Goal: Information Seeking & Learning: Learn about a topic

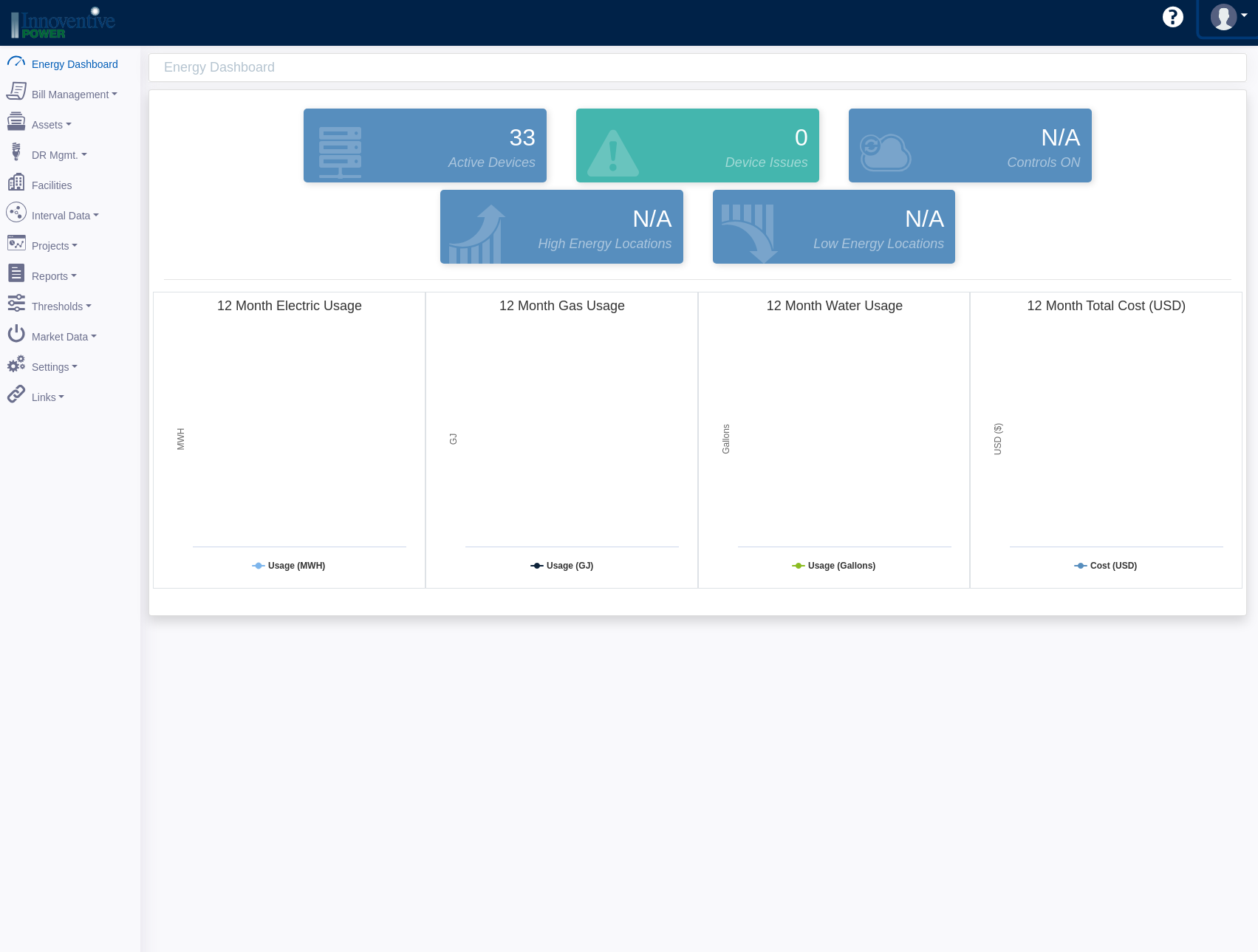
click at [1245, 33] on link at bounding box center [1230, 17] width 61 height 39
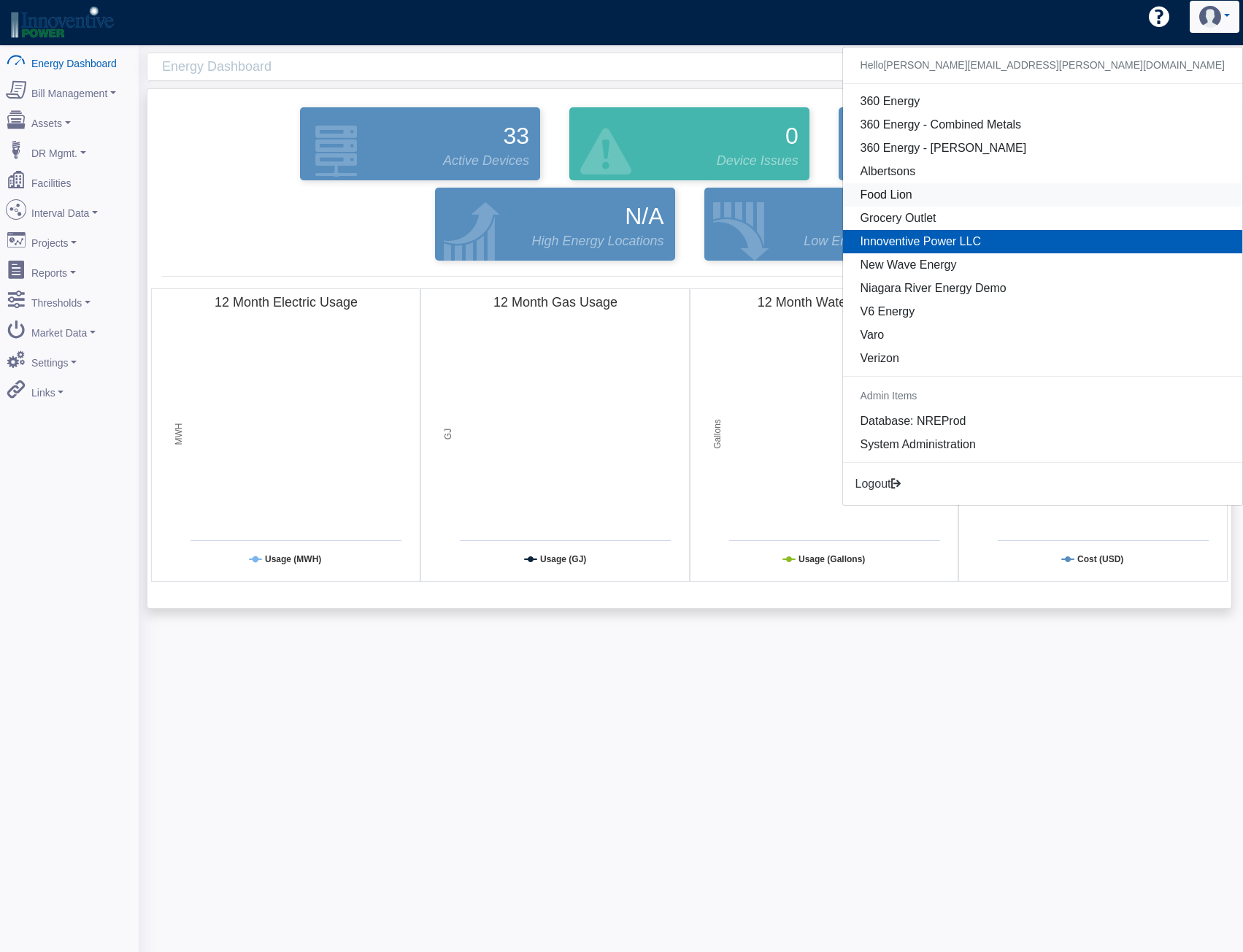
click at [1116, 200] on link "Food Lion" at bounding box center [1043, 195] width 399 height 23
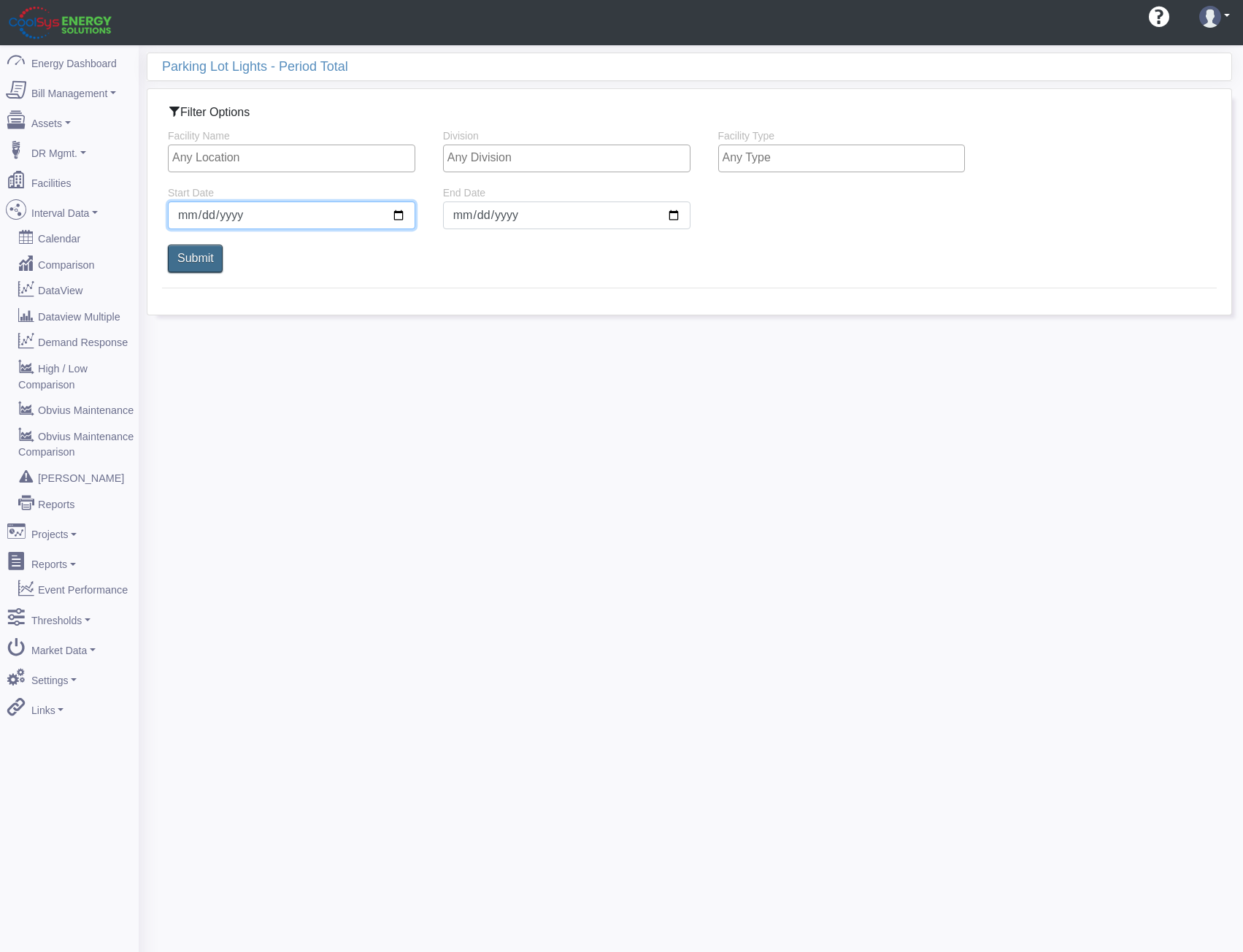
click at [182, 217] on input "[DATE]" at bounding box center [292, 215] width 248 height 28
type input "[DATE]"
click at [206, 262] on input "Submit" at bounding box center [196, 258] width 61 height 30
select select "25"
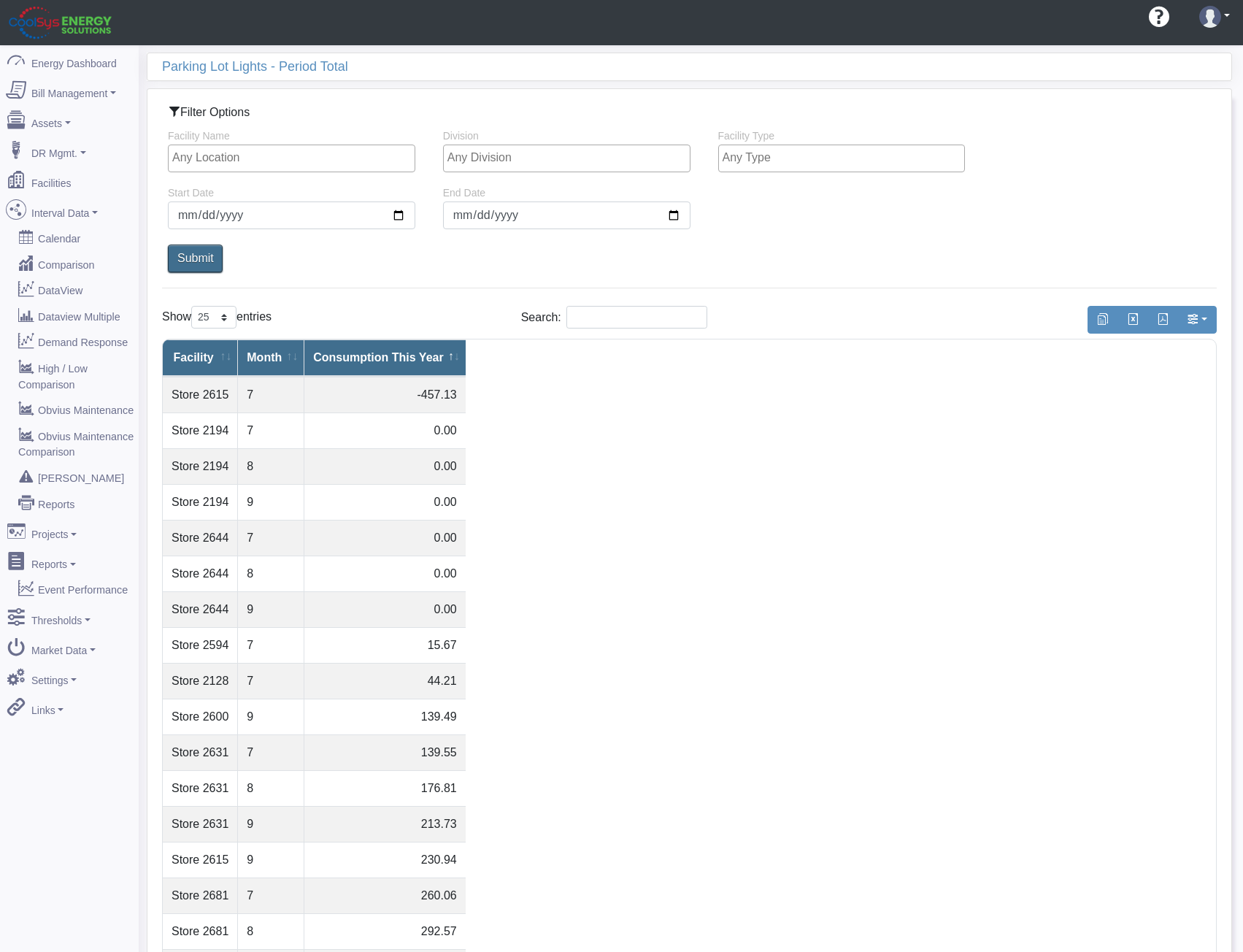
click at [390, 359] on th "Consumption This Year" at bounding box center [385, 358] width 160 height 37
click at [375, 346] on th "Consumption This Year" at bounding box center [385, 358] width 160 height 37
click at [1157, 321] on span "button" at bounding box center [1163, 319] width 12 height 12
click at [1137, 321] on span "button" at bounding box center [1133, 319] width 12 height 12
click at [644, 480] on table "Facility Month Consumption This Year 7" at bounding box center [689, 805] width 1055 height 933
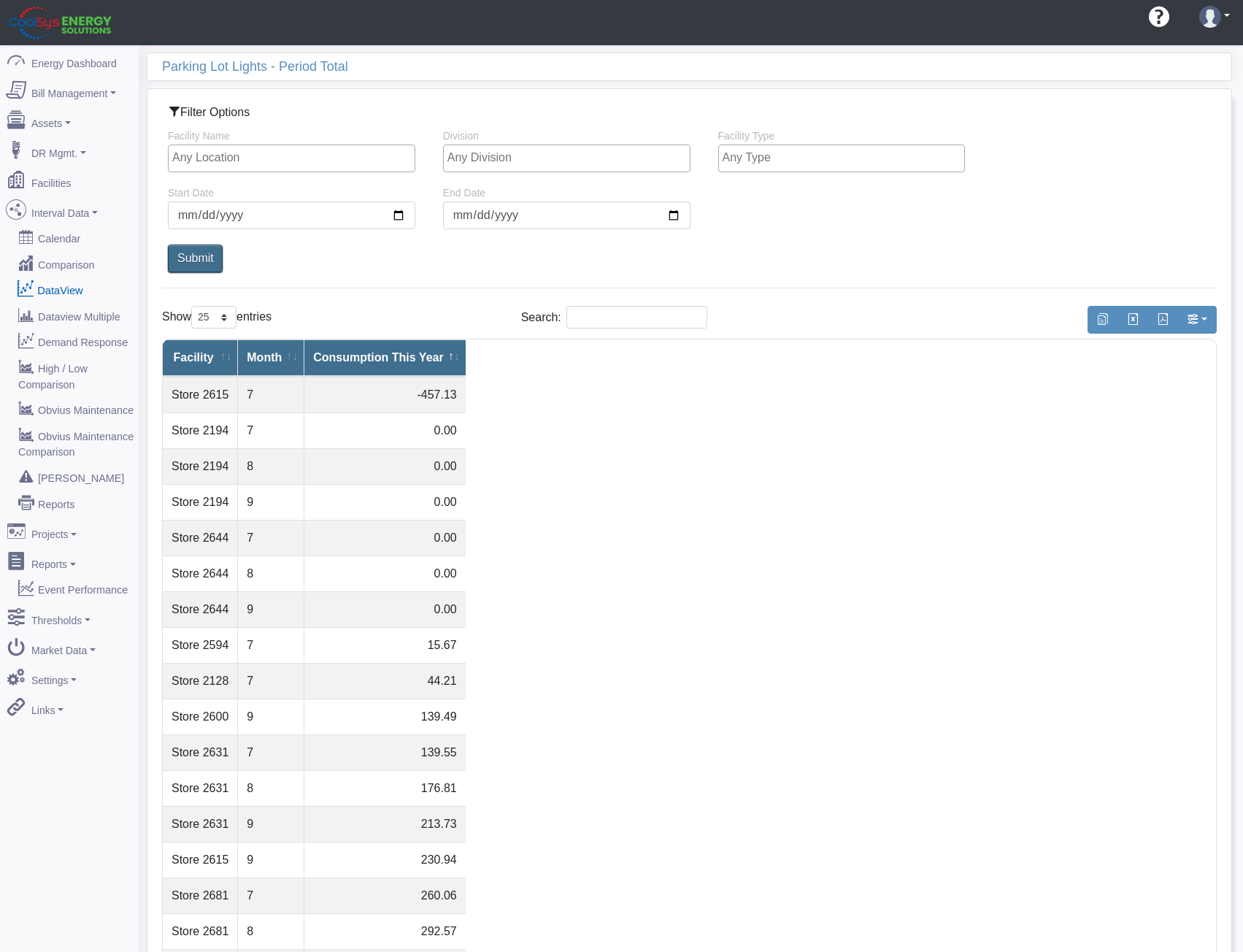
click at [56, 276] on link "DataView" at bounding box center [69, 289] width 142 height 26
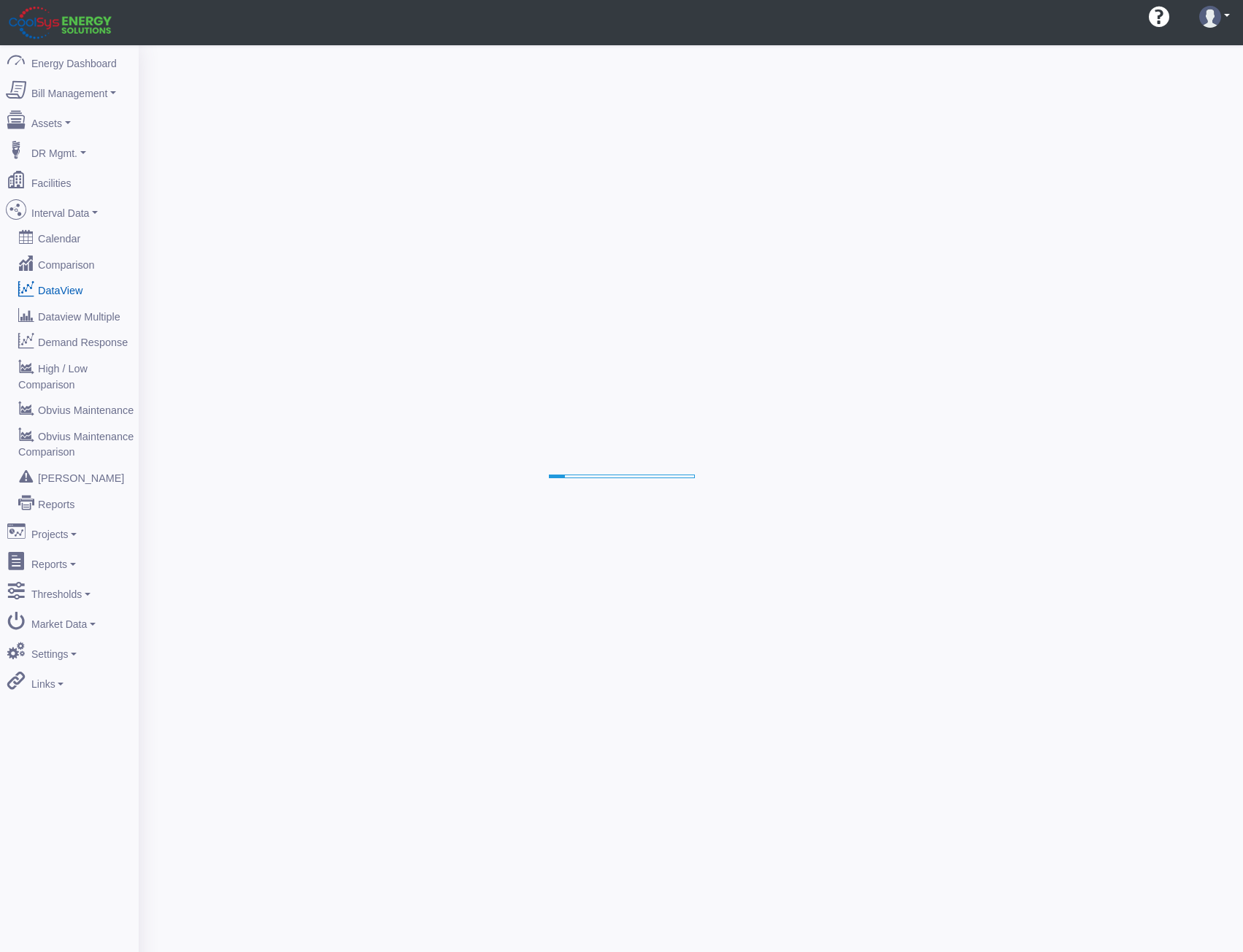
select select "25"
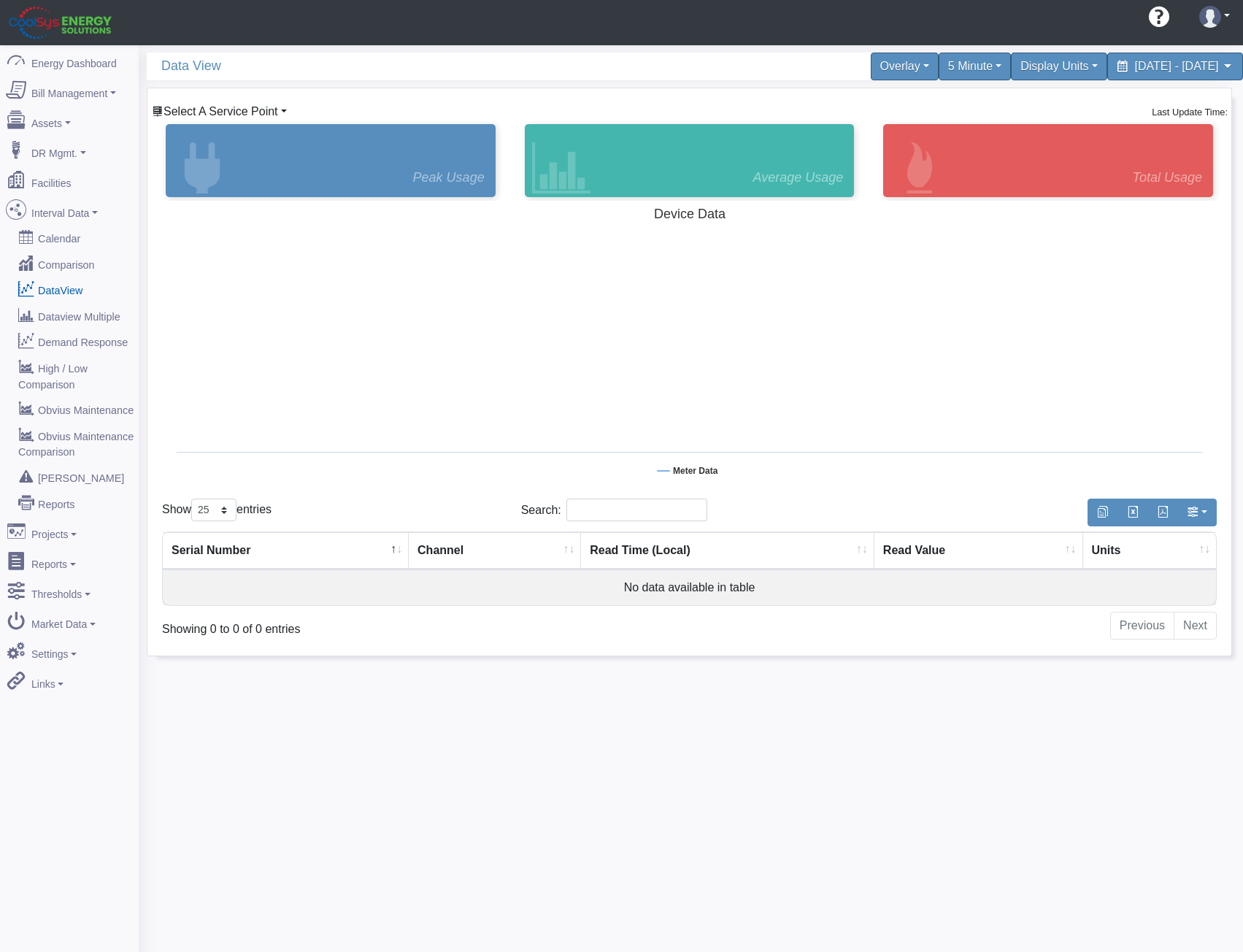
click at [234, 116] on span "Select A Service Point" at bounding box center [220, 111] width 115 height 12
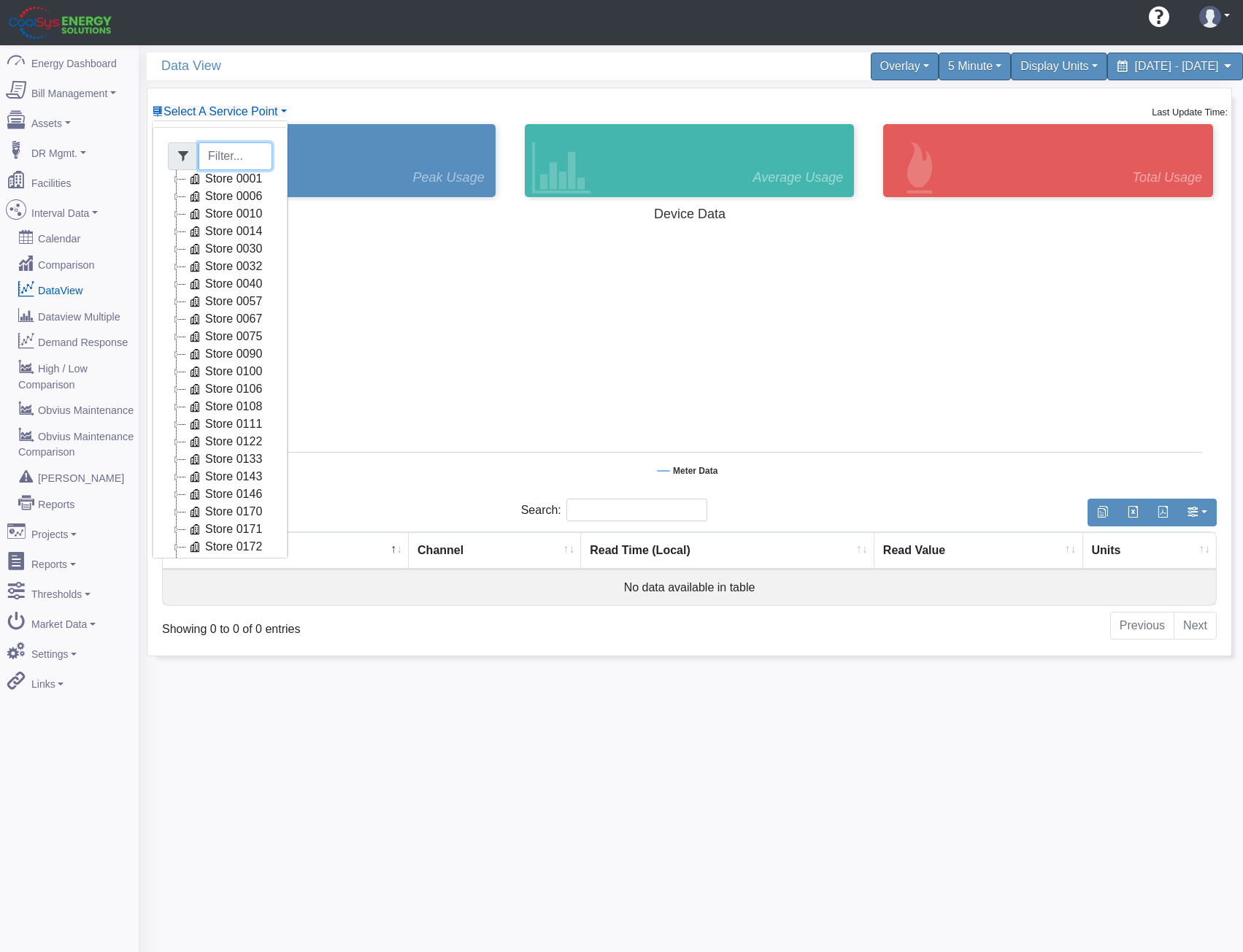
click at [246, 155] on input "Filter" at bounding box center [236, 156] width 74 height 28
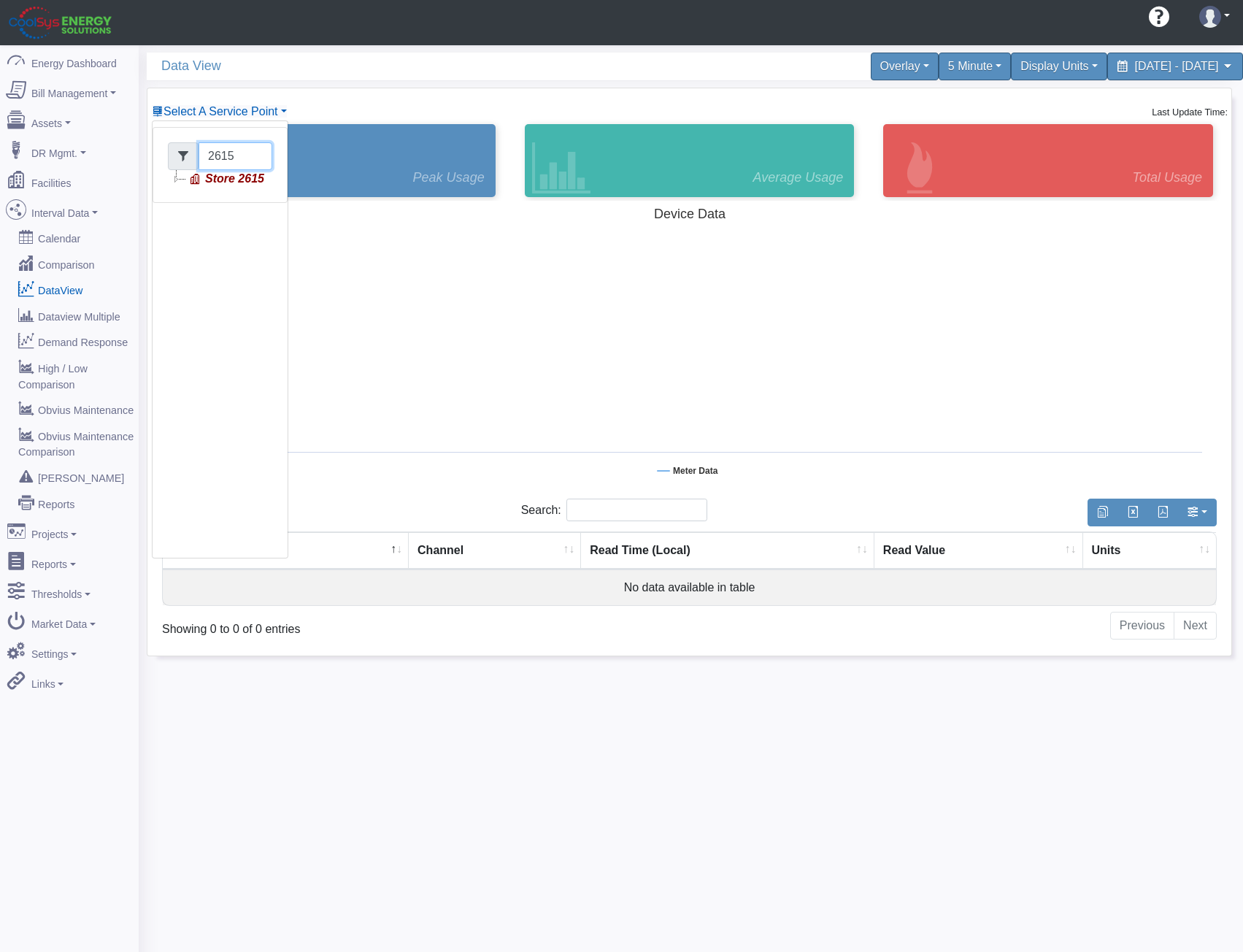
click at [172, 180] on icon at bounding box center [177, 179] width 18 height 18
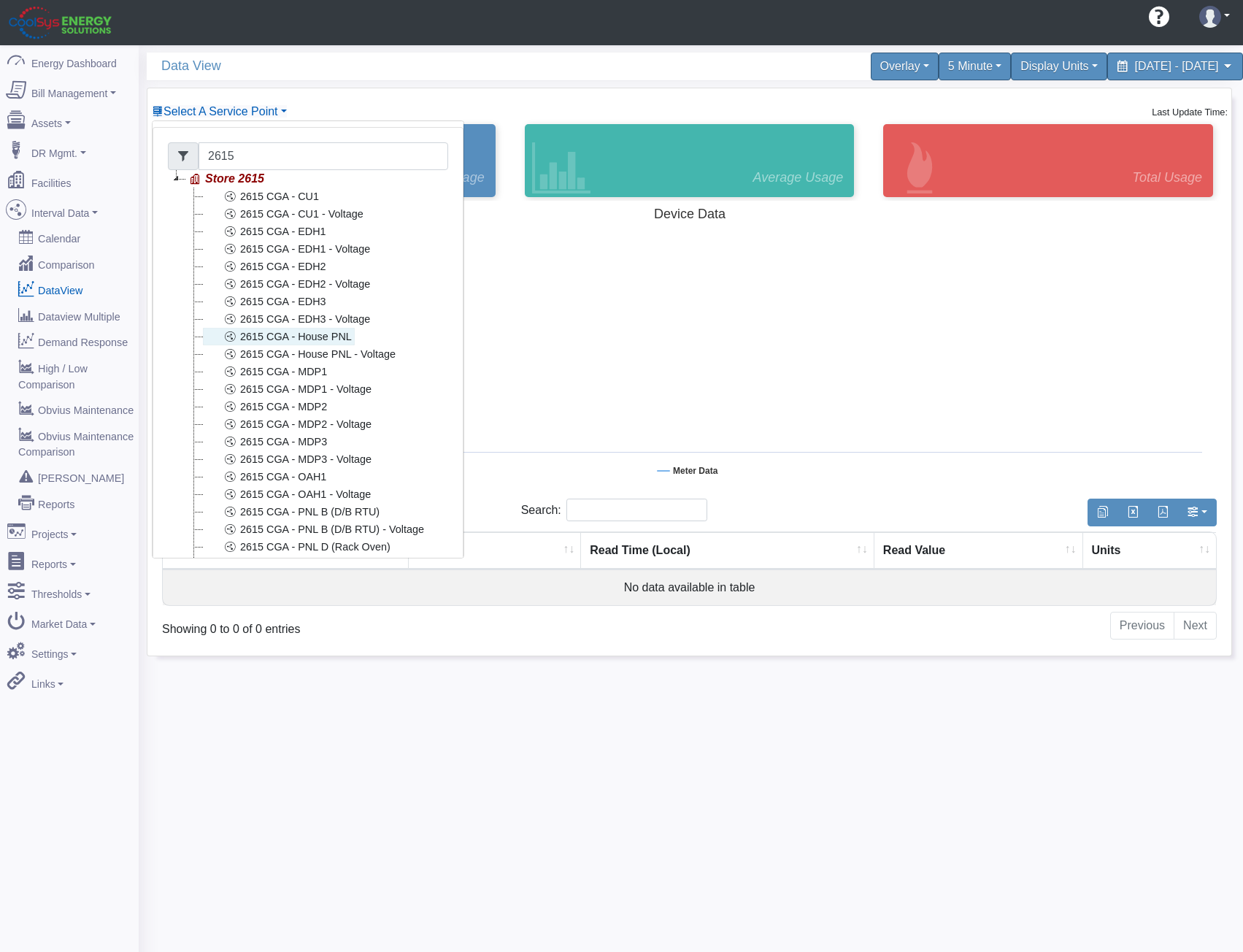
click at [342, 338] on link "2615 CGA - House PNL" at bounding box center [278, 337] width 151 height 18
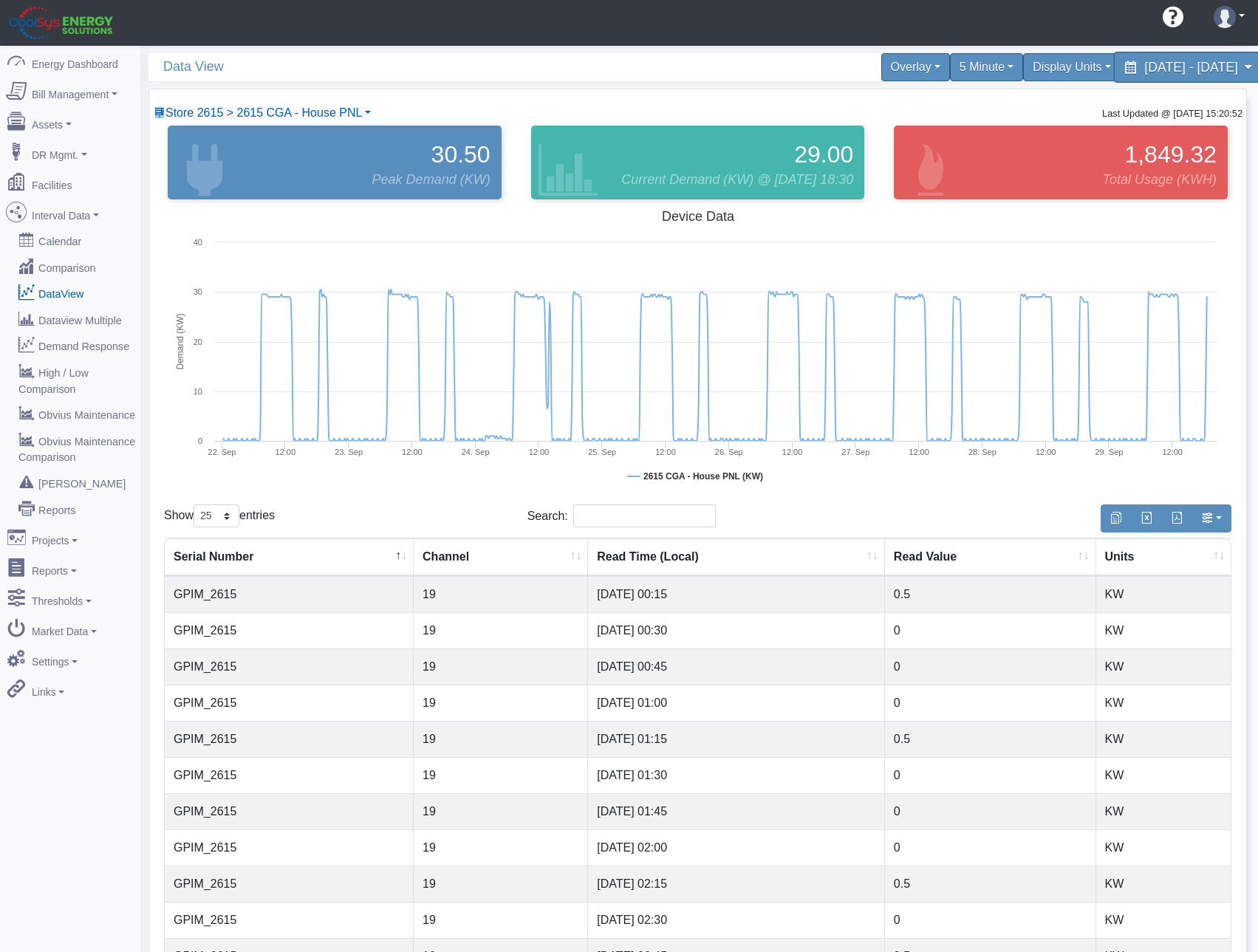
click at [1144, 69] on span "[DATE] - [DATE]" at bounding box center [1191, 66] width 93 height 14
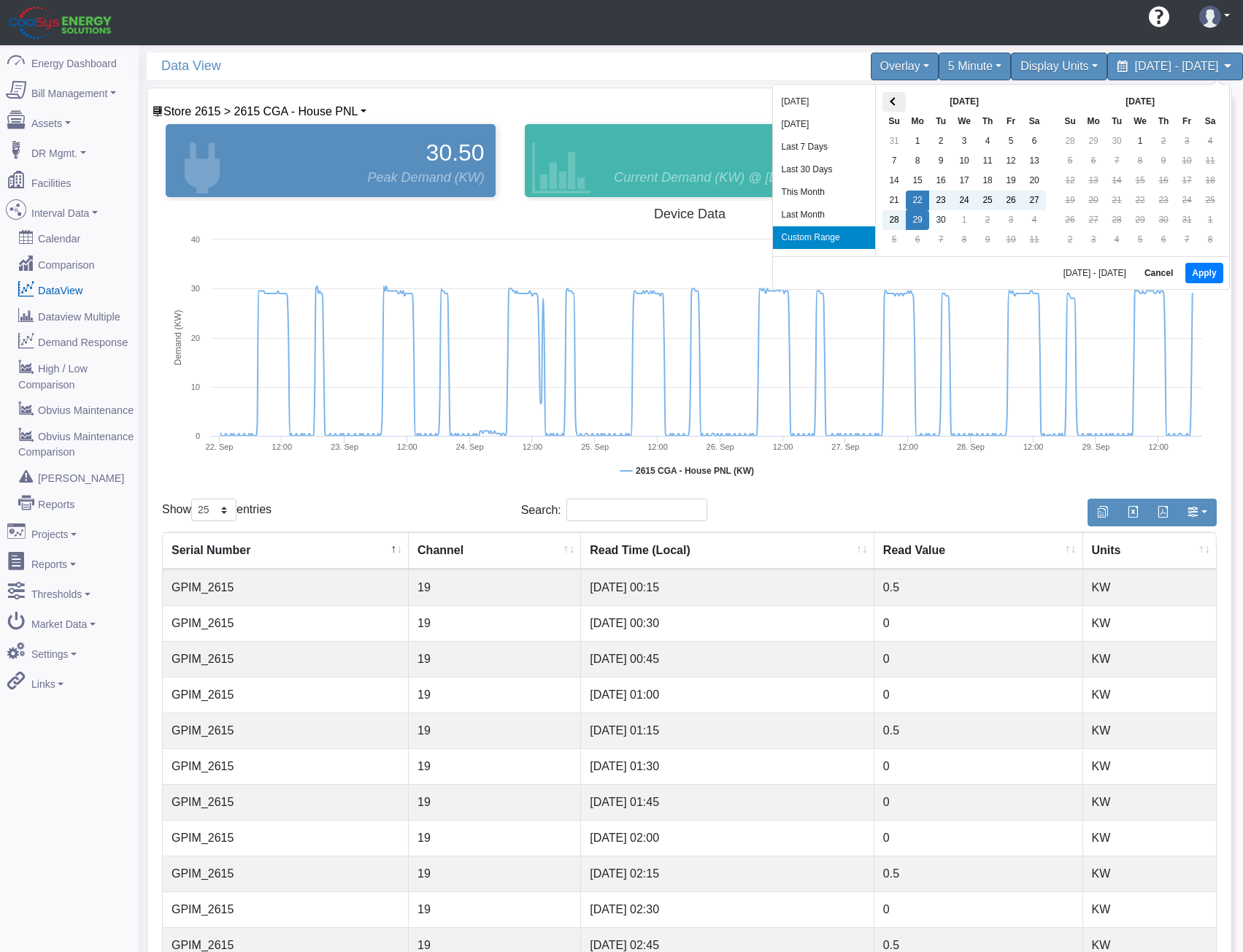
click at [899, 103] on th at bounding box center [894, 102] width 23 height 20
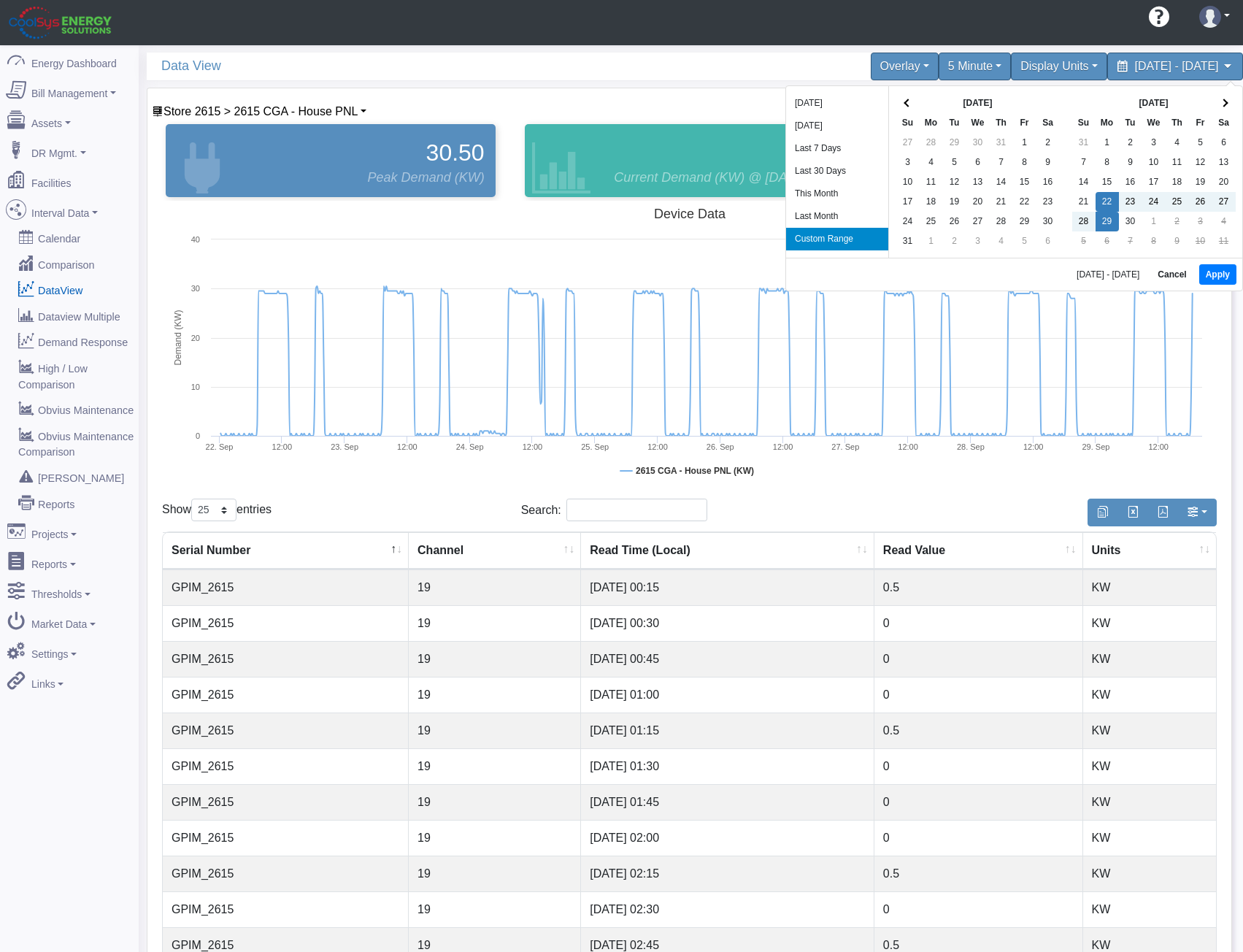
click at [899, 103] on th at bounding box center [908, 103] width 23 height 20
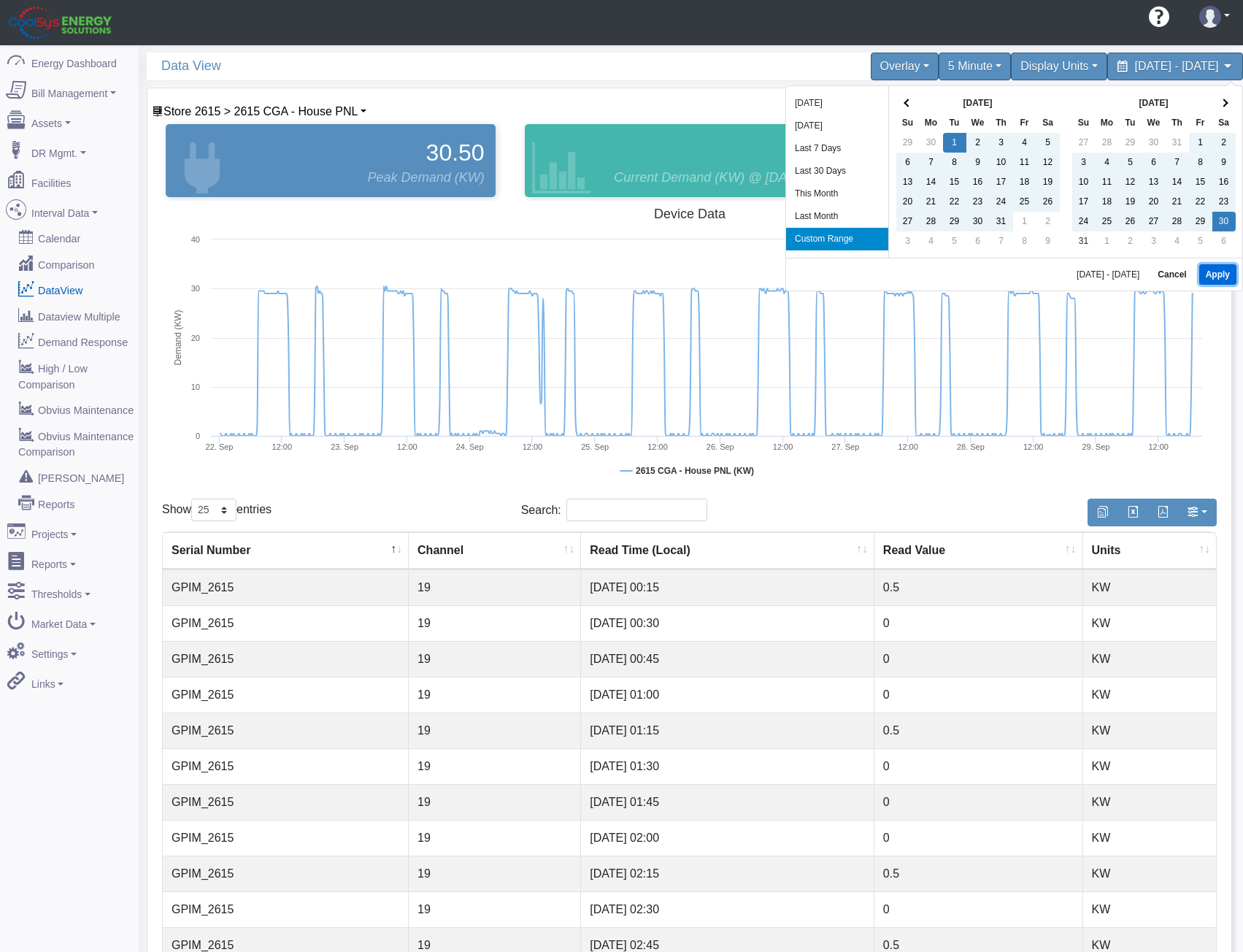
click at [1221, 272] on button "Apply" at bounding box center [1218, 275] width 37 height 21
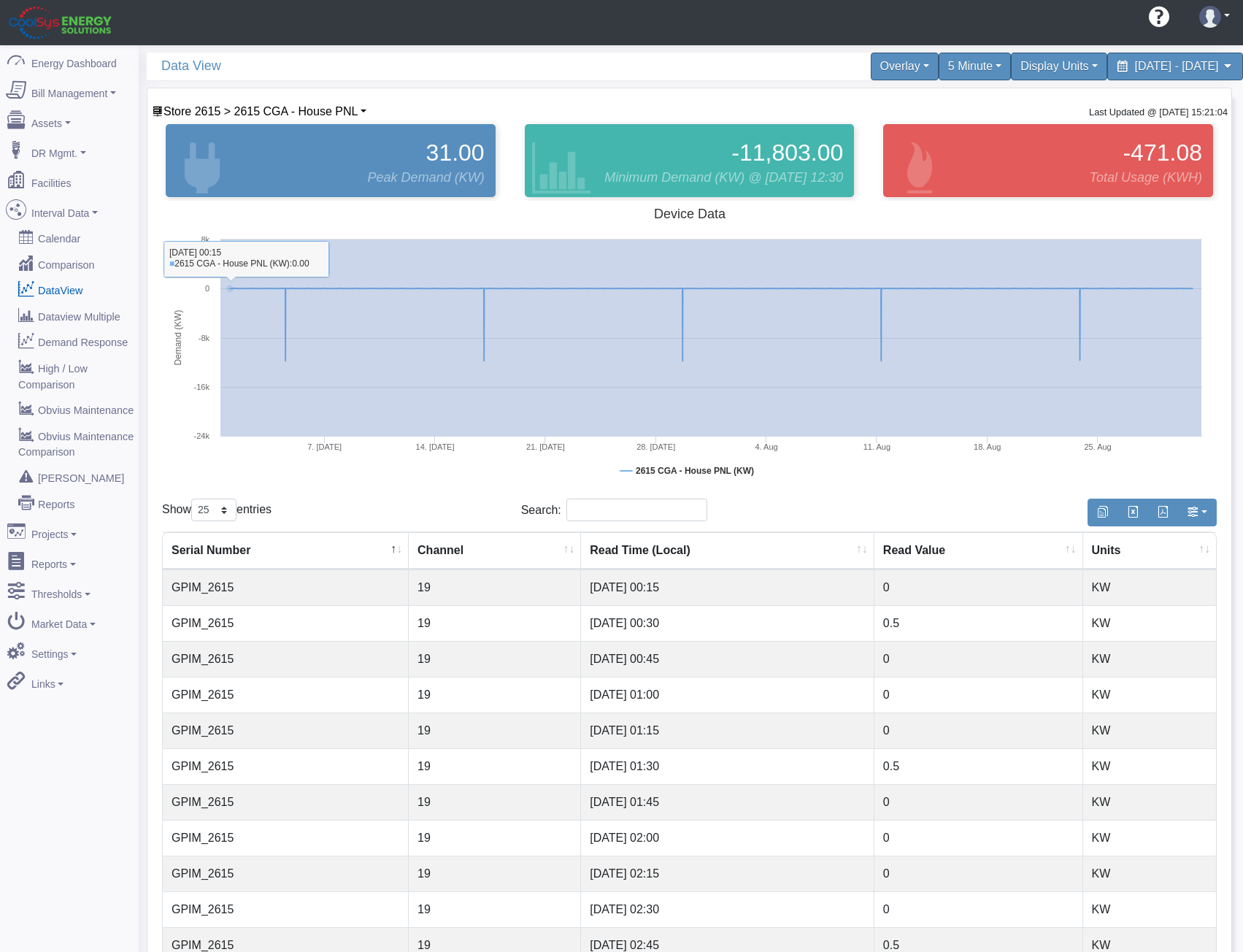
drag, startPoint x: 1202, startPoint y: 314, endPoint x: 184, endPoint y: 309, distance: 1018.0
click at [184, 309] on rect at bounding box center [689, 347] width 1055 height 292
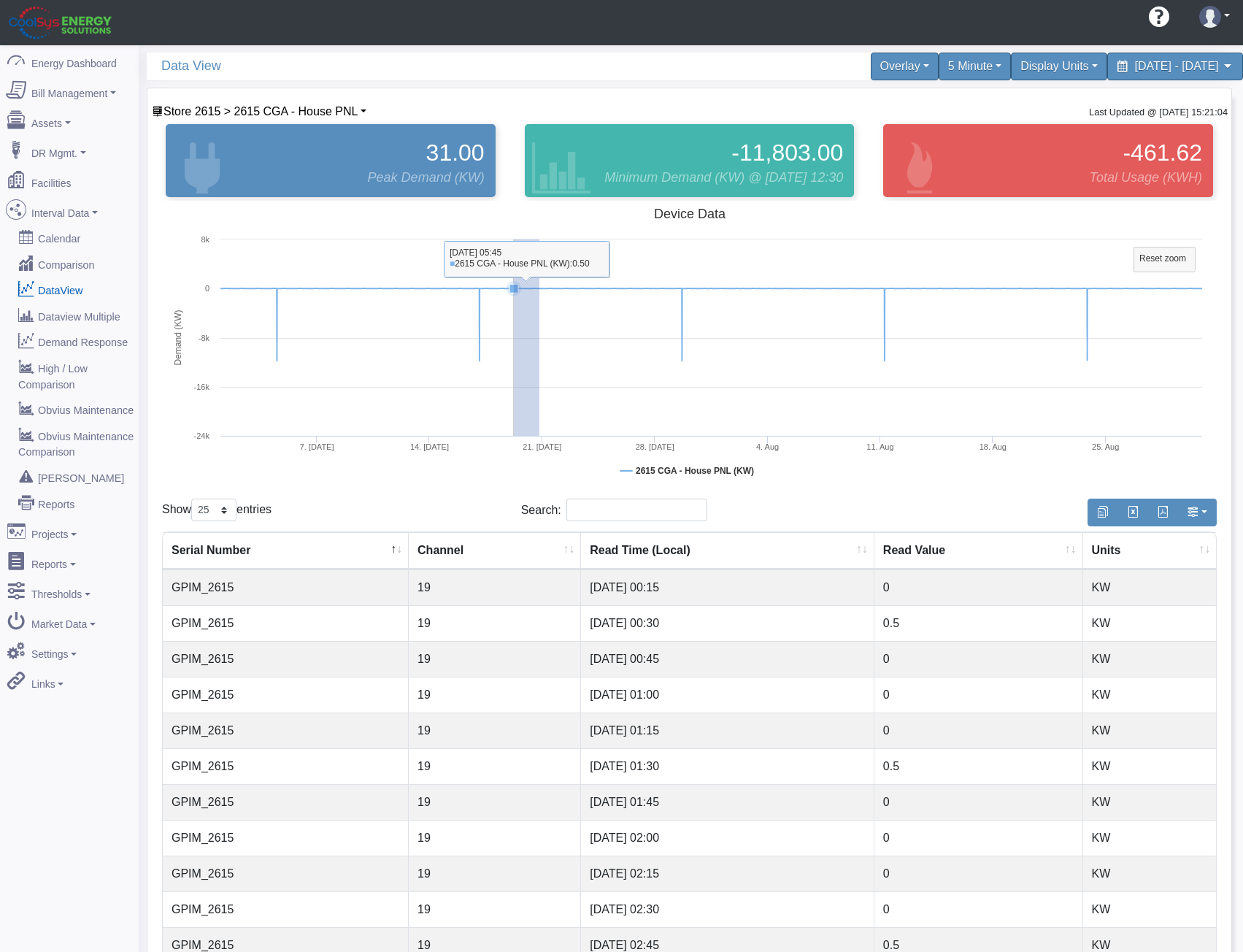
drag, startPoint x: 537, startPoint y: 317, endPoint x: 369, endPoint y: 323, distance: 168.1
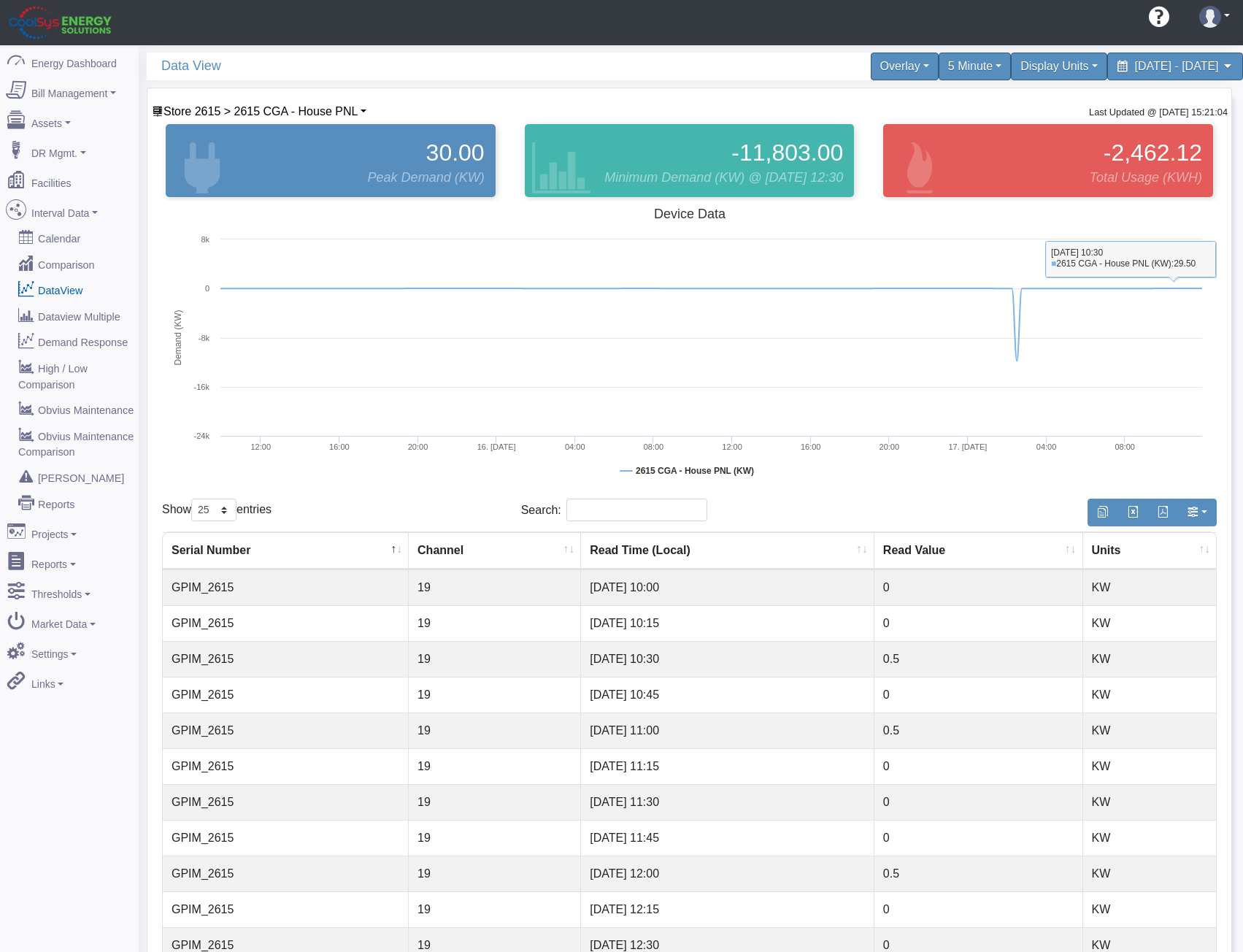
click at [1194, 472] on rect at bounding box center [689, 347] width 1055 height 292
click at [1143, 251] on rect at bounding box center [1165, 260] width 62 height 25
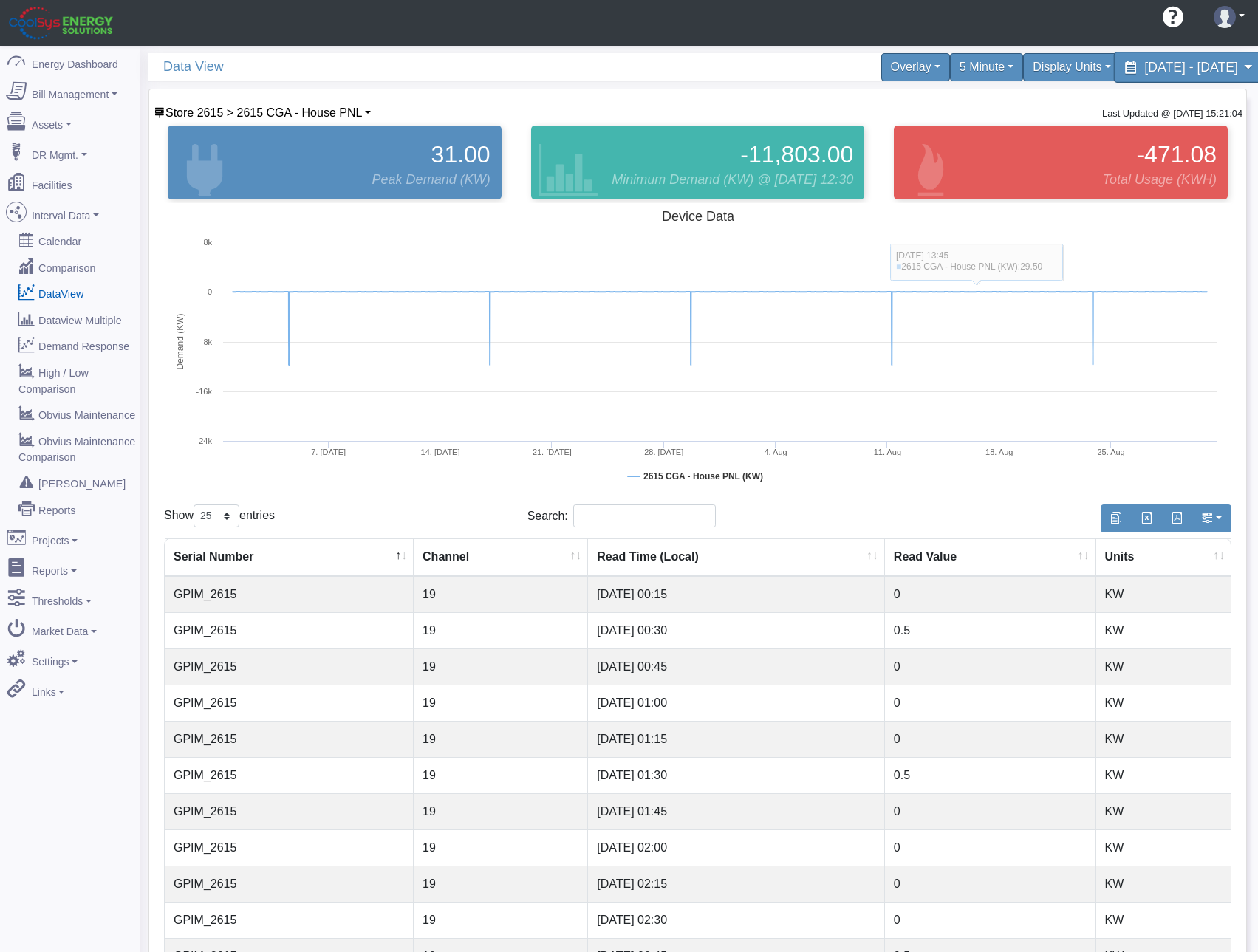
click at [1144, 72] on span "[DATE] - [DATE]" at bounding box center [1191, 66] width 93 height 14
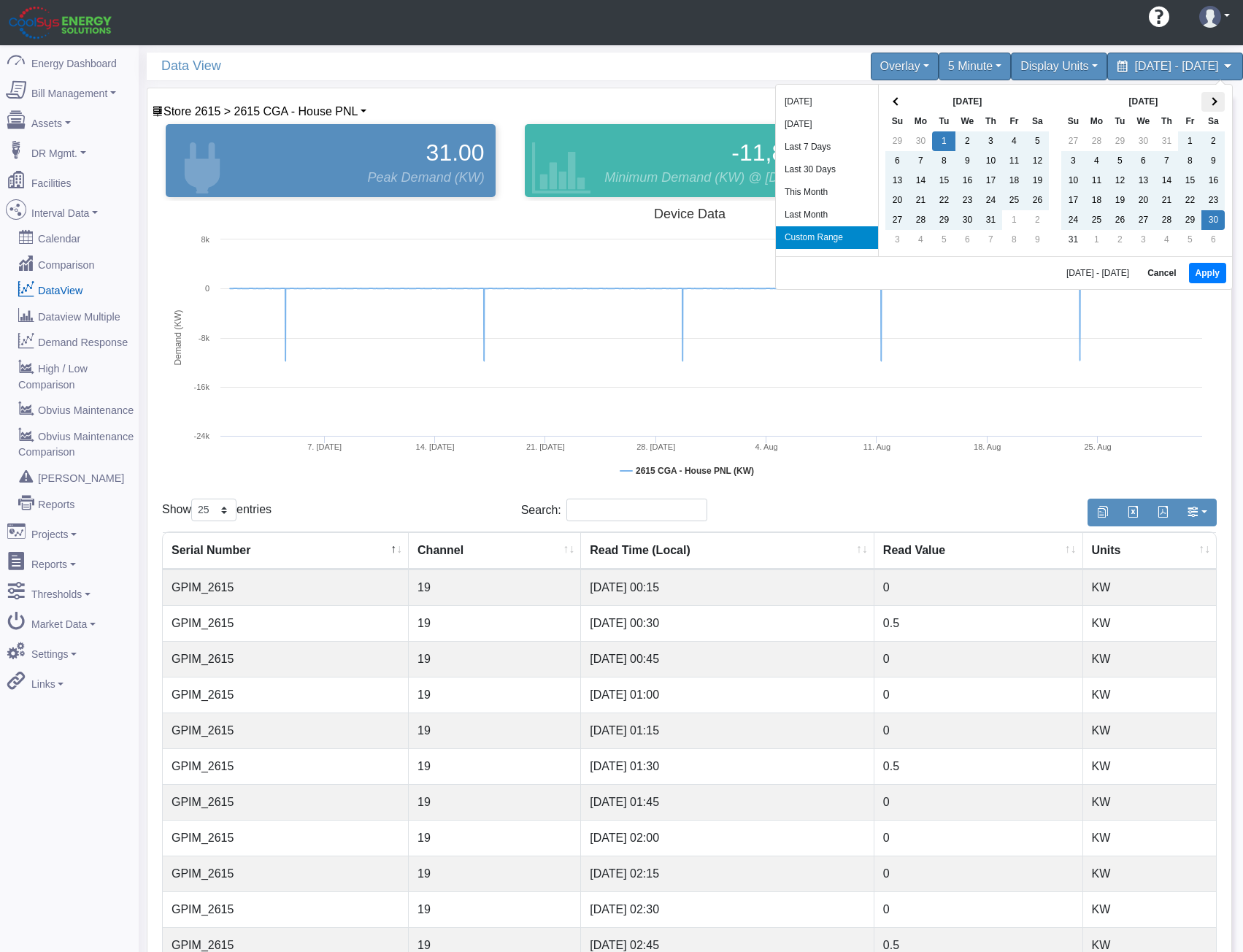
click at [1220, 103] on th at bounding box center [1213, 102] width 23 height 20
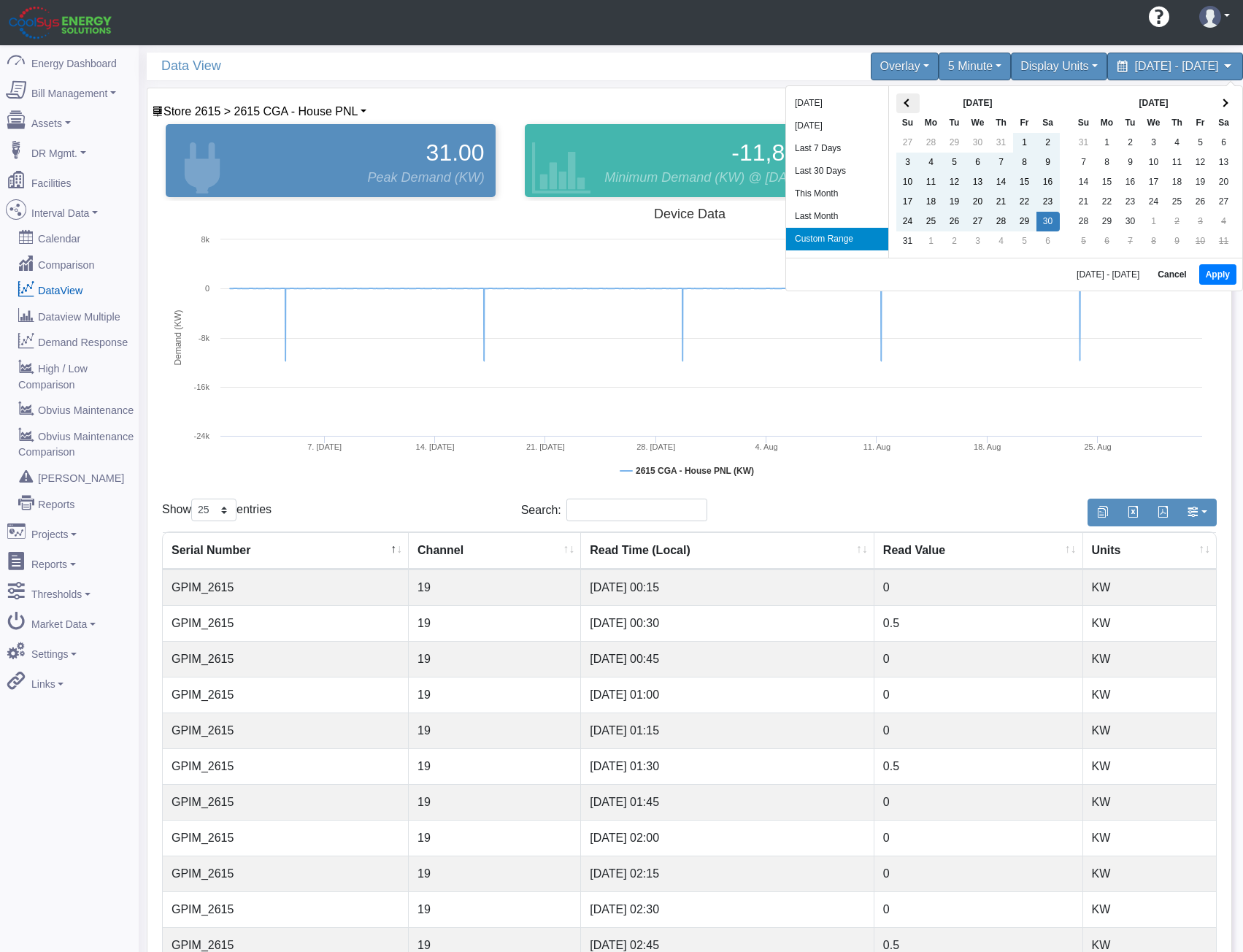
click at [904, 103] on span at bounding box center [908, 103] width 8 height 8
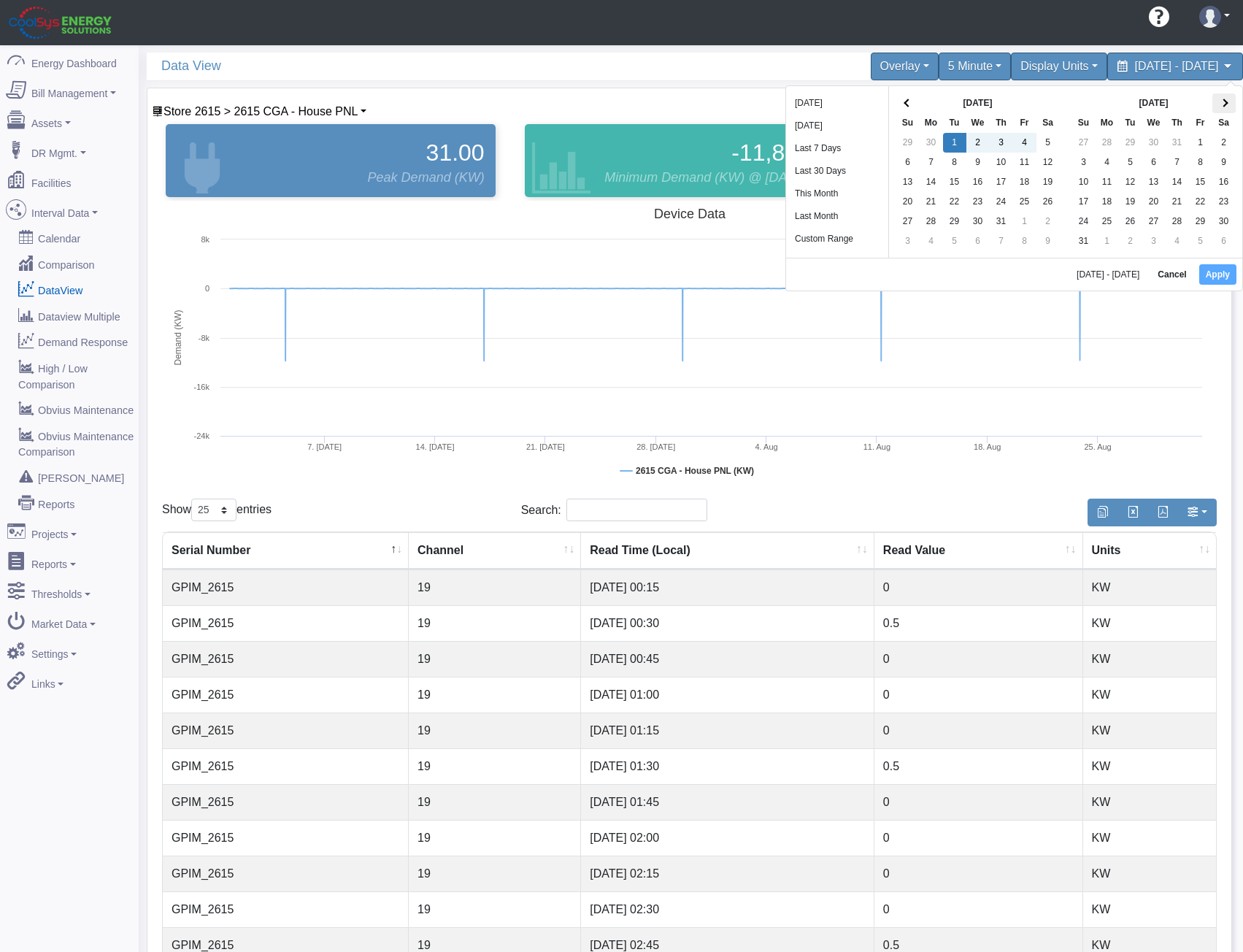
click at [1226, 102] on span at bounding box center [1224, 103] width 8 height 8
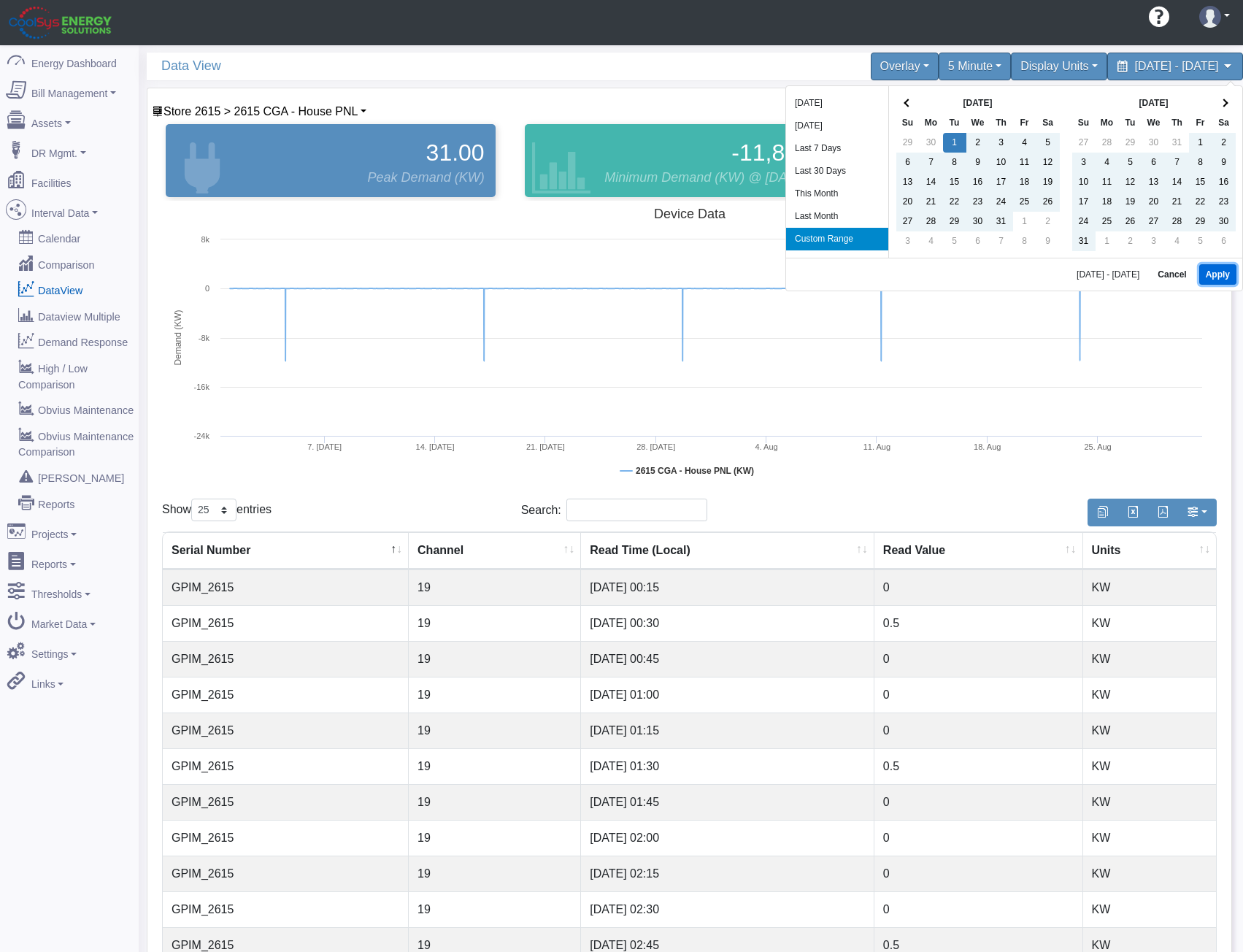
click at [1213, 268] on button "Apply" at bounding box center [1218, 275] width 37 height 21
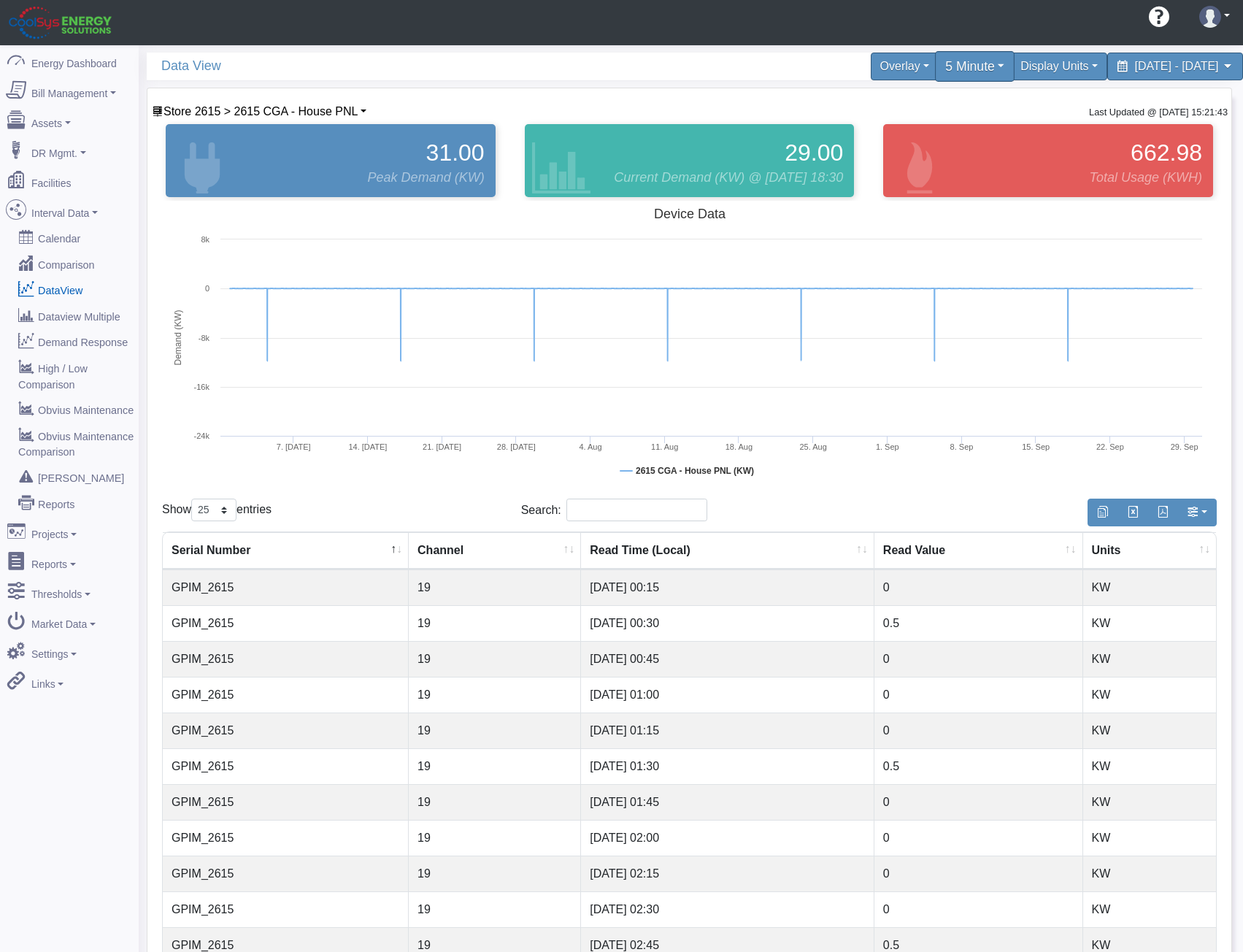
click at [935, 70] on div "5 Minute" at bounding box center [975, 67] width 79 height 30
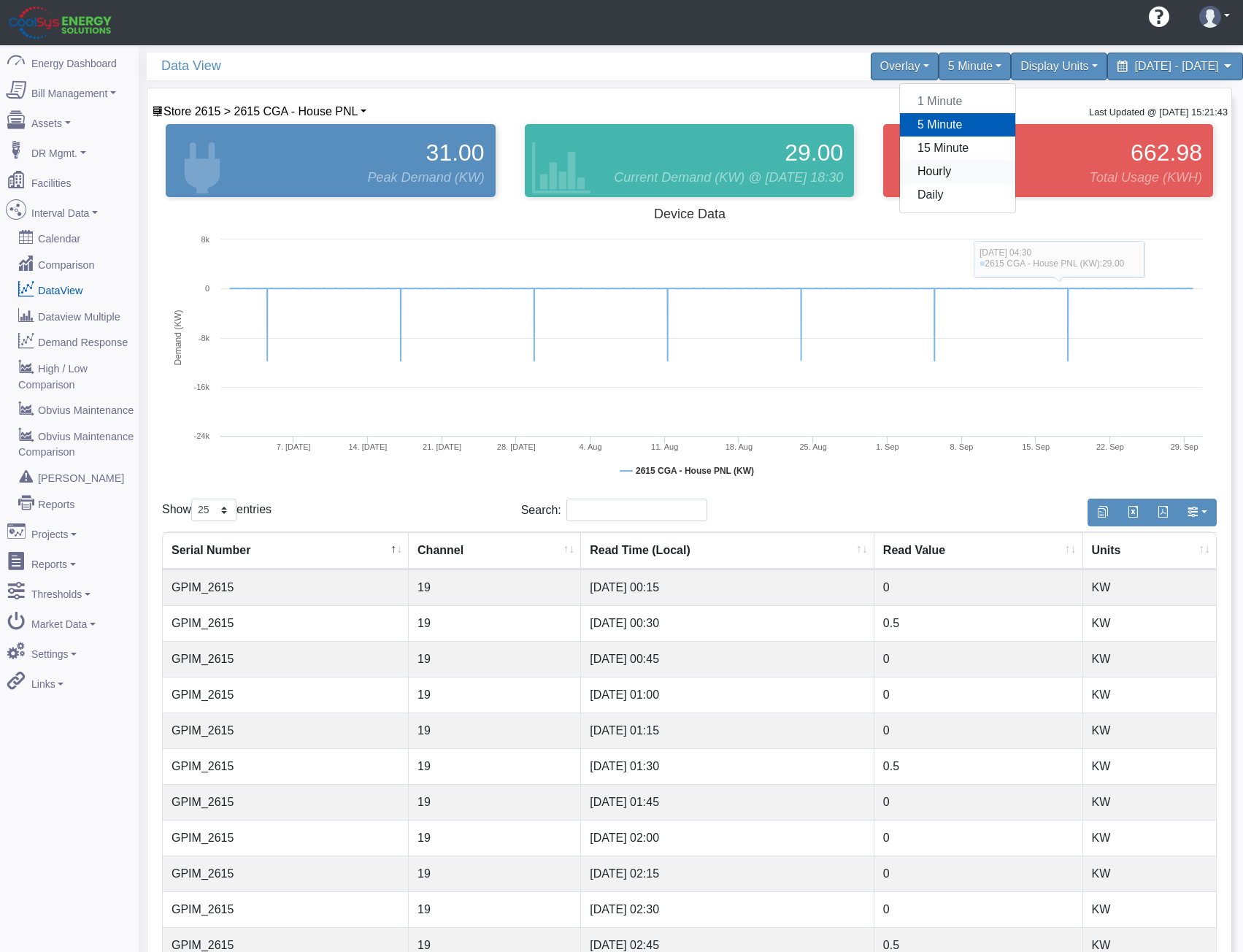
click at [900, 172] on link "Hourly" at bounding box center [958, 171] width 115 height 23
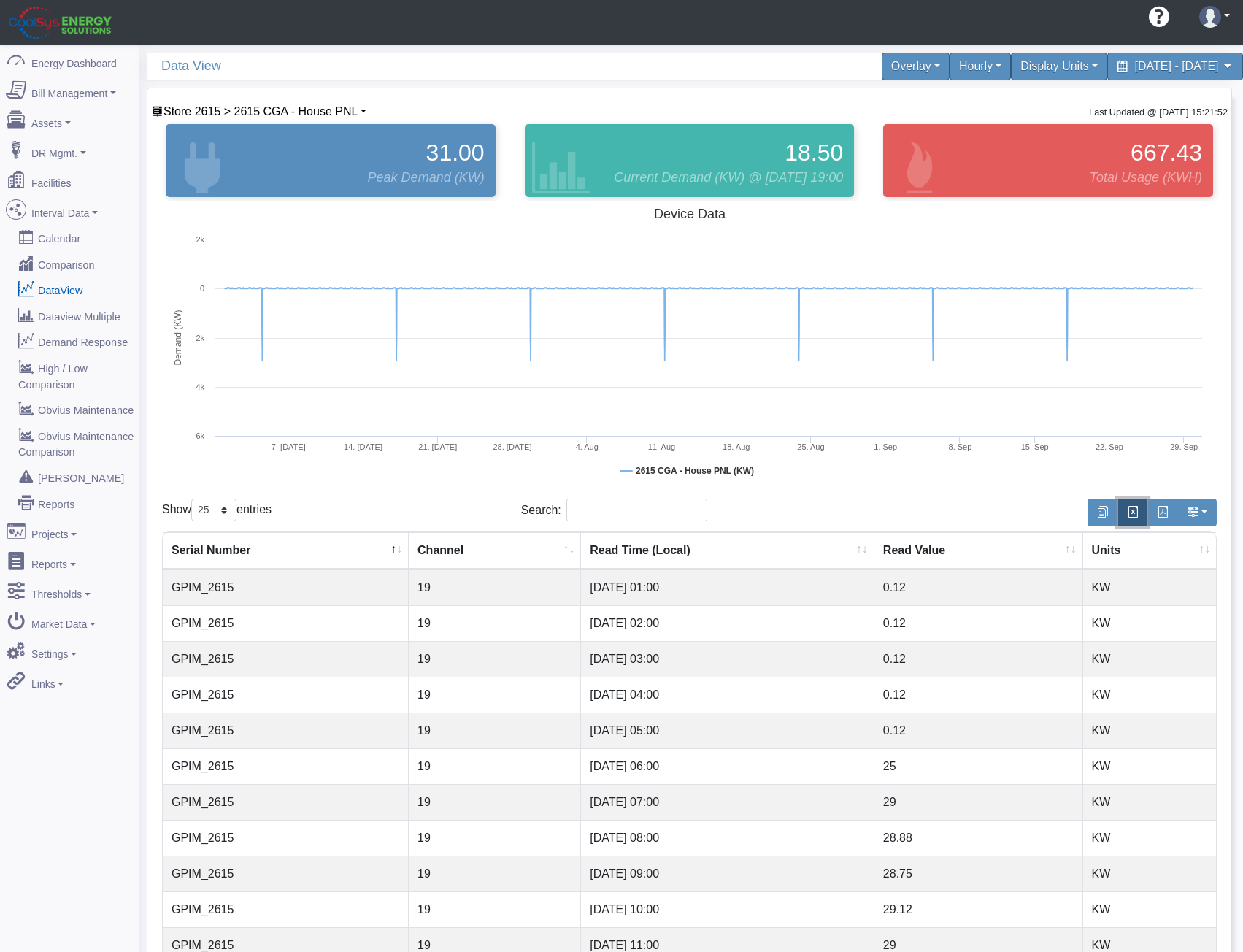
click at [1128, 514] on span "button" at bounding box center [1133, 511] width 12 height 12
click at [319, 110] on span "Store 2615 > 2615 CGA - House PNL" at bounding box center [260, 111] width 194 height 12
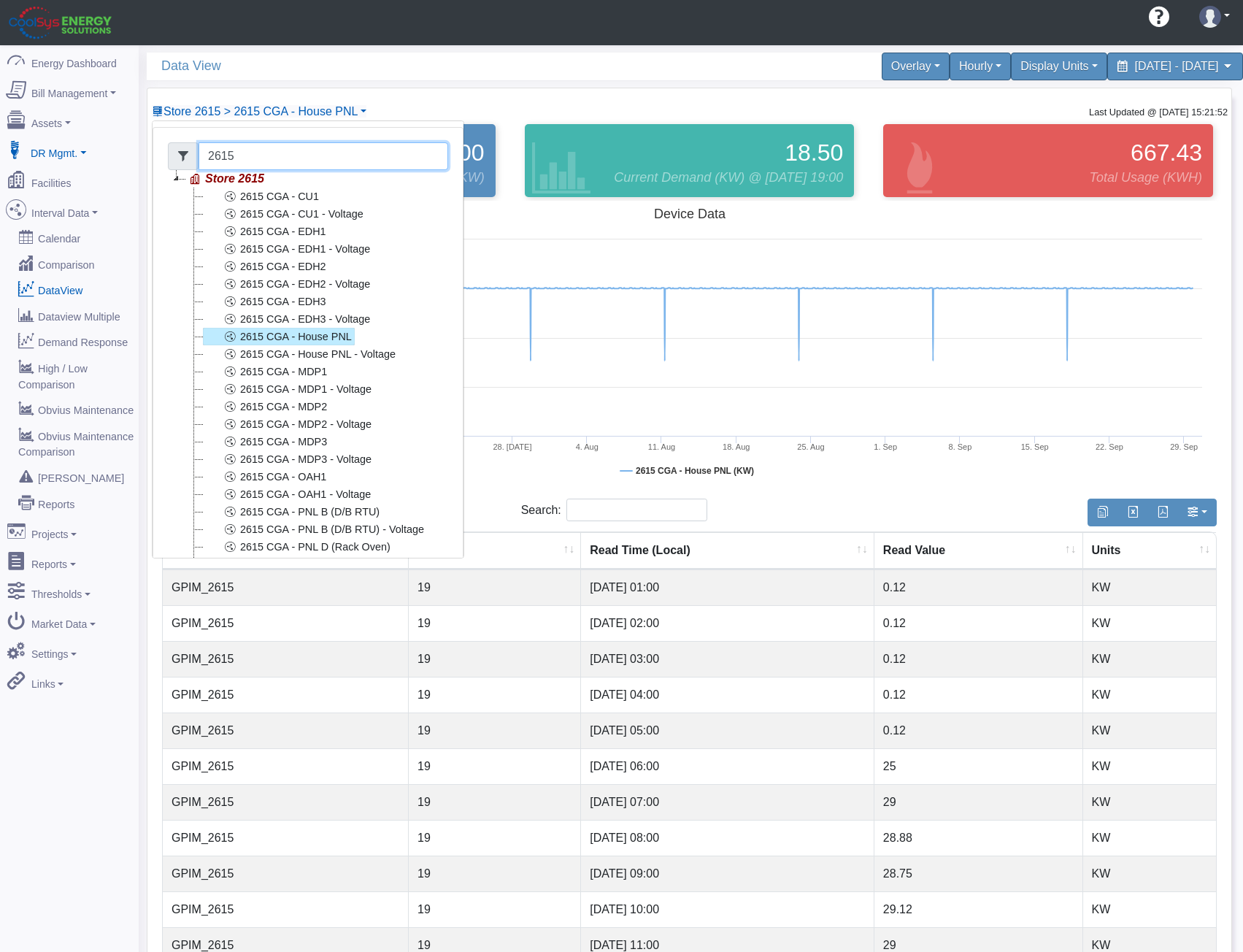
drag, startPoint x: 263, startPoint y: 153, endPoint x: 27, endPoint y: 138, distance: 236.5
click at [61, 142] on div "Energy Dashboard Bill Management Dashboard Utility Bills Maintenance Reports Pa…" at bounding box center [621, 783] width 1243 height 1477
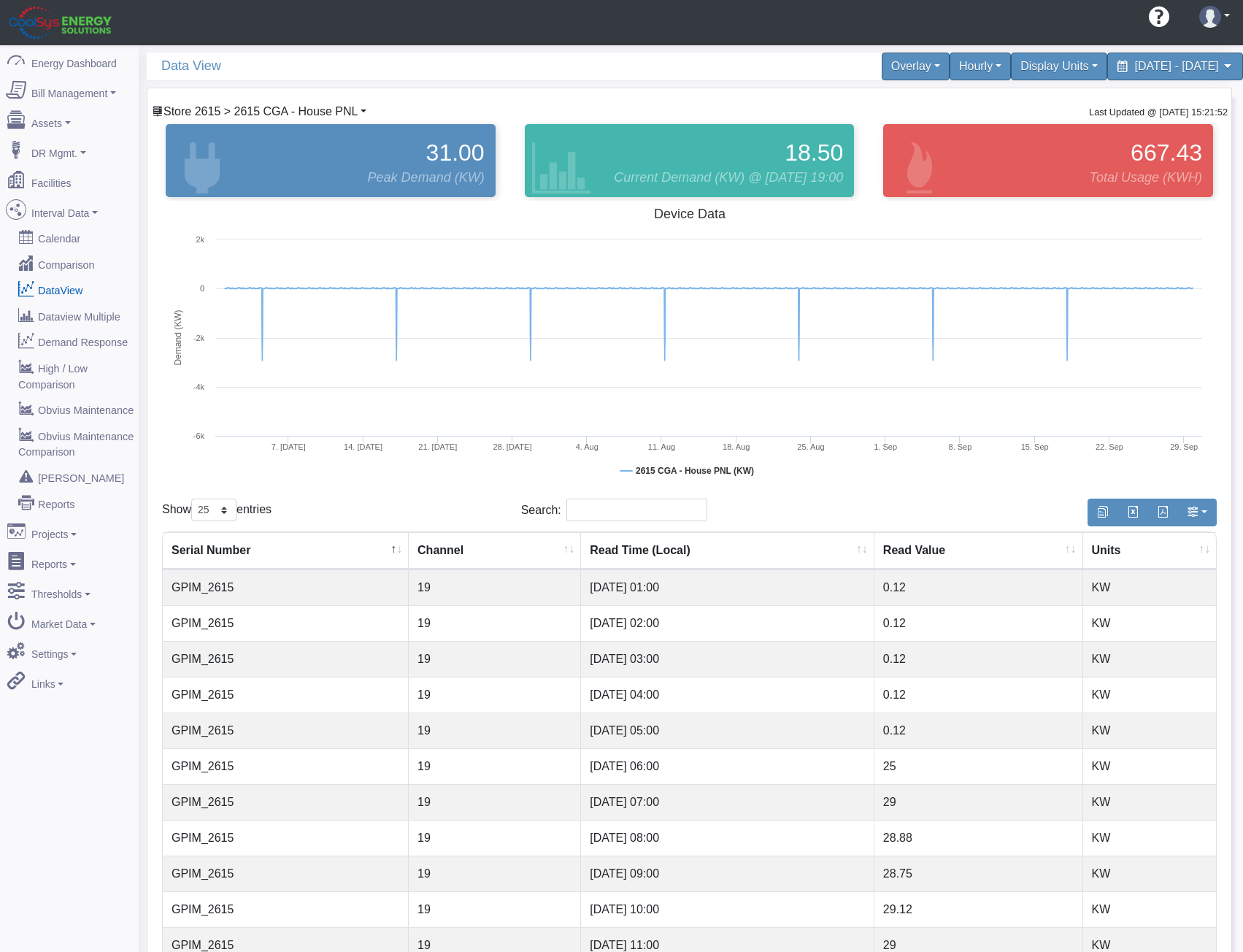
click at [353, 112] on span "Store 2615 > 2615 CGA - House PNL" at bounding box center [260, 111] width 194 height 12
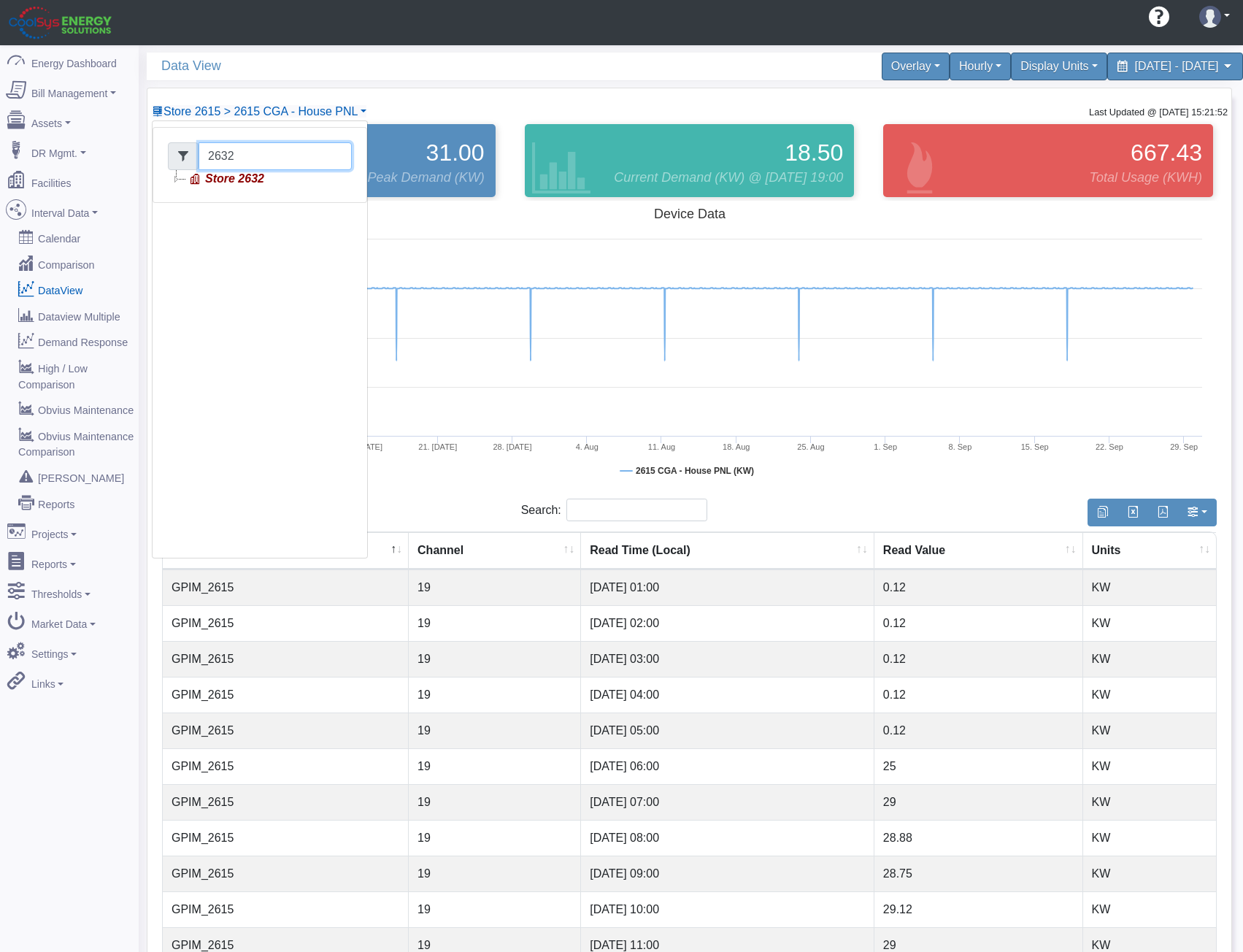
click at [176, 178] on icon at bounding box center [177, 179] width 18 height 18
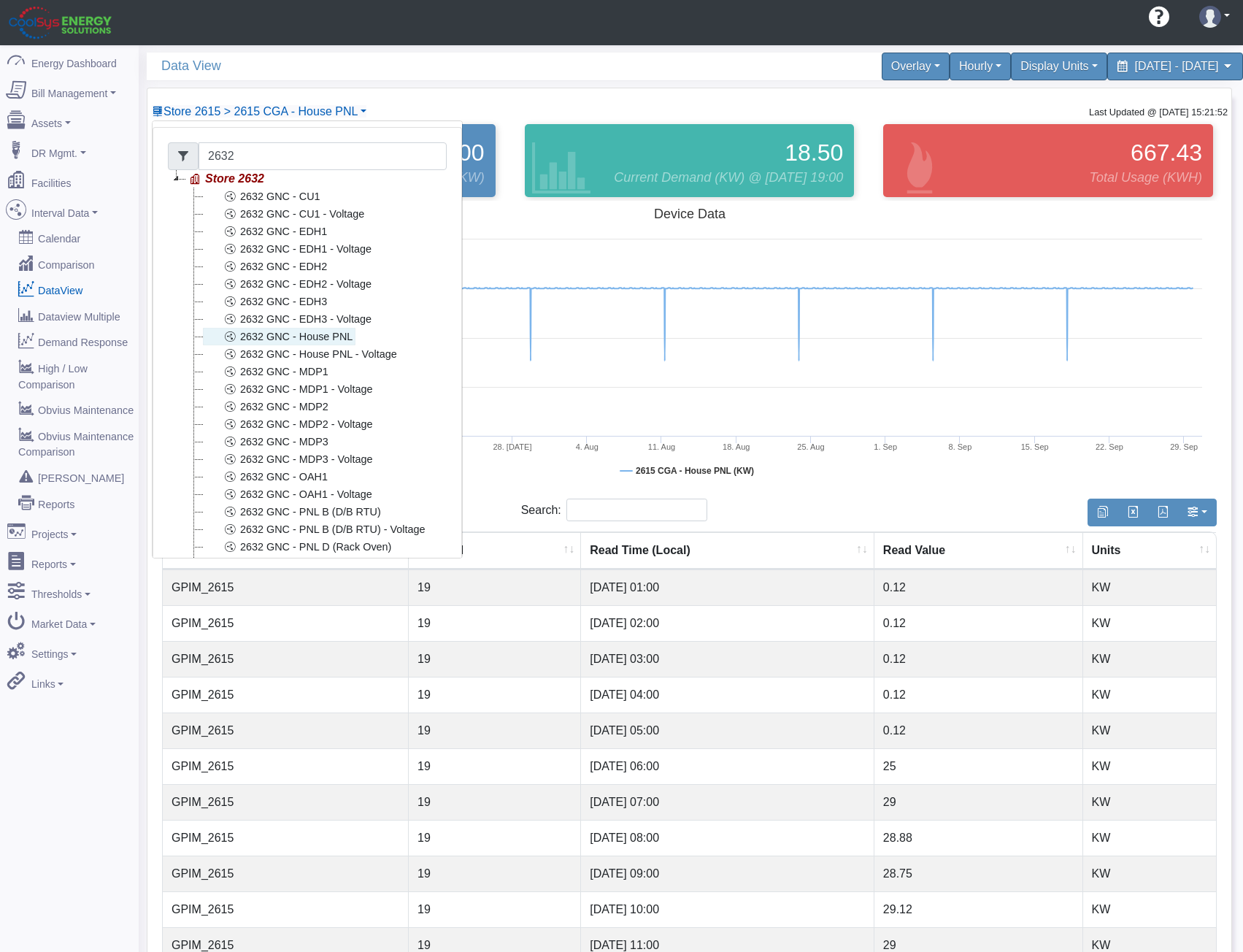
click at [333, 333] on link "2632 GNC - House PNL" at bounding box center [279, 337] width 152 height 18
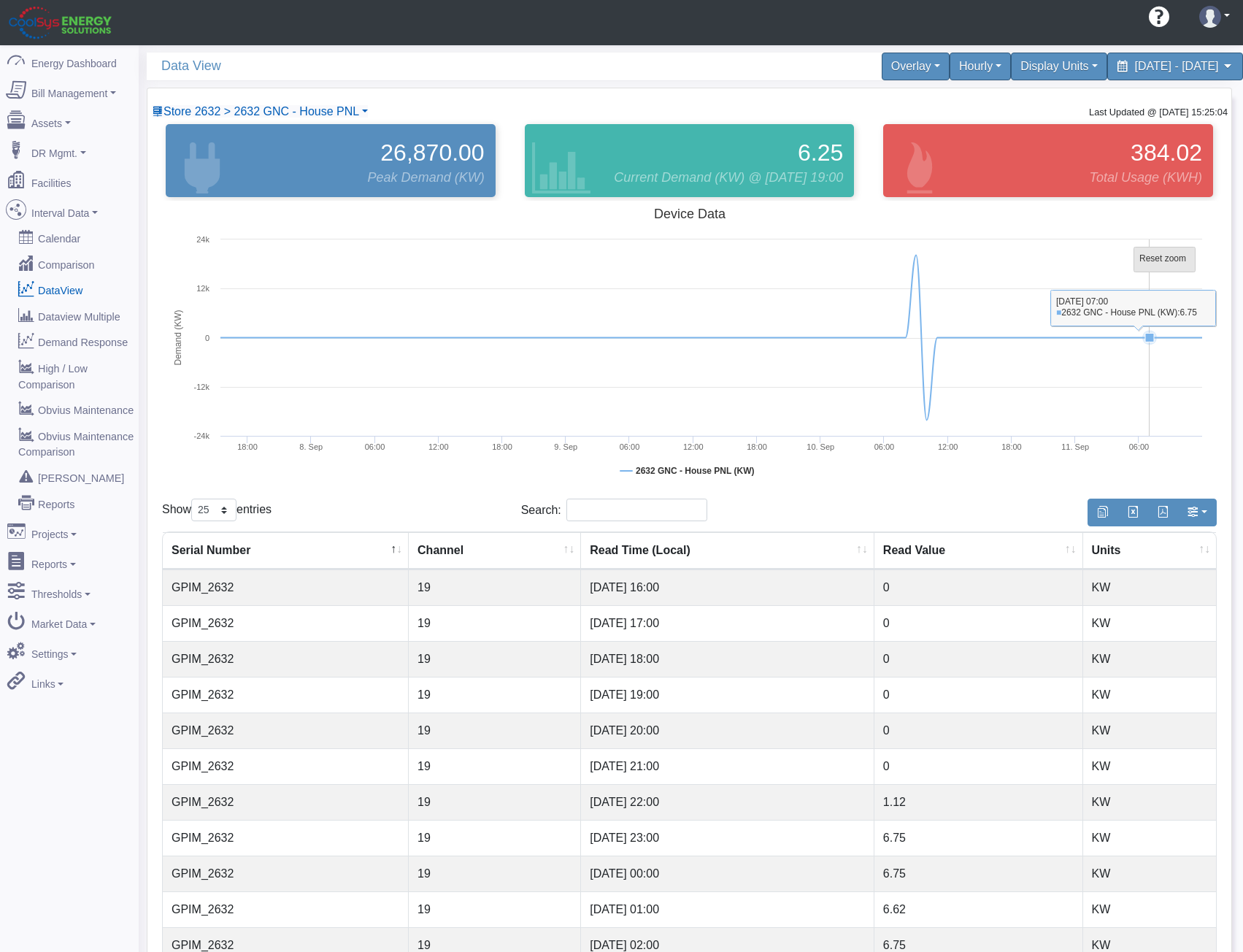
click at [1148, 264] on tspan "Reset zoom" at bounding box center [1163, 258] width 46 height 10
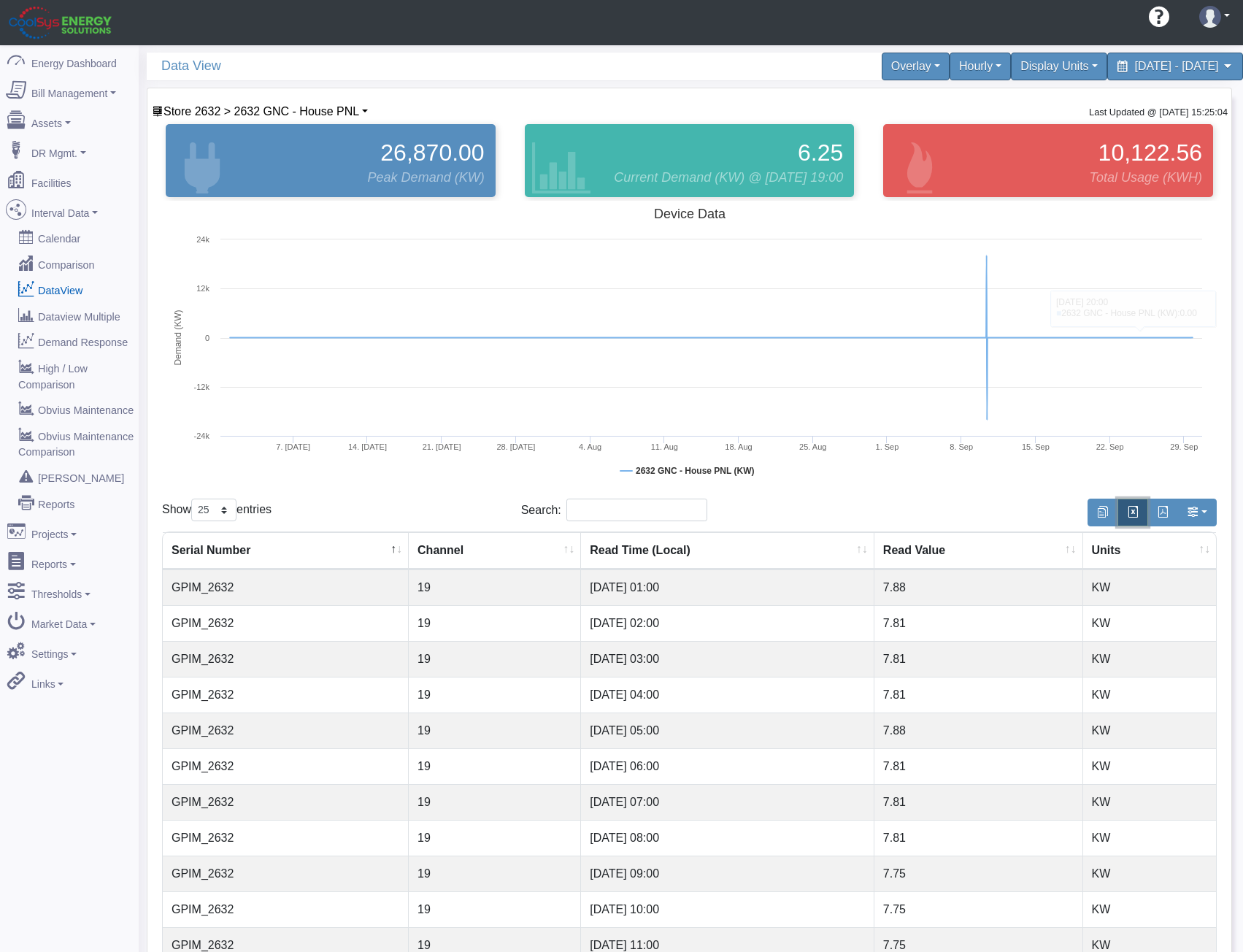
click at [1131, 515] on span "button" at bounding box center [1133, 511] width 12 height 12
click at [1160, 314] on rect at bounding box center [689, 347] width 1055 height 292
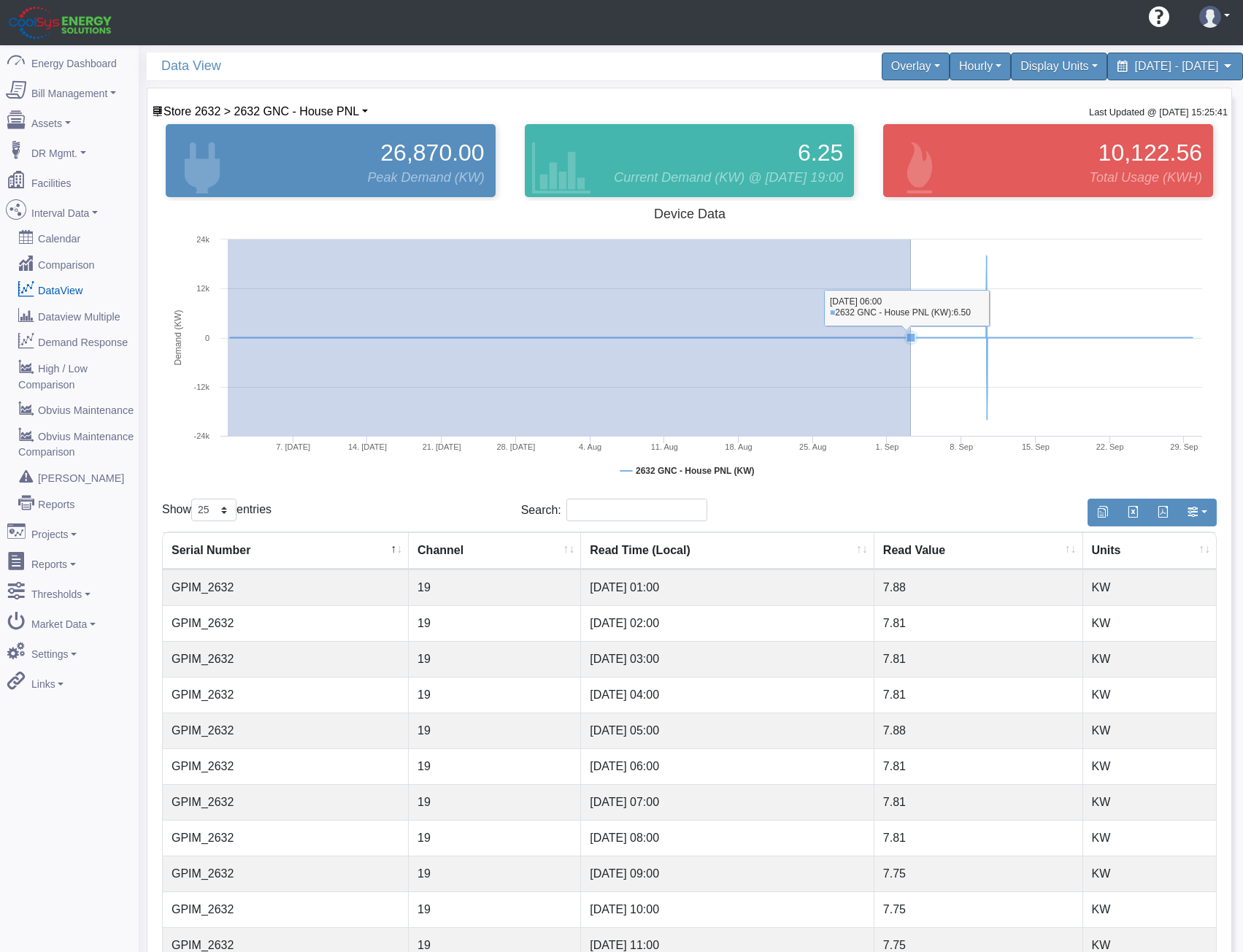
drag, startPoint x: 228, startPoint y: 357, endPoint x: 916, endPoint y: 348, distance: 688.1
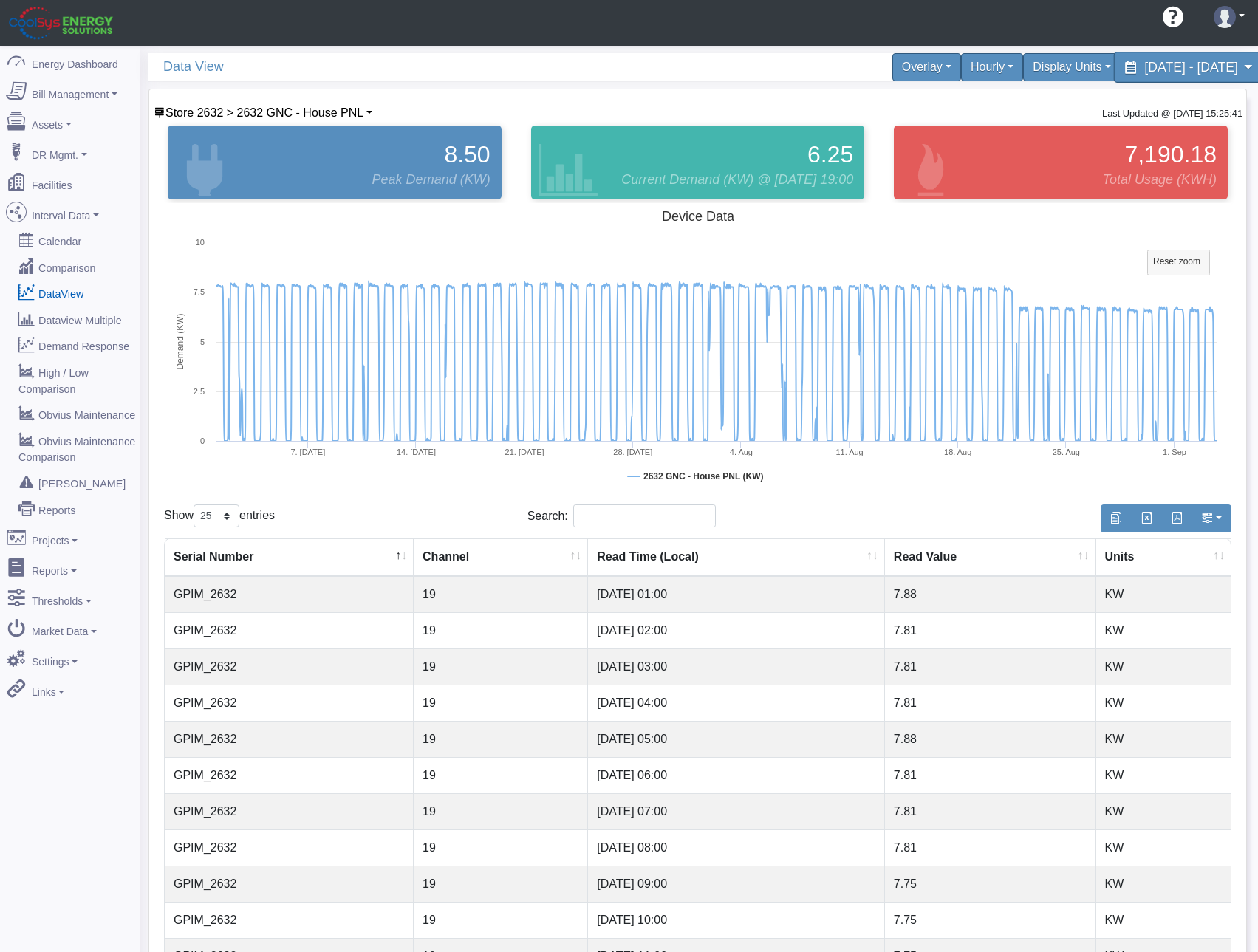
click at [1144, 71] on span "[DATE] - [DATE]" at bounding box center [1191, 66] width 93 height 14
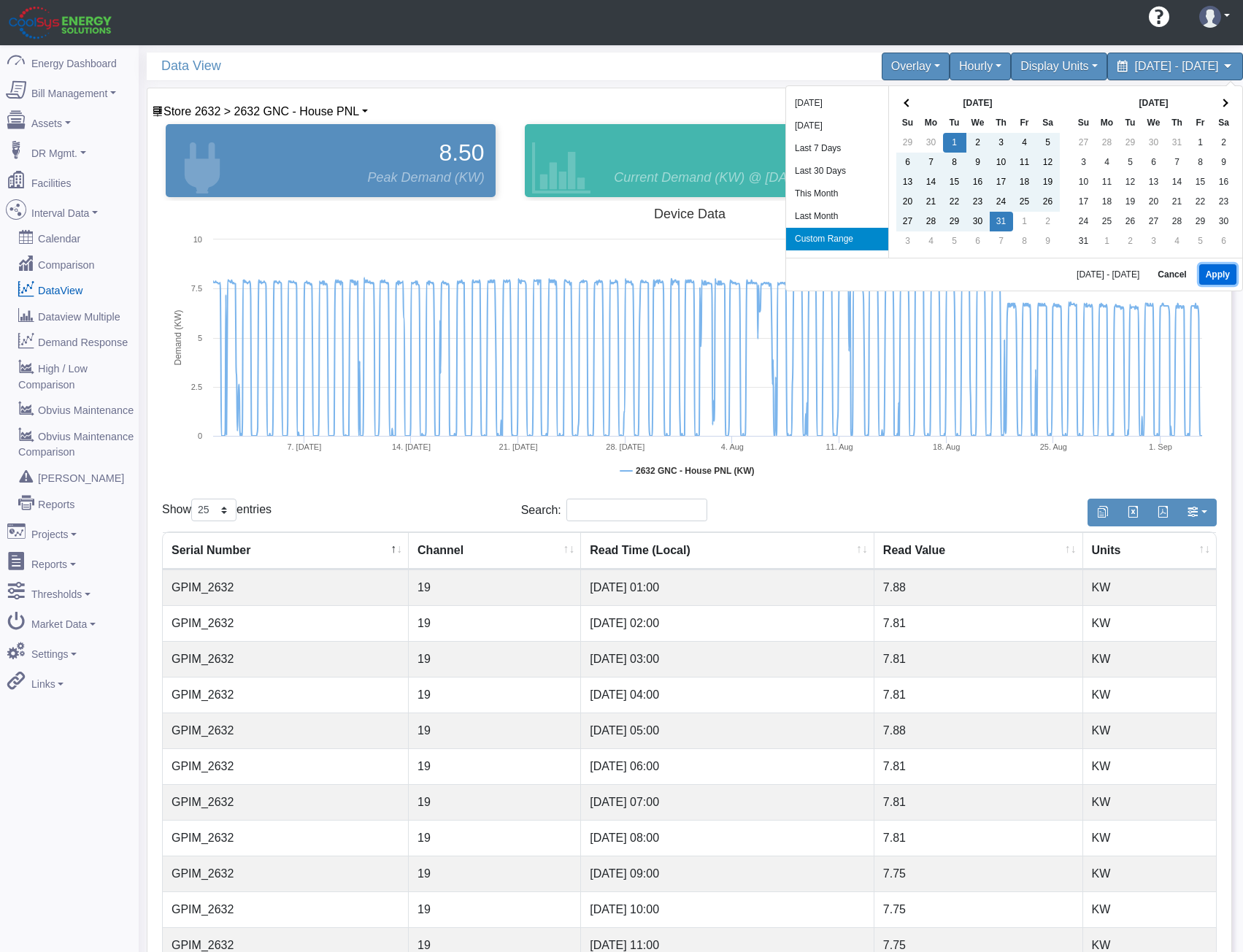
click at [1216, 274] on button "Apply" at bounding box center [1218, 275] width 37 height 21
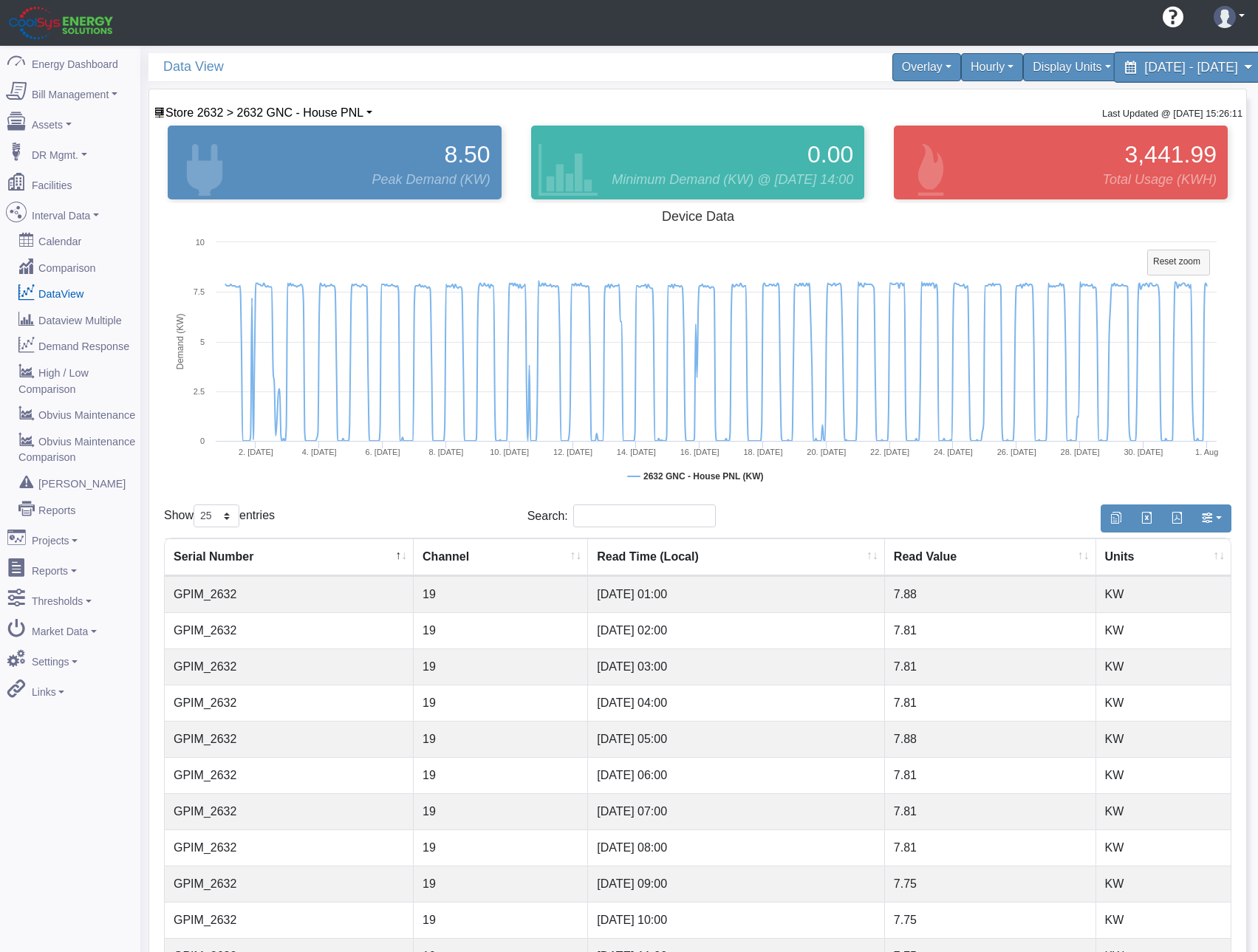
click at [1144, 71] on span "[DATE] - [DATE]" at bounding box center [1191, 66] width 93 height 14
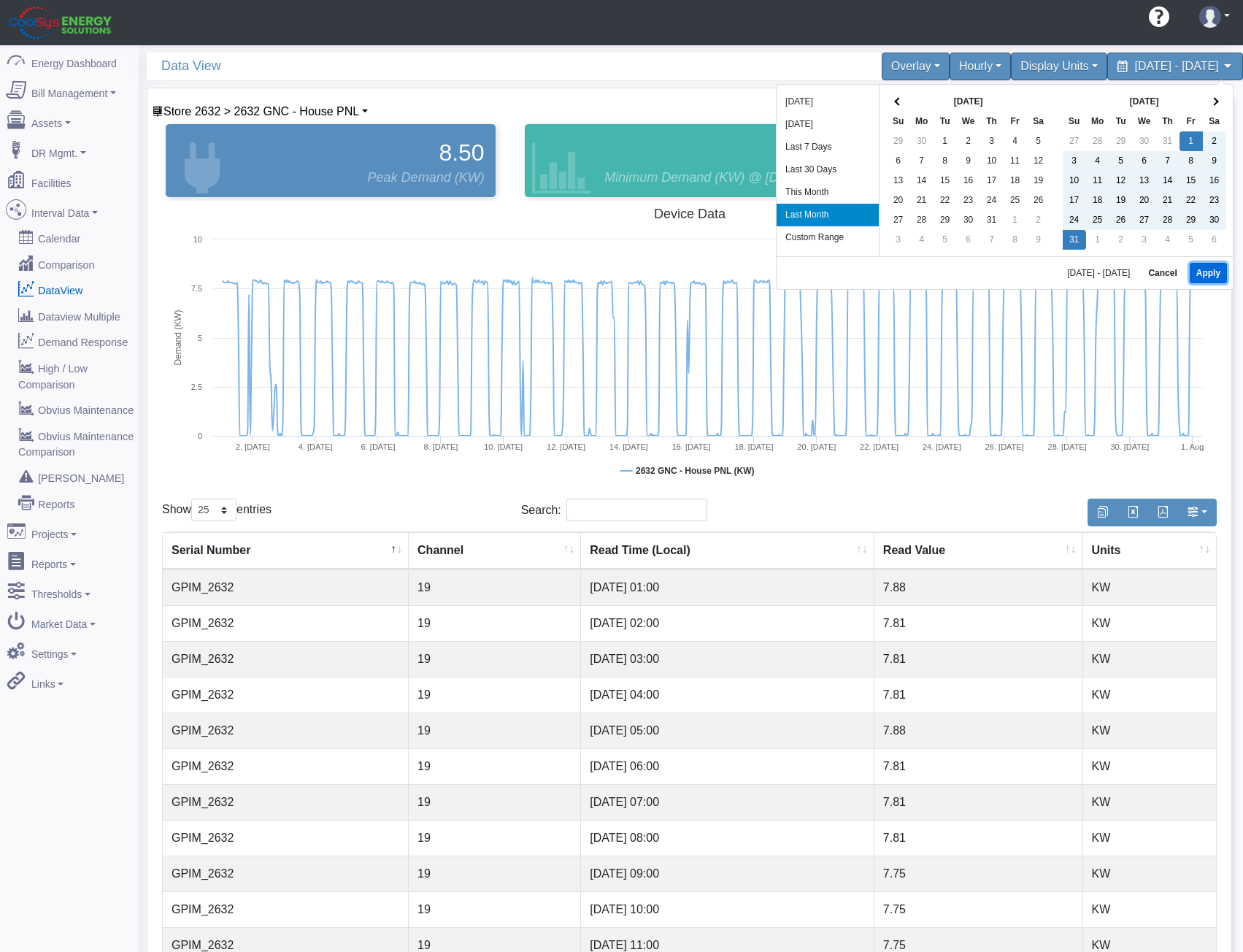
click at [1209, 267] on button "Apply" at bounding box center [1209, 273] width 37 height 21
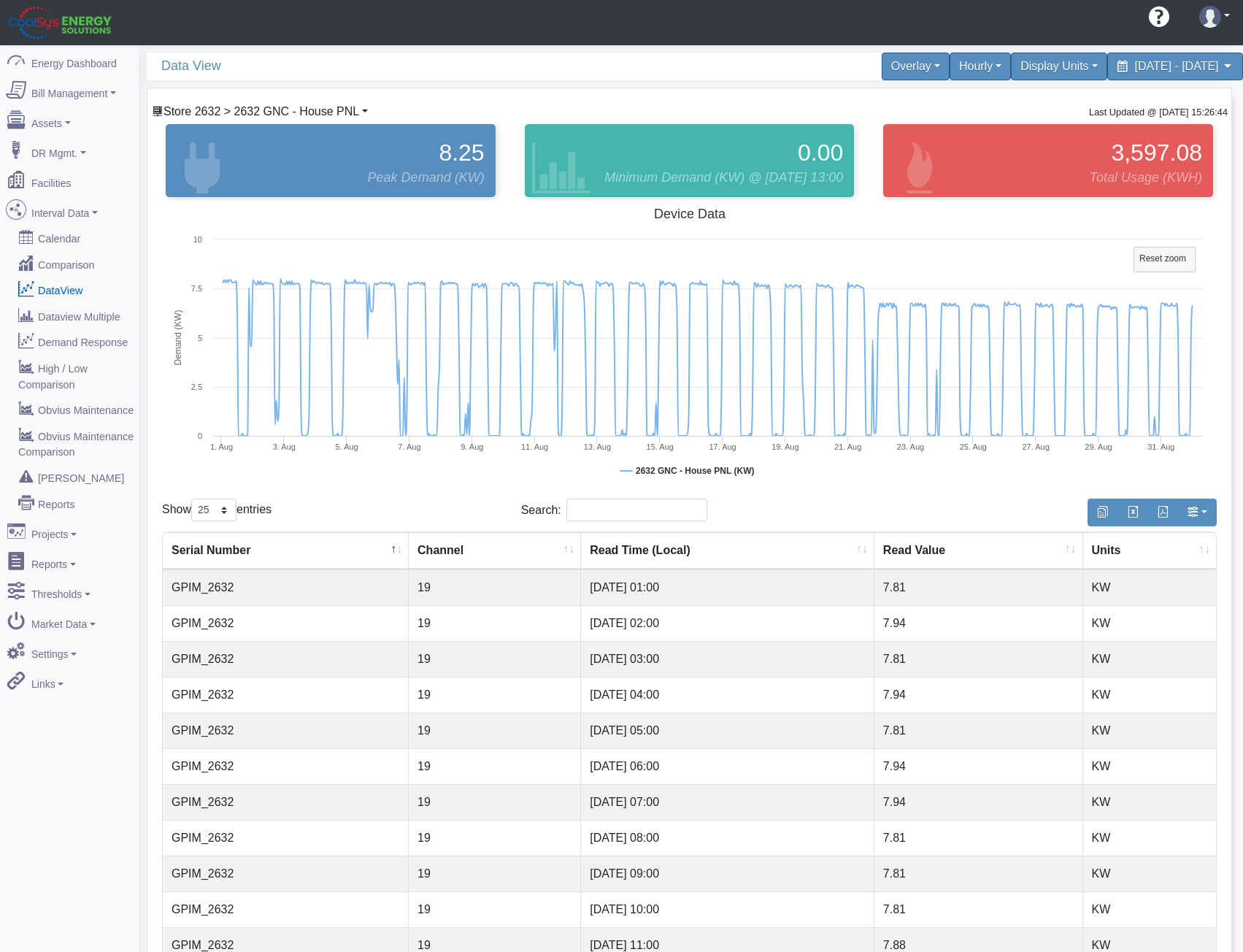
click at [312, 105] on span "Store 2632 > 2632 GNC - House PNL" at bounding box center [261, 111] width 196 height 12
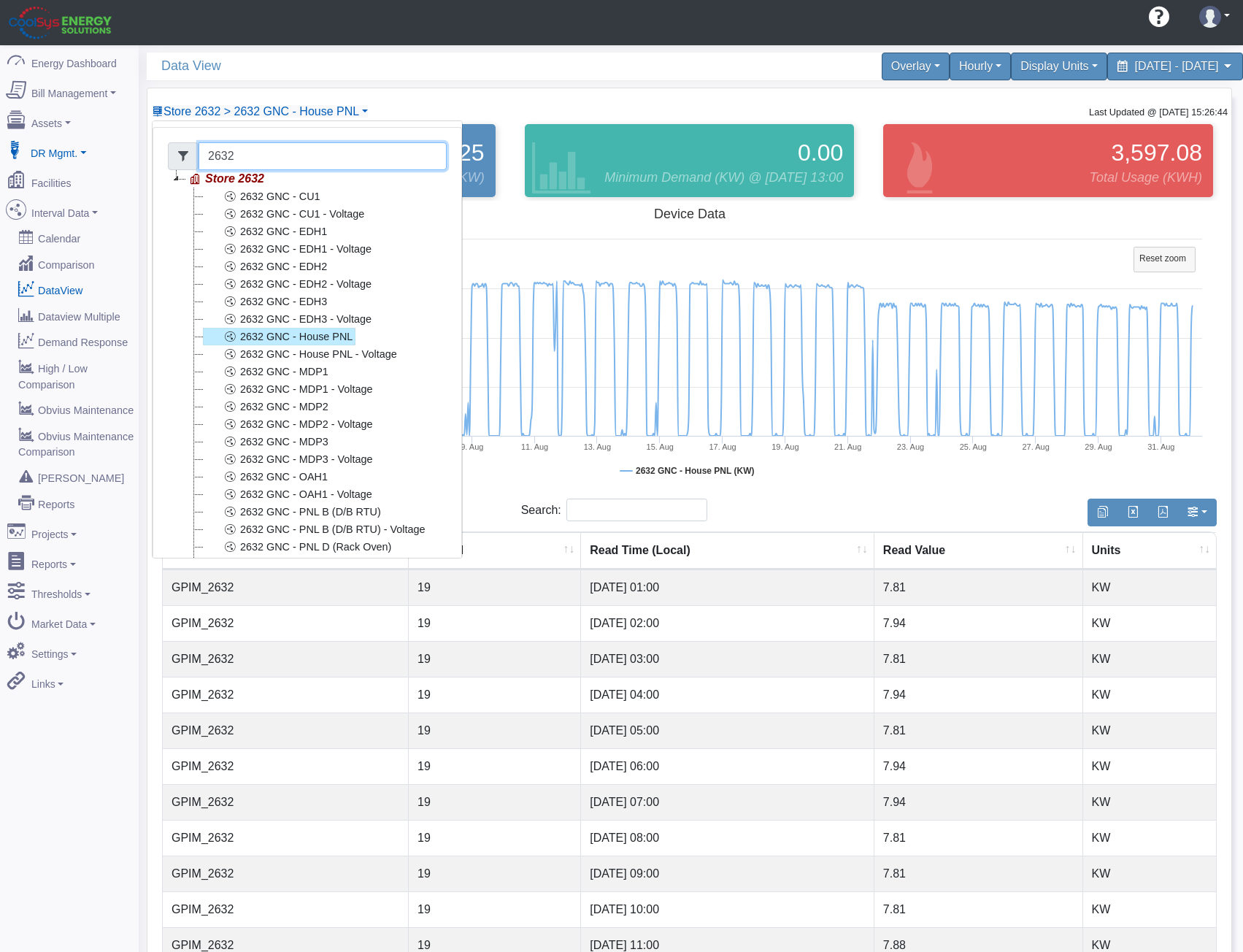
drag, startPoint x: 250, startPoint y: 154, endPoint x: 2, endPoint y: 156, distance: 248.0
click at [144, 157] on div "5 Data View Overlay Typical Real Time Market Demand Real Time Market Price Hour…" at bounding box center [691, 783] width 1104 height 1477
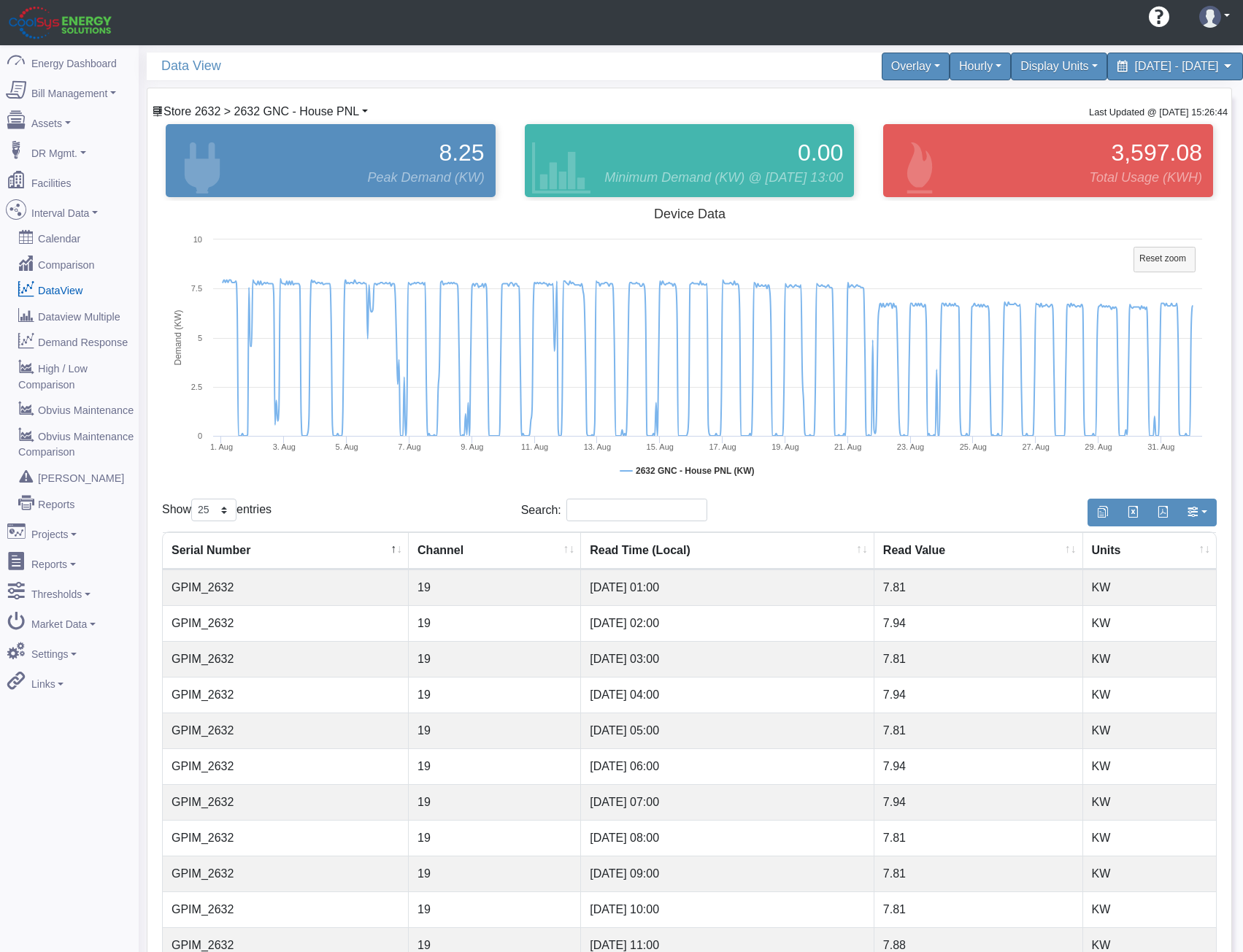
click at [307, 109] on span "Store 2632 > 2632 GNC - House PNL" at bounding box center [261, 111] width 196 height 12
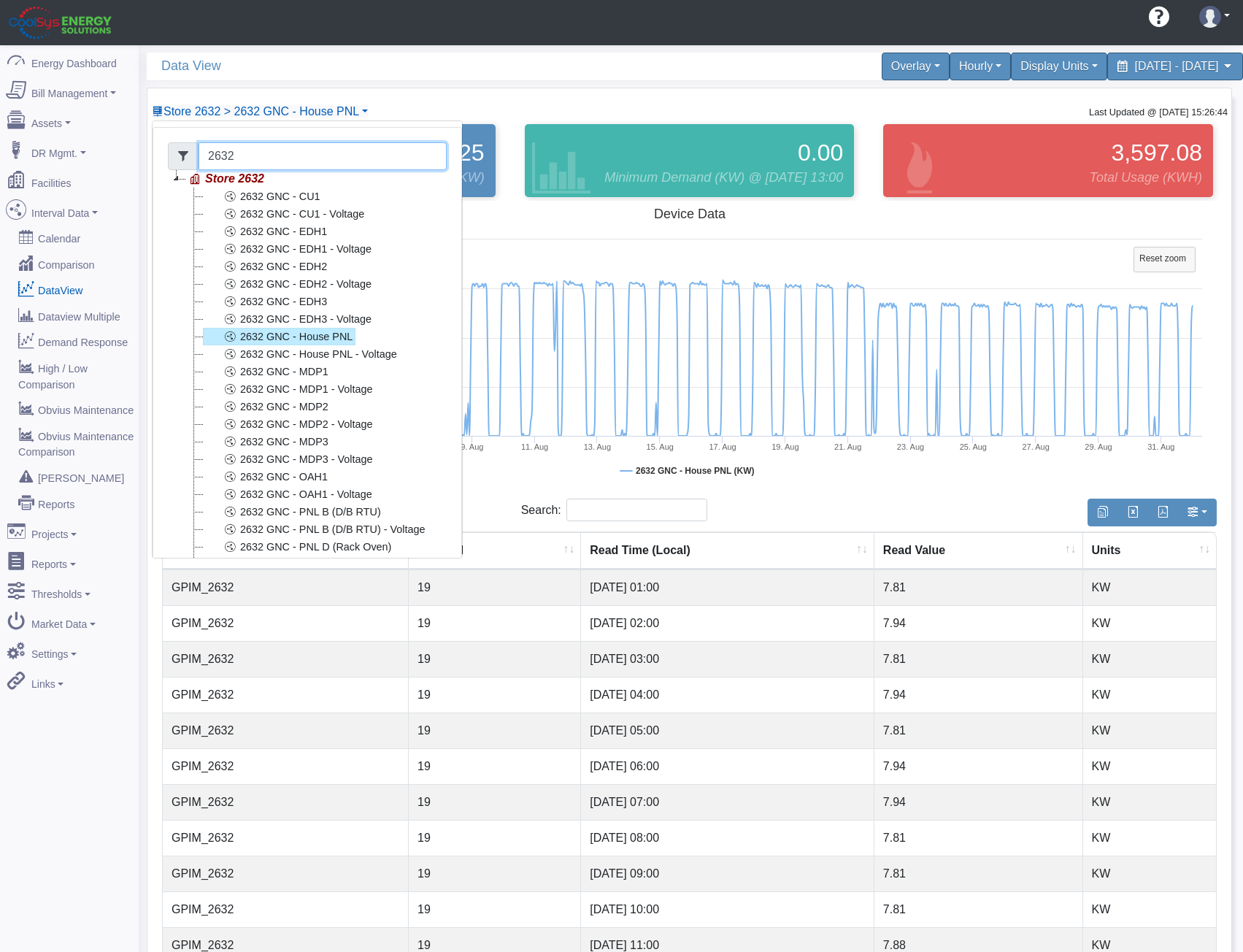
click at [242, 155] on input "2632" at bounding box center [323, 156] width 248 height 28
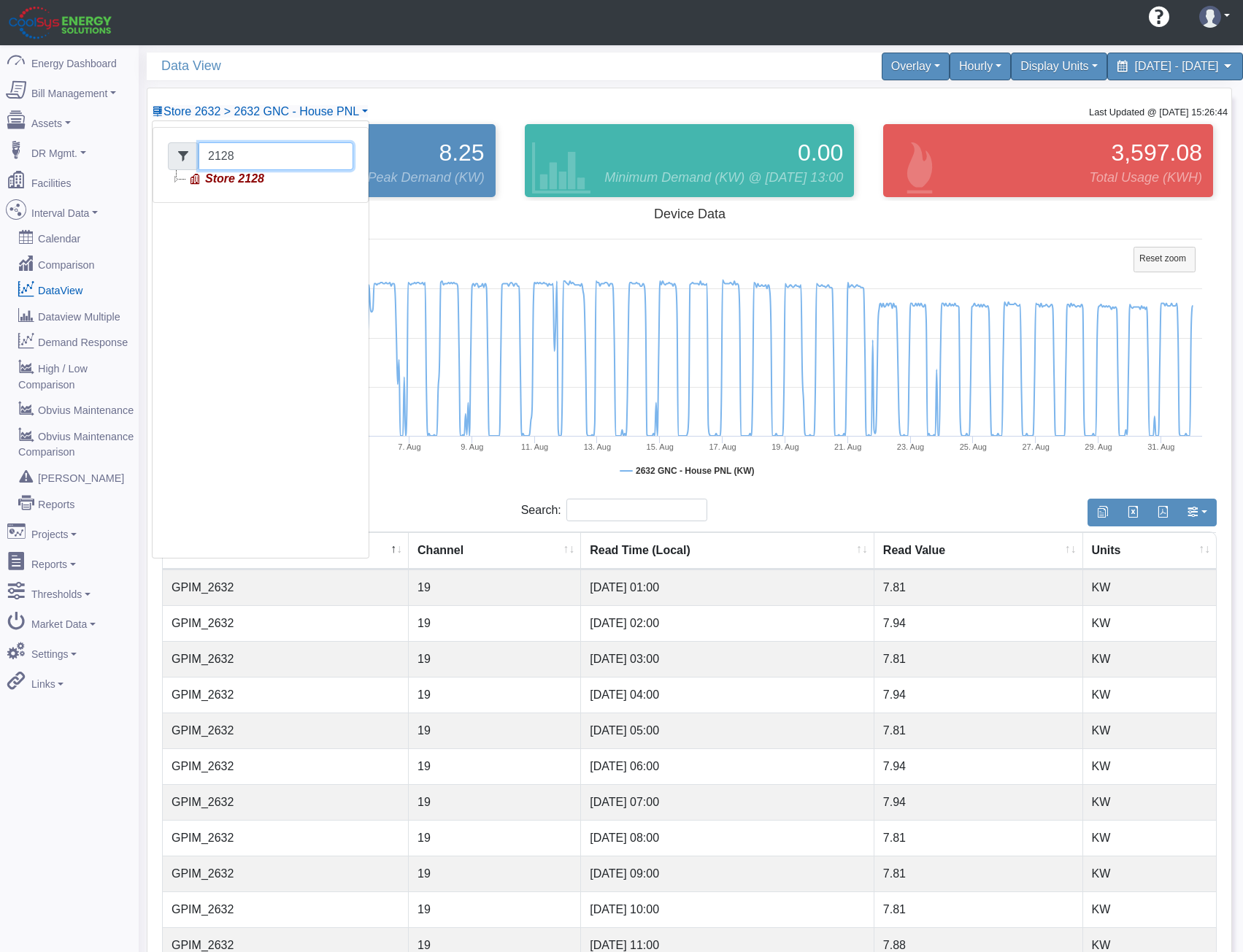
type input "2128"
click at [242, 177] on link "Store 2128" at bounding box center [226, 179] width 82 height 18
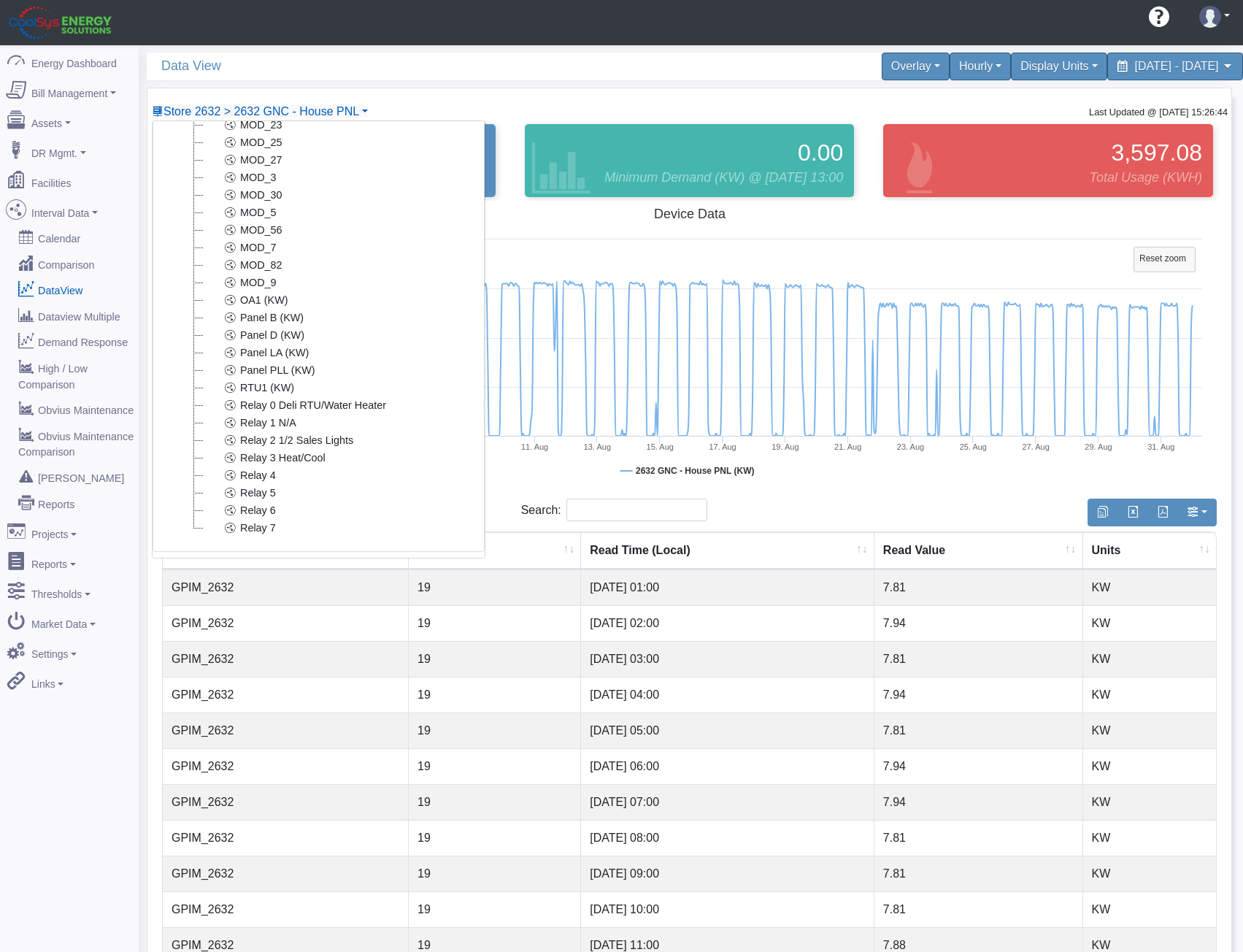
scroll to position [1712, 0]
click at [266, 361] on link "Panel PLL (KW)" at bounding box center [260, 370] width 115 height 18
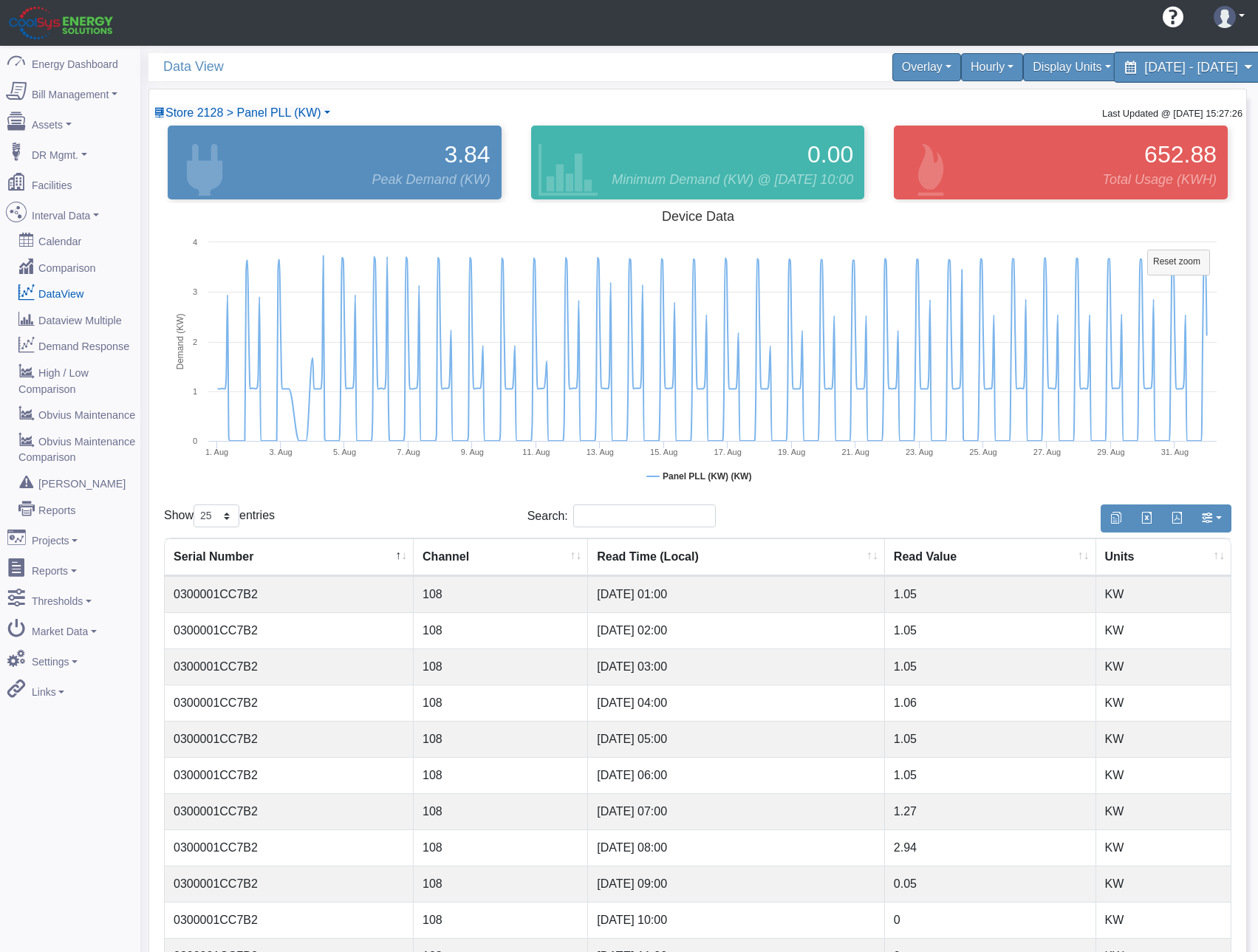
click at [1144, 66] on span "[DATE] - [DATE]" at bounding box center [1191, 66] width 93 height 14
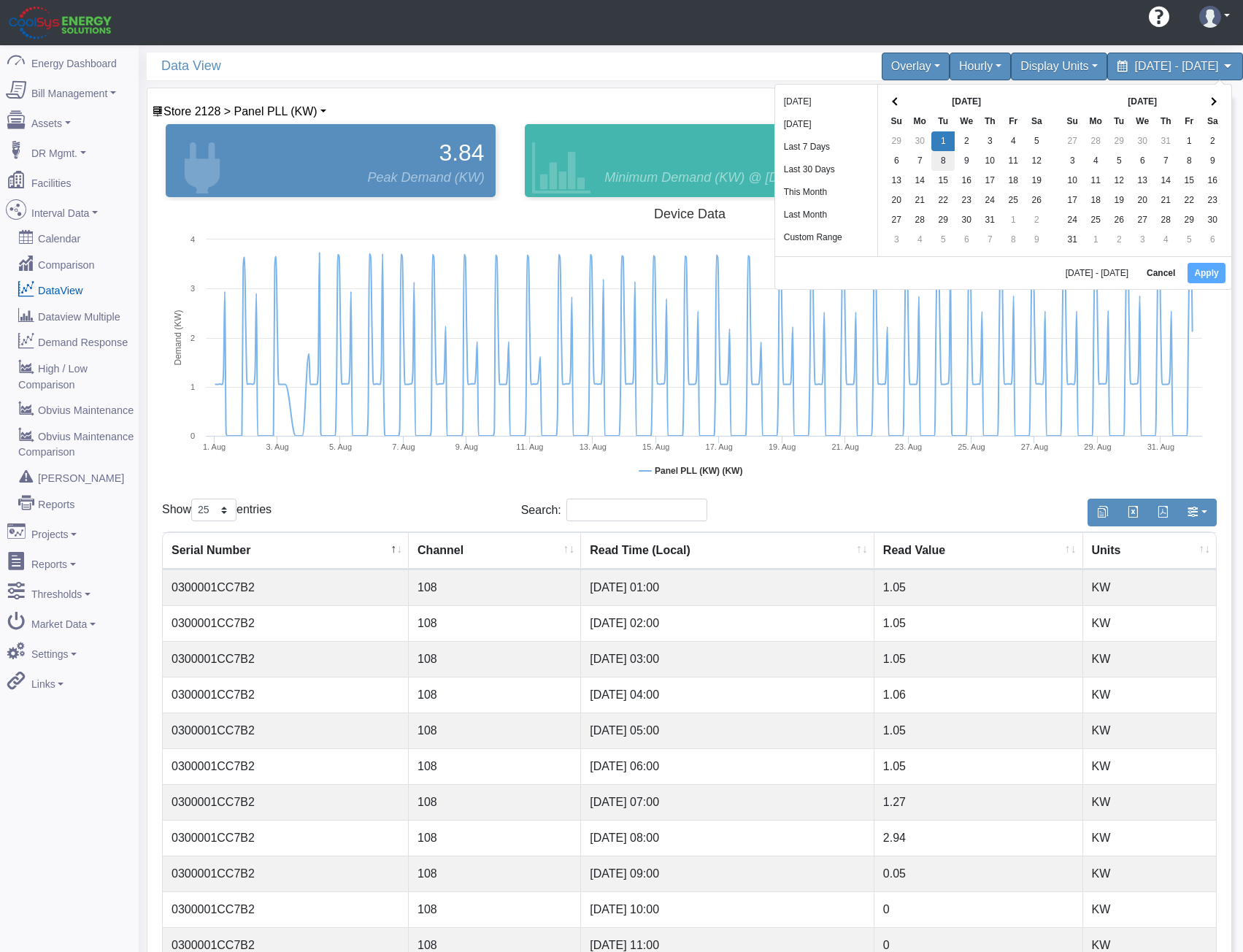
drag, startPoint x: 939, startPoint y: 134, endPoint x: 940, endPoint y: 159, distance: 25.0
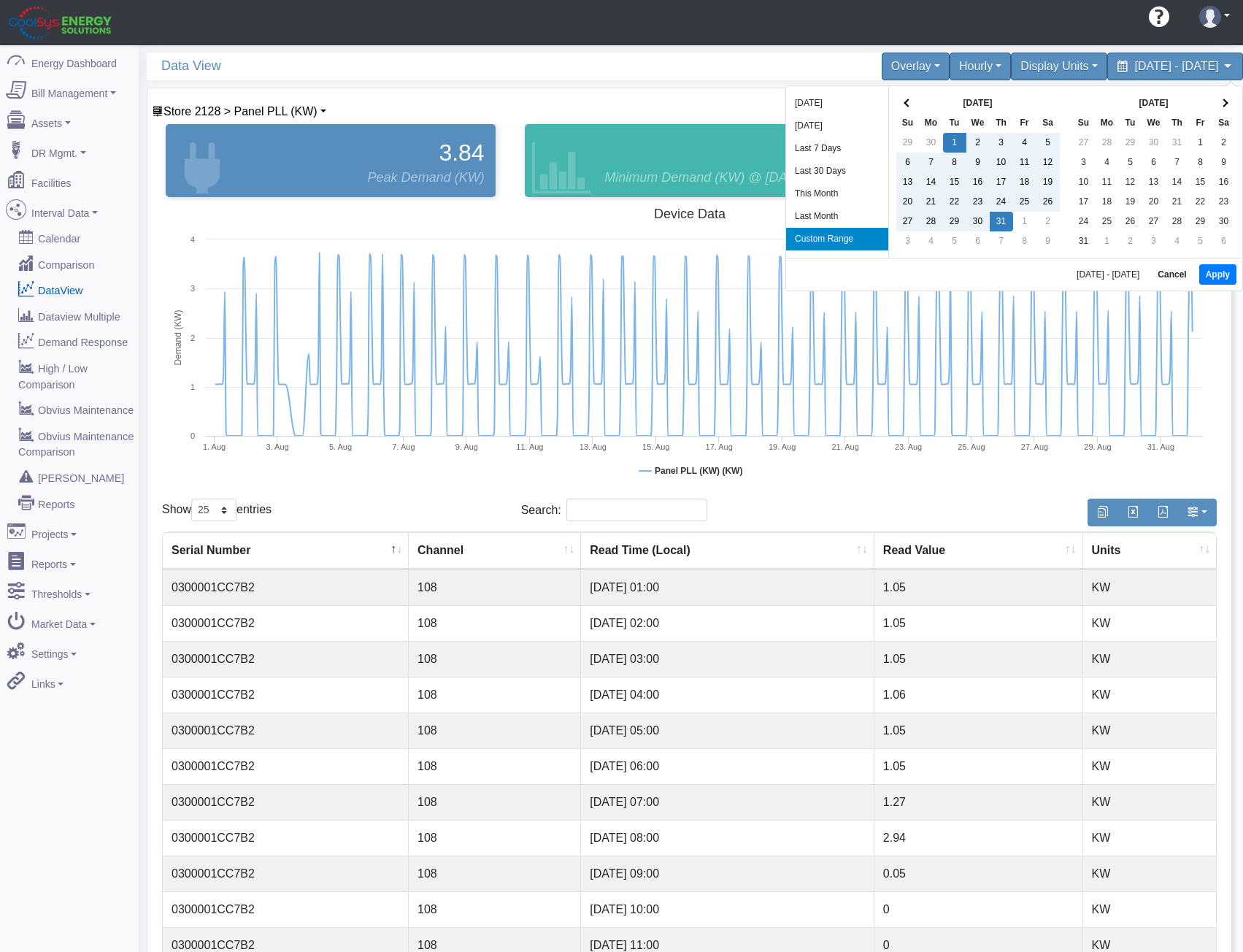
click at [1197, 273] on div "[DATE] - [DATE] Cancel Apply" at bounding box center [1014, 274] width 456 height 33
click at [1211, 272] on button "Apply" at bounding box center [1218, 275] width 37 height 21
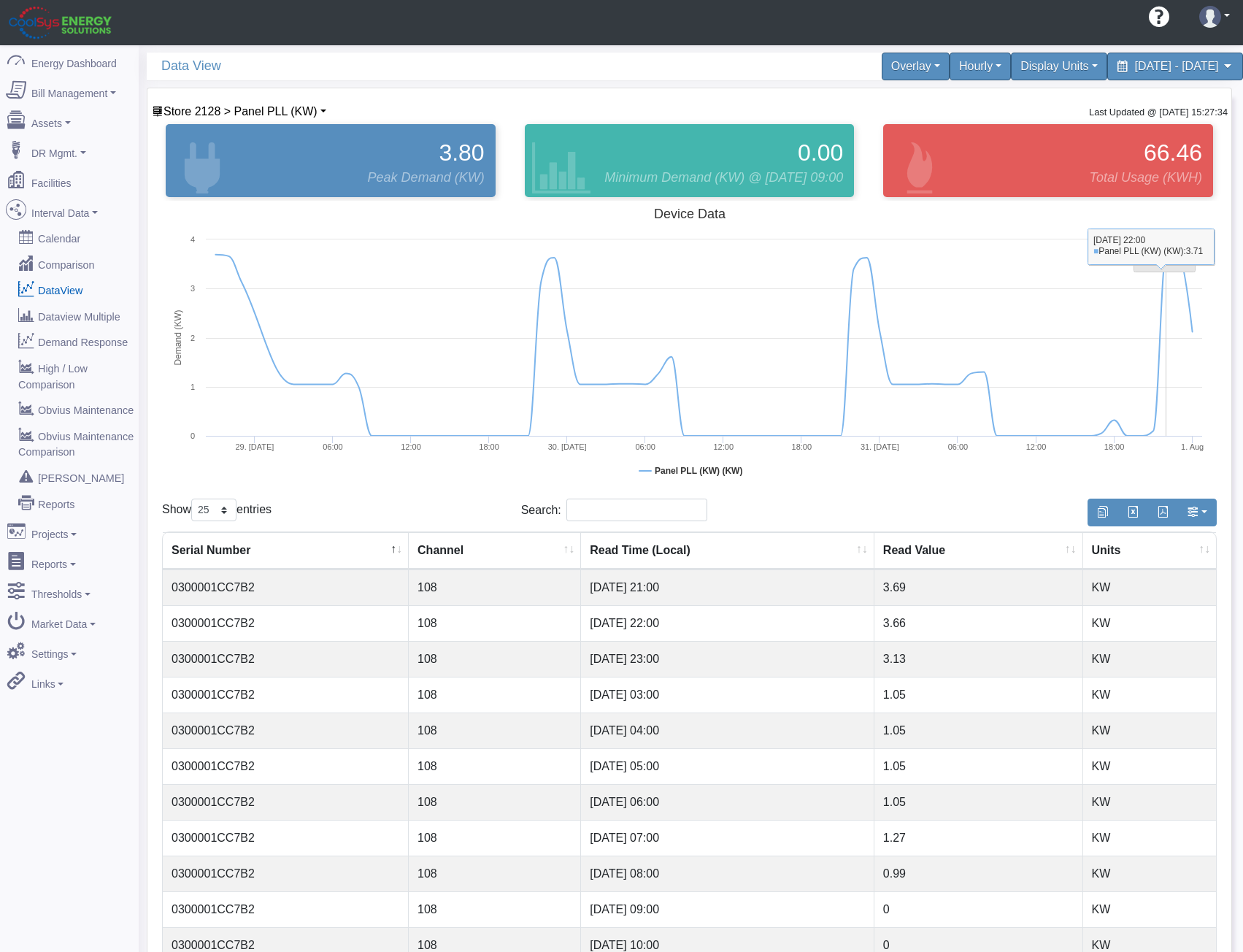
click at [1164, 267] on rect at bounding box center [1165, 260] width 62 height 25
click at [947, 70] on div "Hourly" at bounding box center [981, 67] width 68 height 30
click at [898, 174] on link "Hourly" at bounding box center [956, 171] width 115 height 23
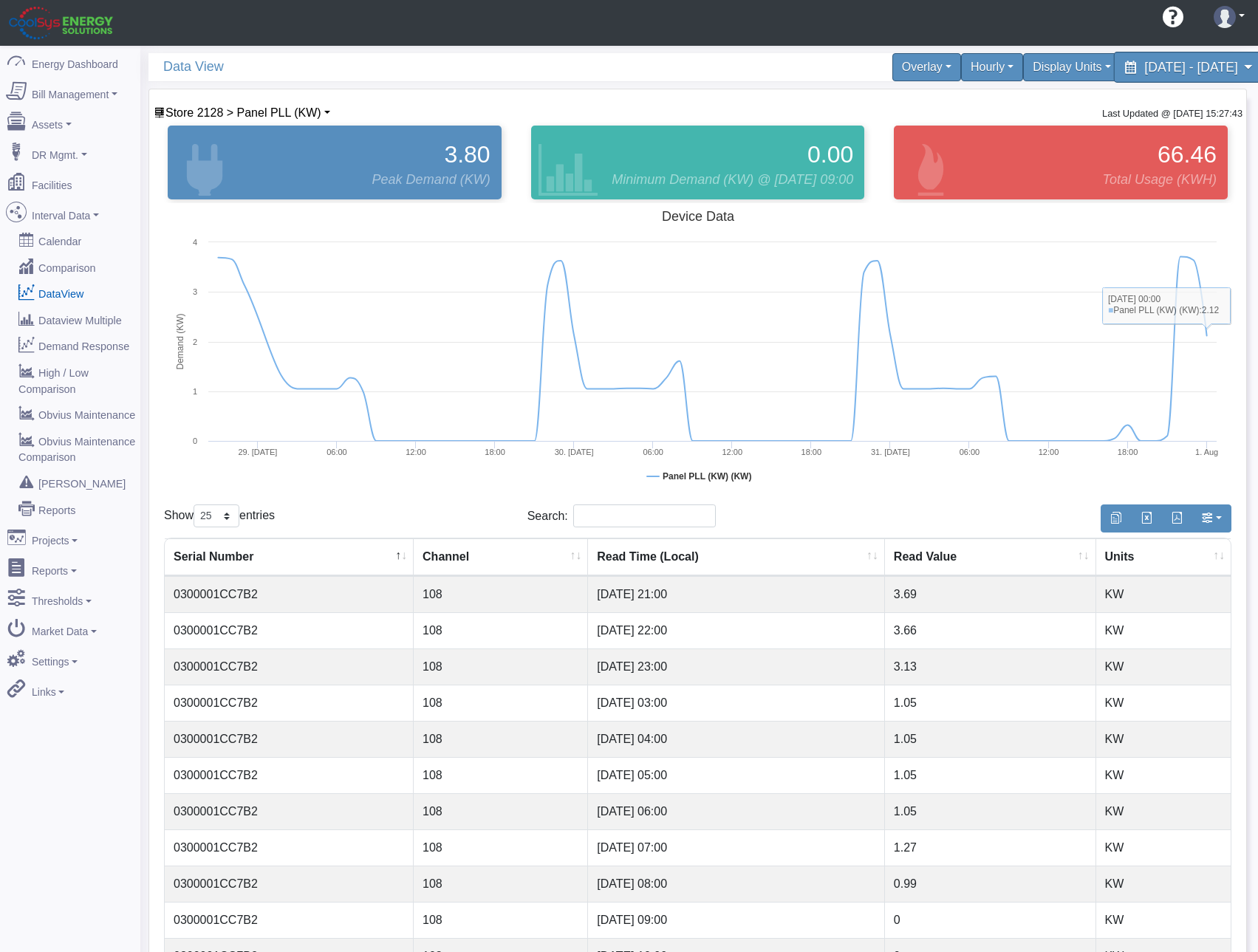
click at [1144, 66] on span "[DATE] - [DATE]" at bounding box center [1191, 66] width 93 height 14
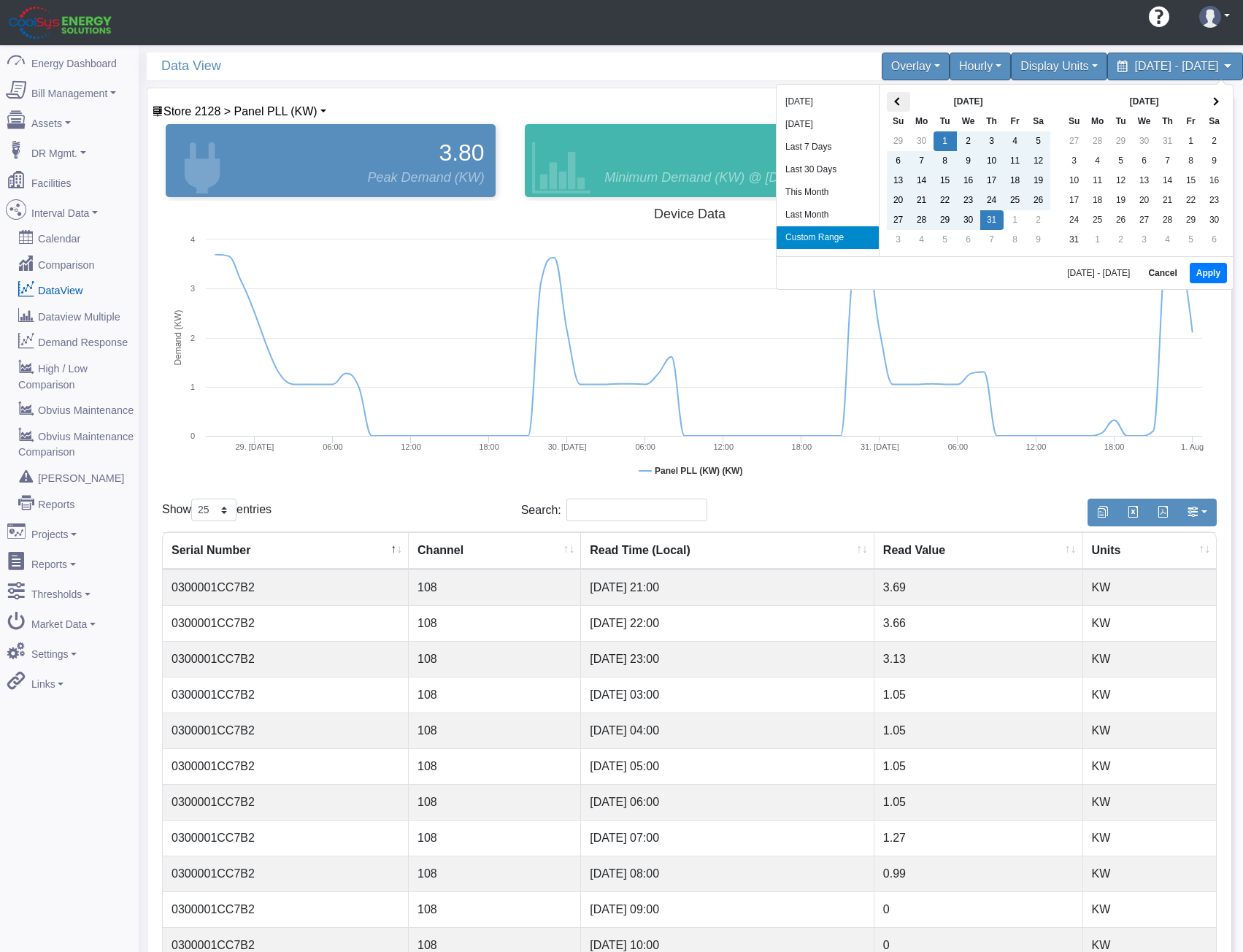
click at [898, 102] on span at bounding box center [898, 101] width 8 height 8
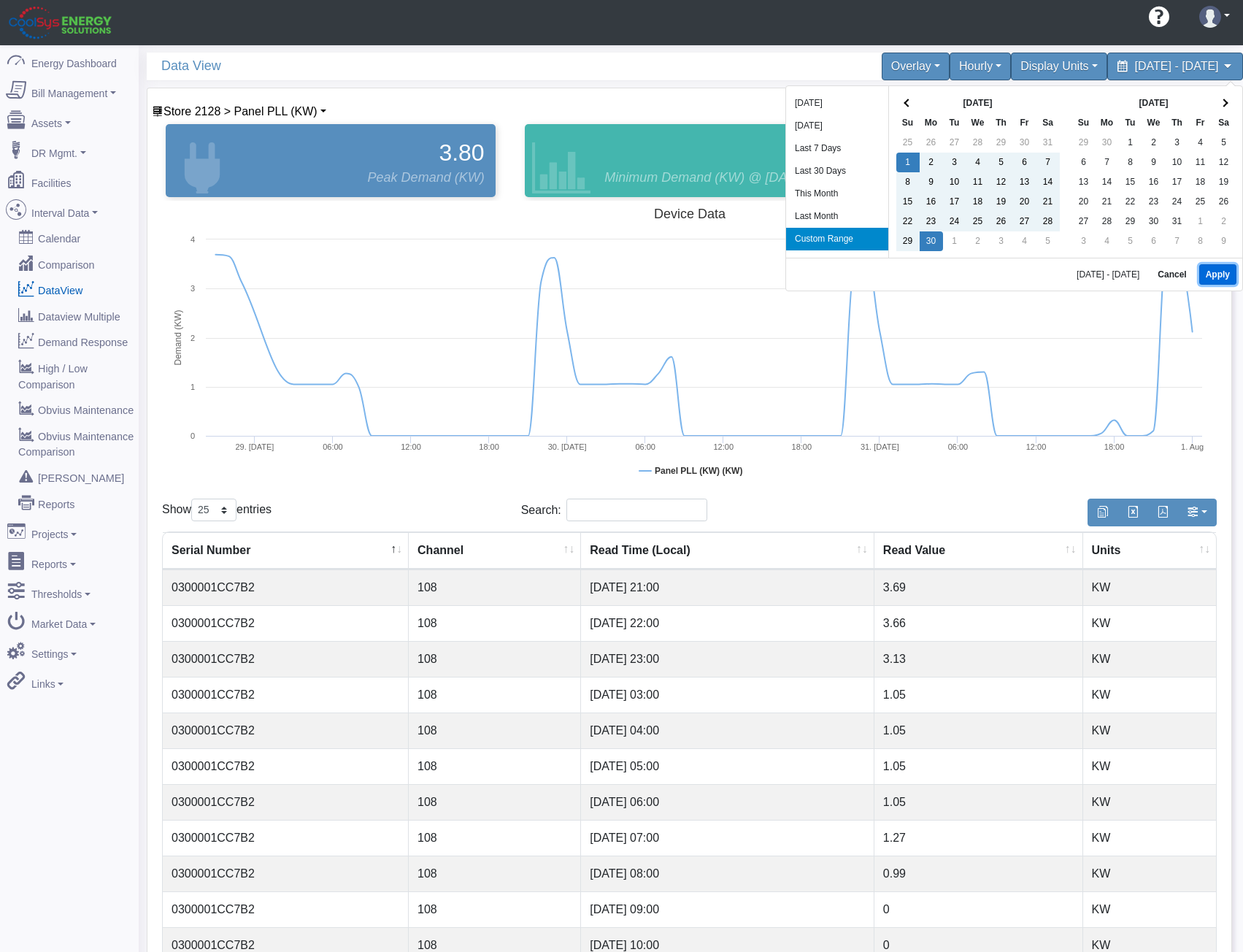
click at [1217, 278] on button "Apply" at bounding box center [1218, 275] width 37 height 21
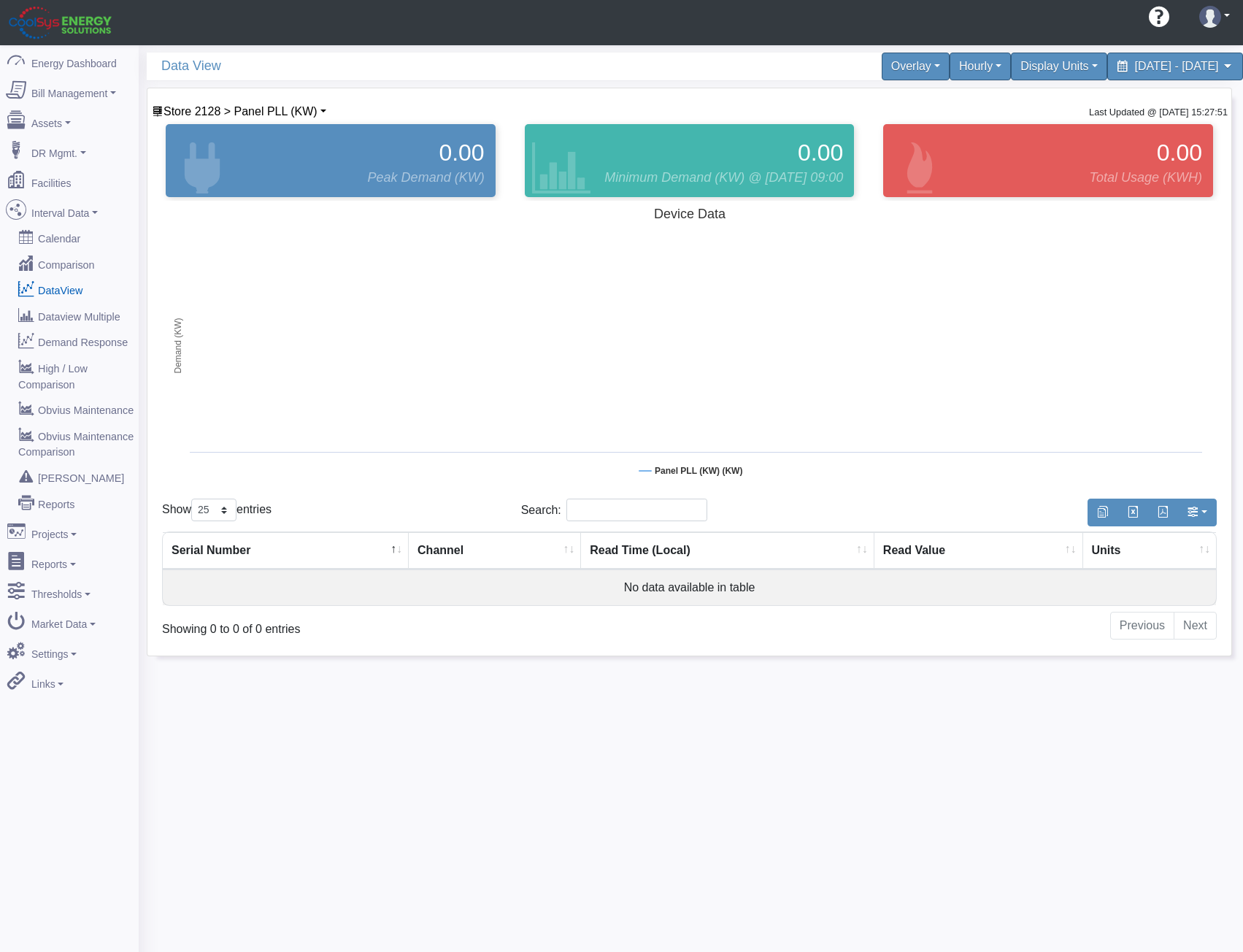
select select "25"
click at [293, 113] on span "Store 2128 > Panel PLL (KW)" at bounding box center [240, 111] width 154 height 12
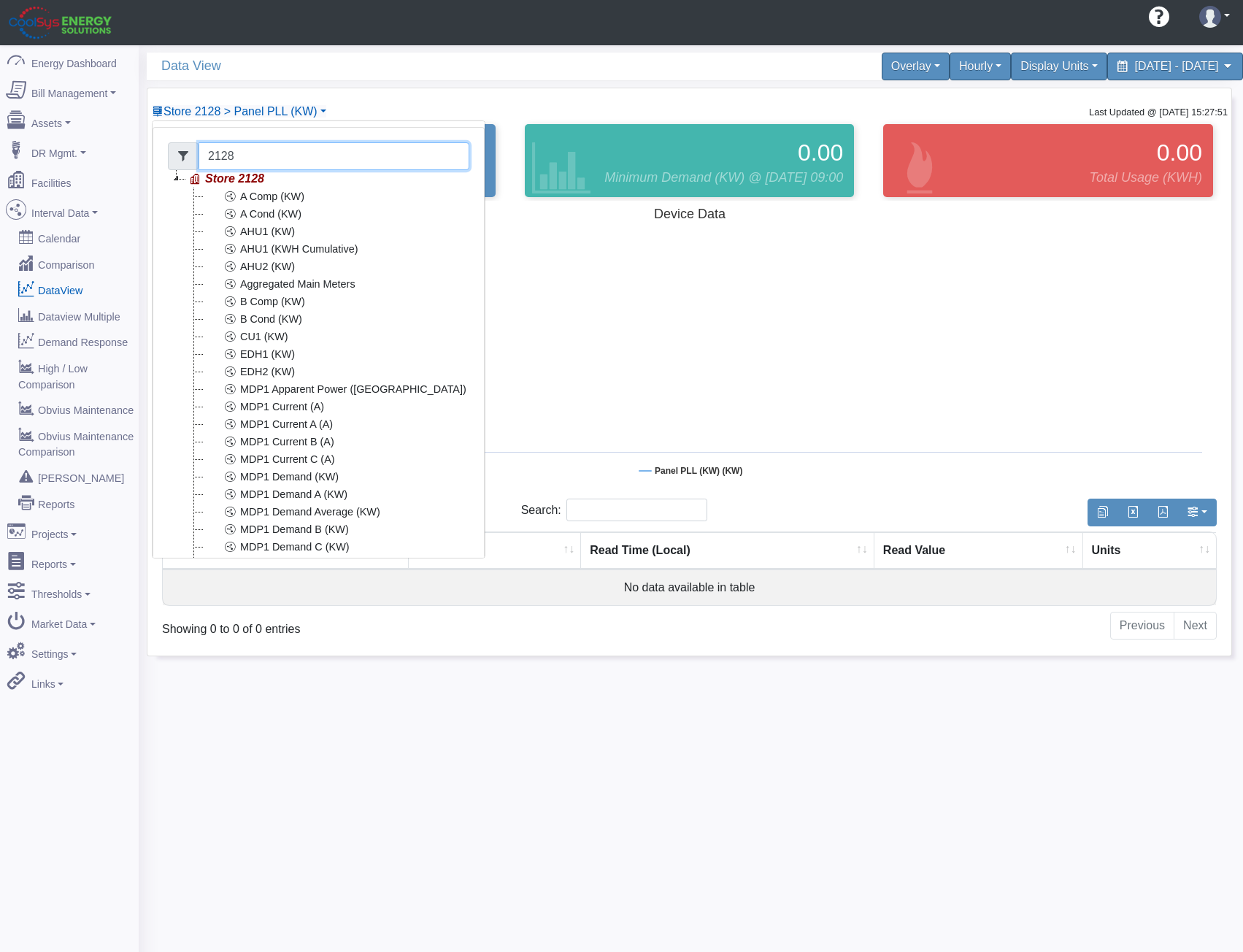
click at [254, 151] on input "2128" at bounding box center [334, 156] width 271 height 28
drag, startPoint x: 254, startPoint y: 151, endPoint x: 7, endPoint y: 151, distance: 247.0
click at [10, 151] on div "Energy Dashboard Bill Management Dashboard Utility Bills Maintenance Reports Pa…" at bounding box center [621, 521] width 1243 height 952
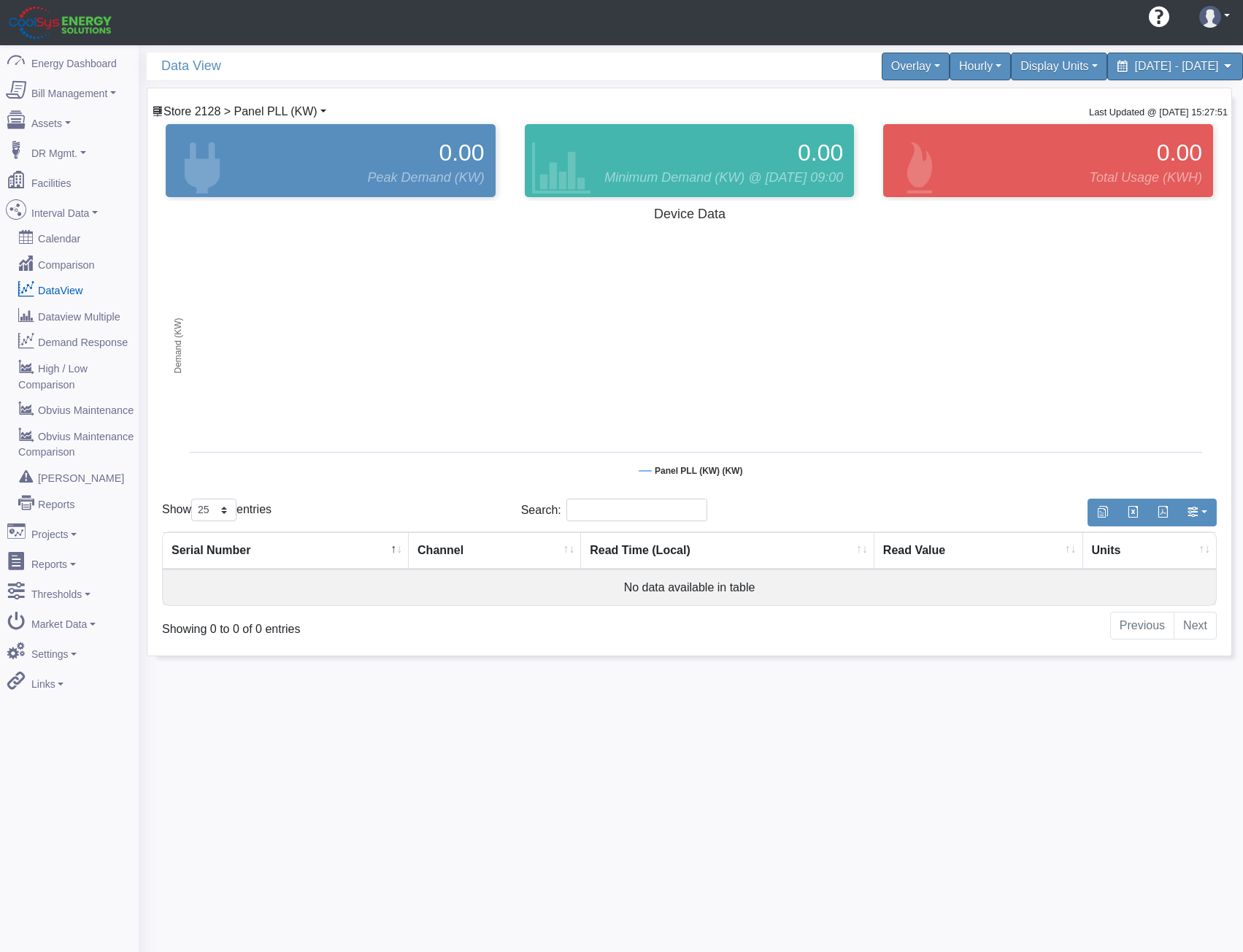
click at [209, 105] on span "Store 2128 > Panel PLL (KW)" at bounding box center [240, 111] width 154 height 12
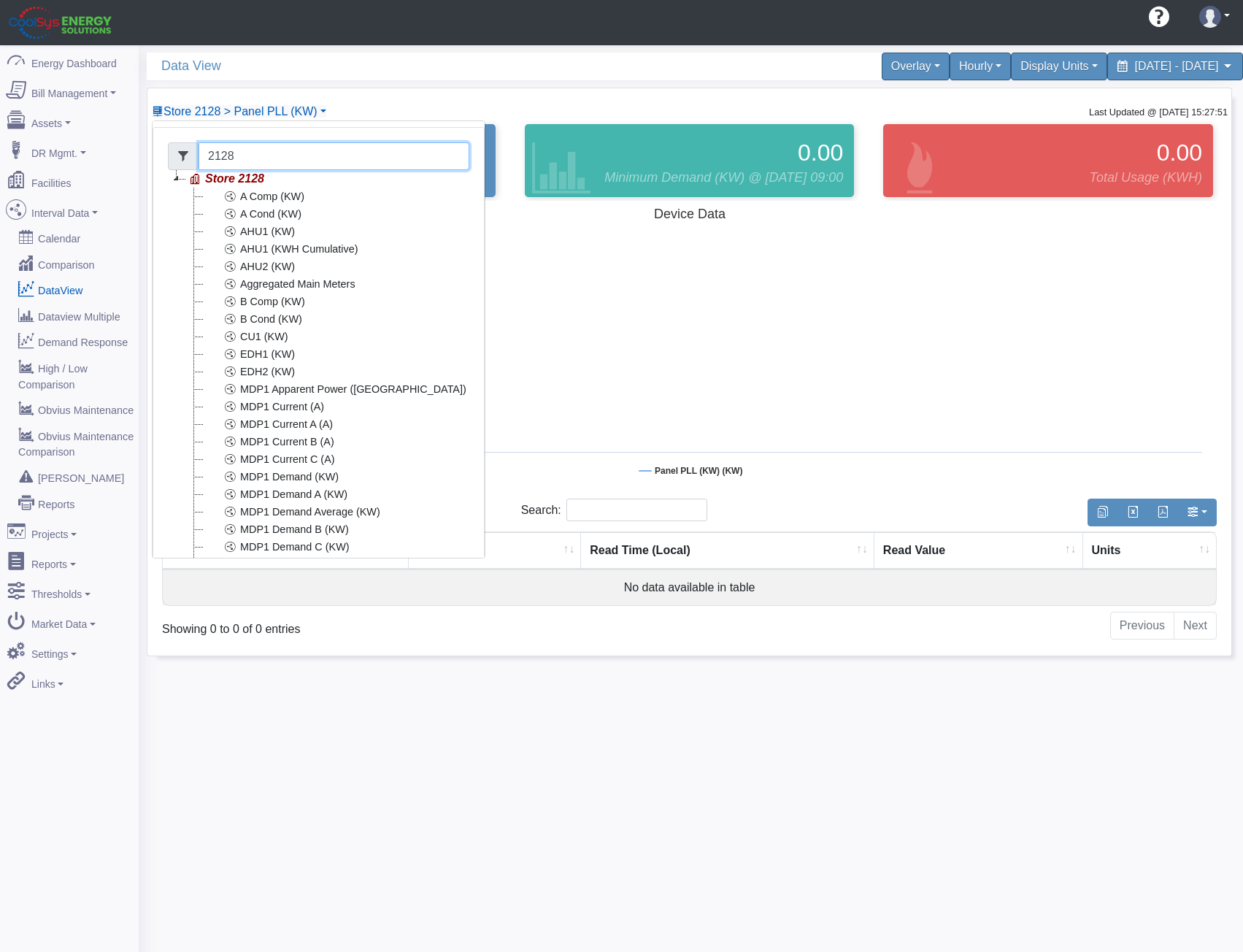
click at [219, 147] on input "2128" at bounding box center [334, 156] width 271 height 28
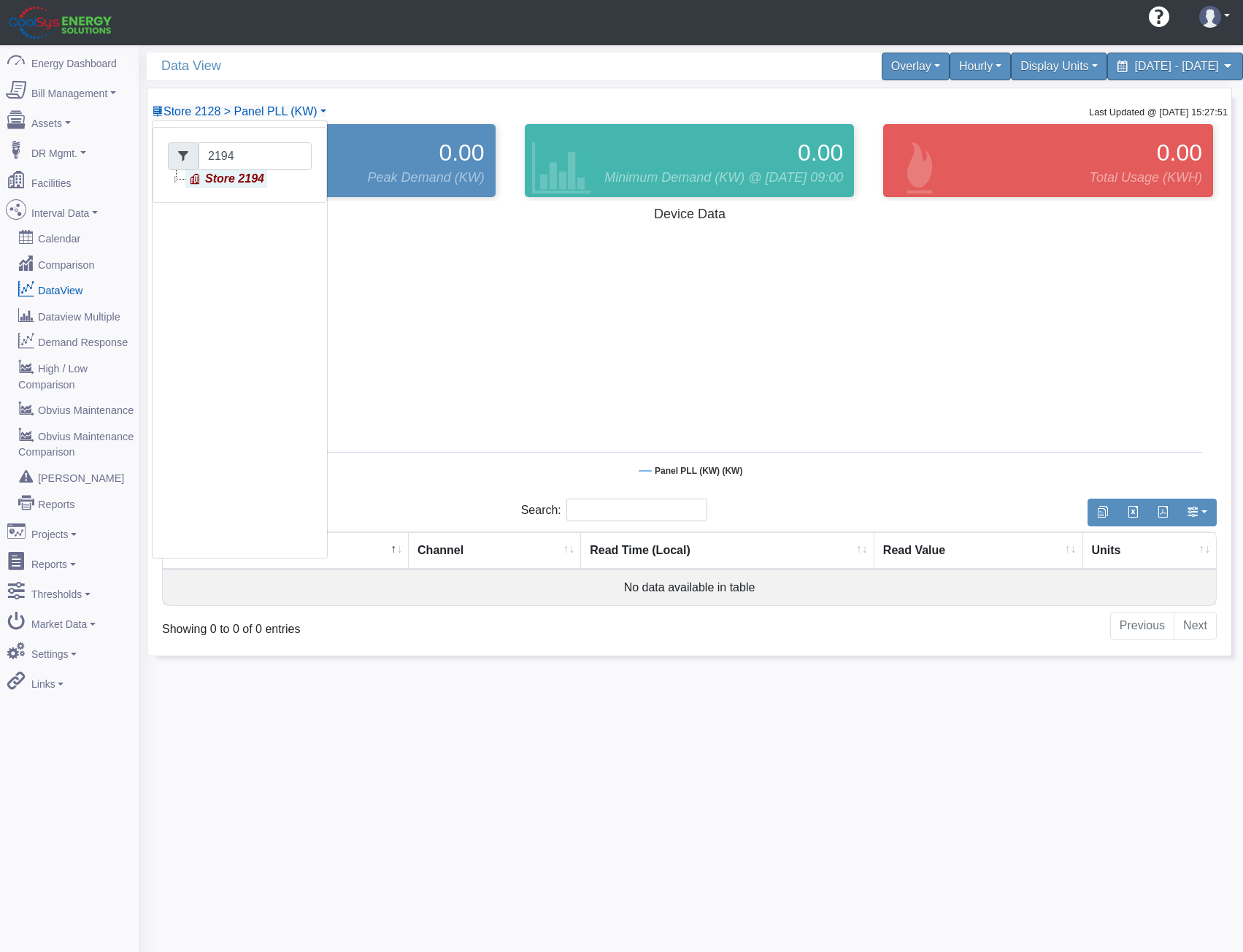
click at [255, 183] on link "Store 2194" at bounding box center [226, 179] width 82 height 18
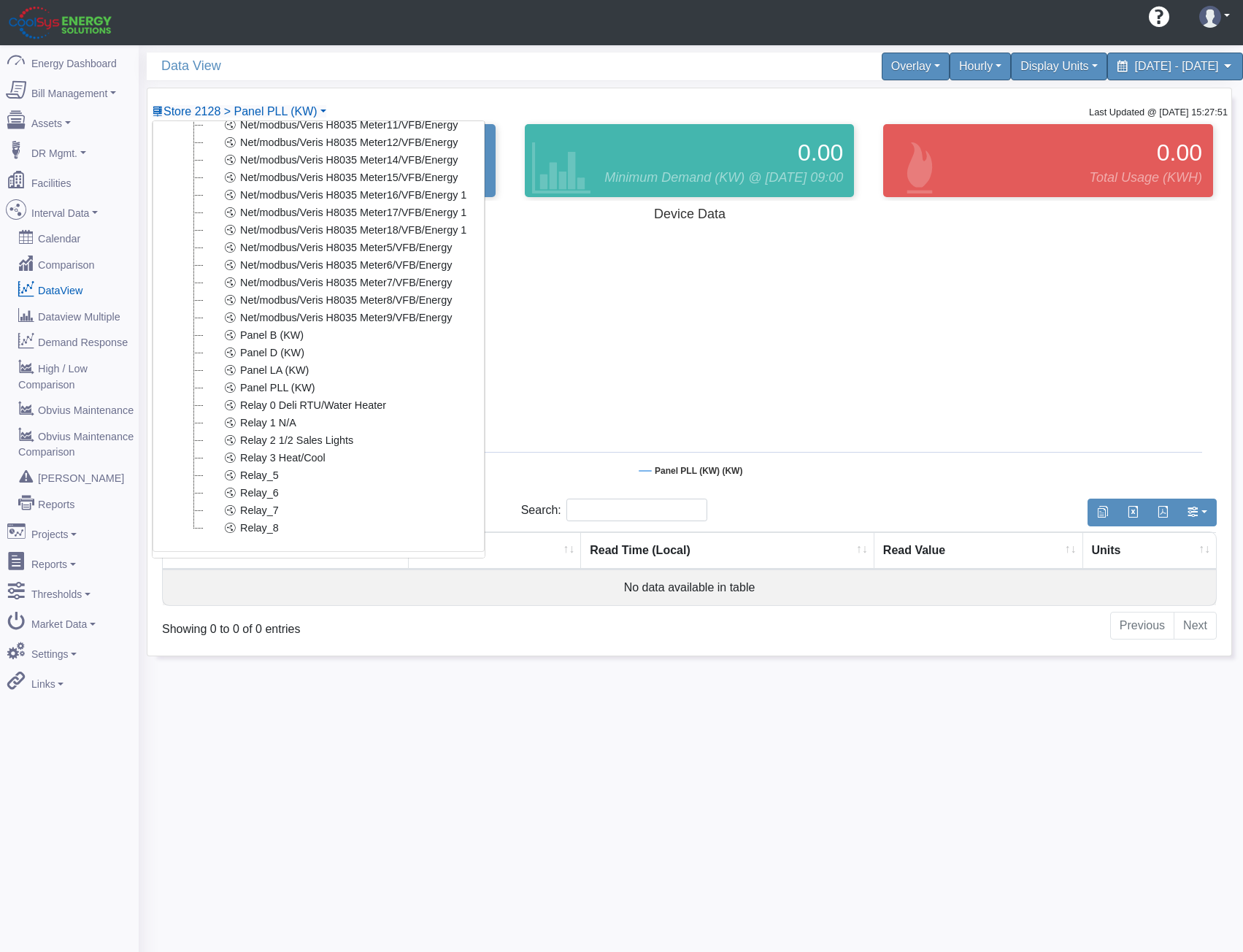
scroll to position [328, 0]
click at [285, 379] on link "Panel PLL (KW)" at bounding box center [260, 388] width 115 height 18
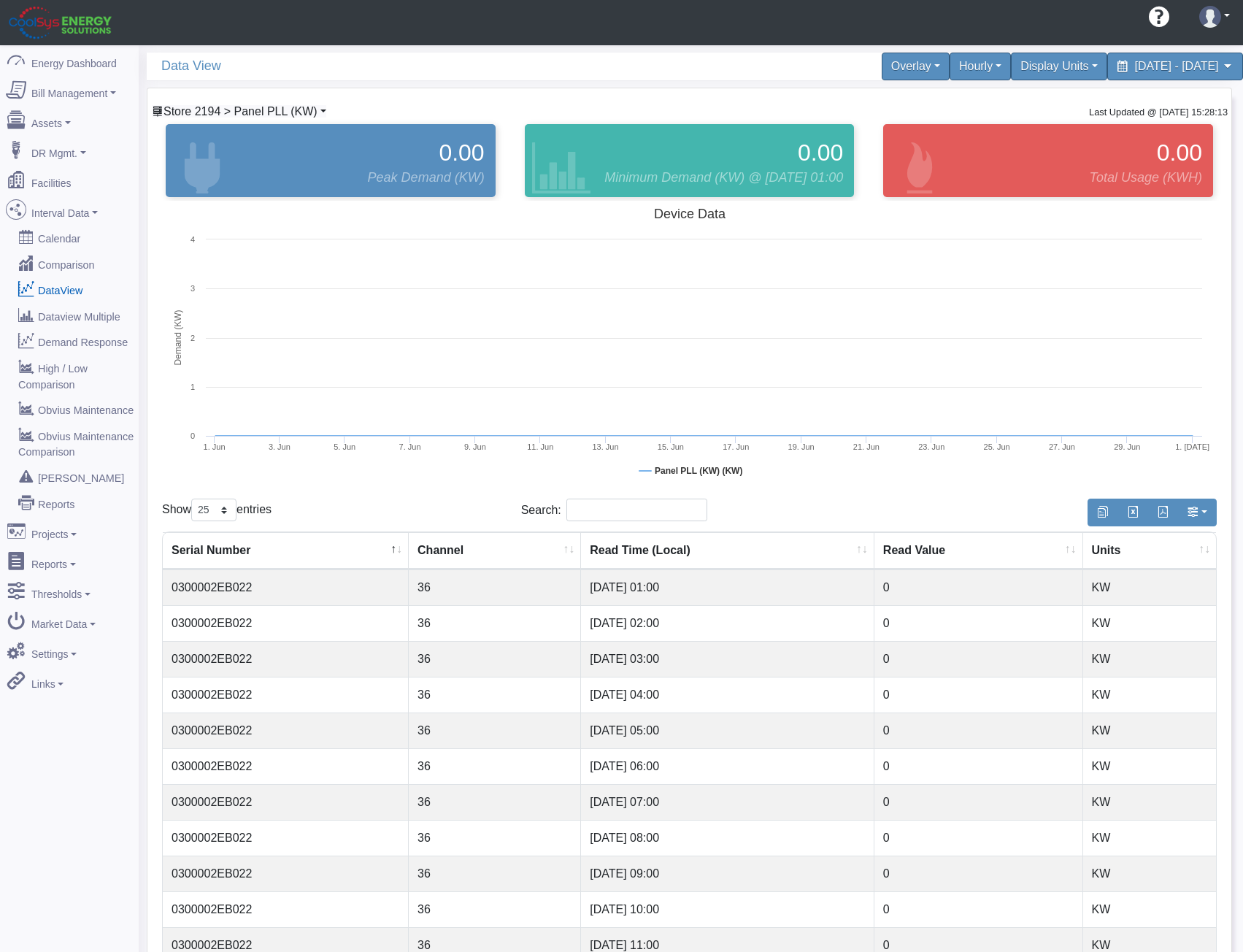
click at [270, 107] on span "Store 2194 > Panel PLL (KW)" at bounding box center [240, 111] width 154 height 12
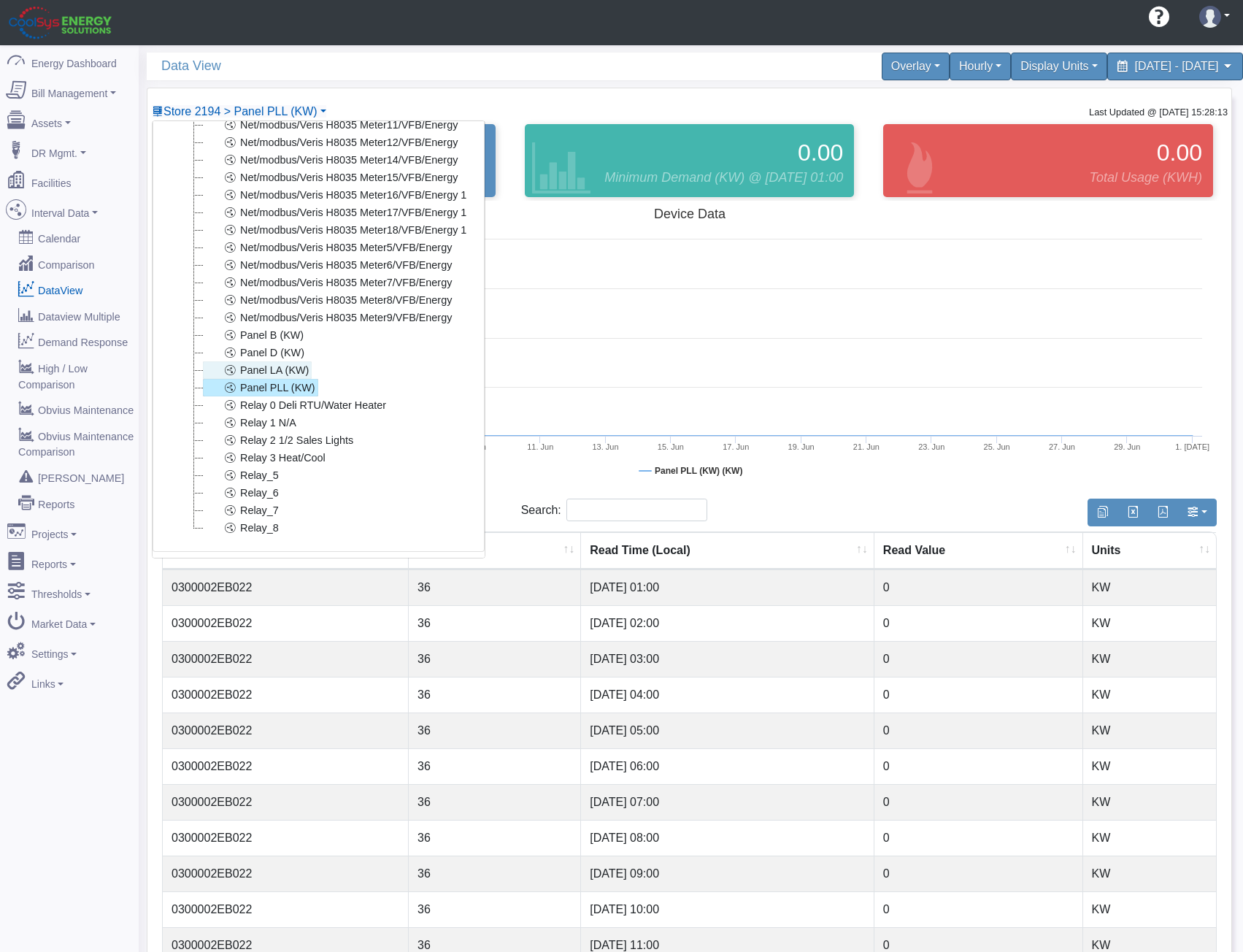
click at [277, 361] on link "Panel LA (KW)" at bounding box center [257, 370] width 109 height 18
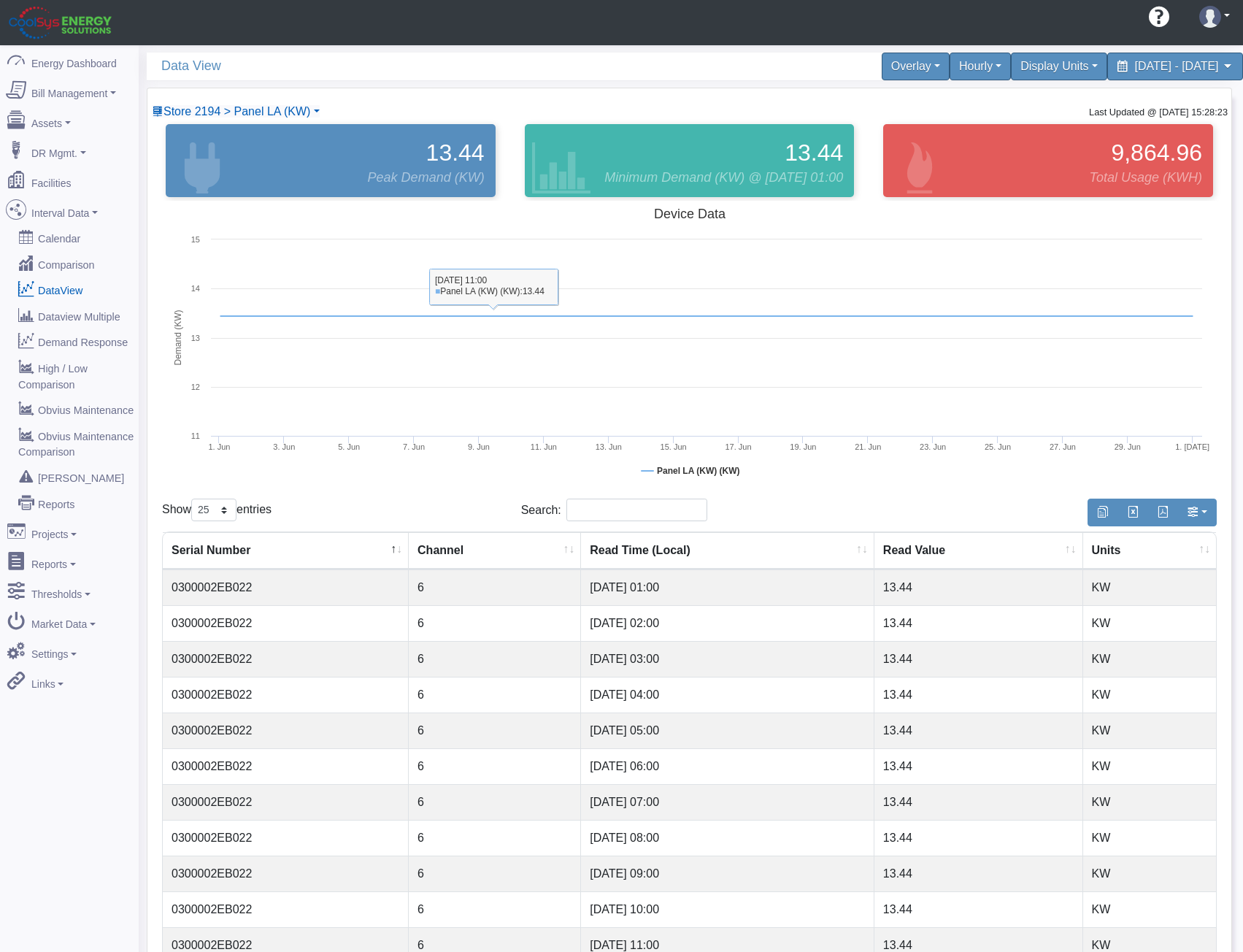
click at [293, 103] on div "Store 2194 > Panel LA (KW) 2194 Store 0001 Store 0006 Store 0010 Store 0014 Sto…" at bounding box center [236, 111] width 169 height 18
click at [283, 105] on span "Store 2194 > Panel LA (KW)" at bounding box center [236, 111] width 147 height 12
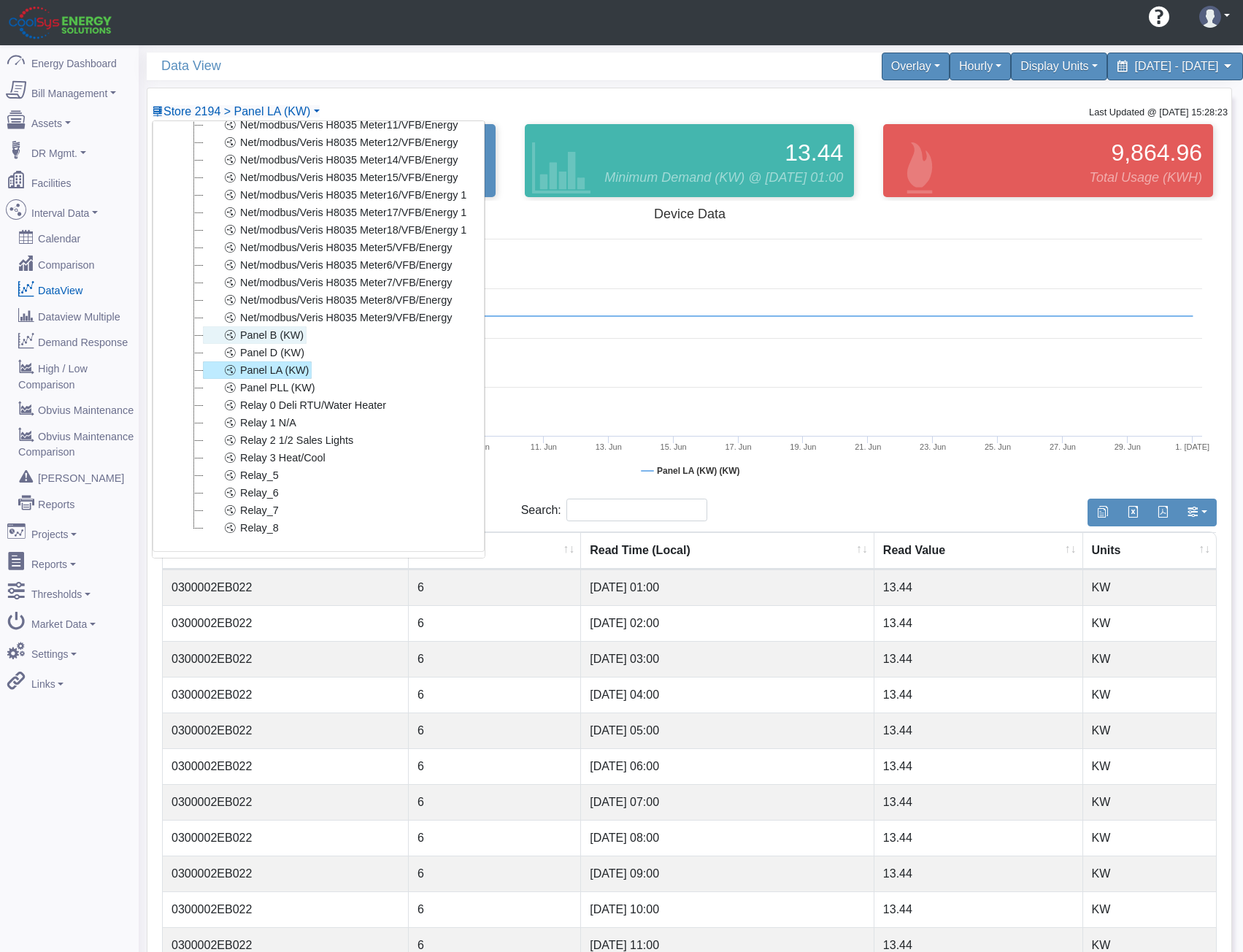
click at [287, 329] on link "Panel B (KW)" at bounding box center [254, 335] width 103 height 18
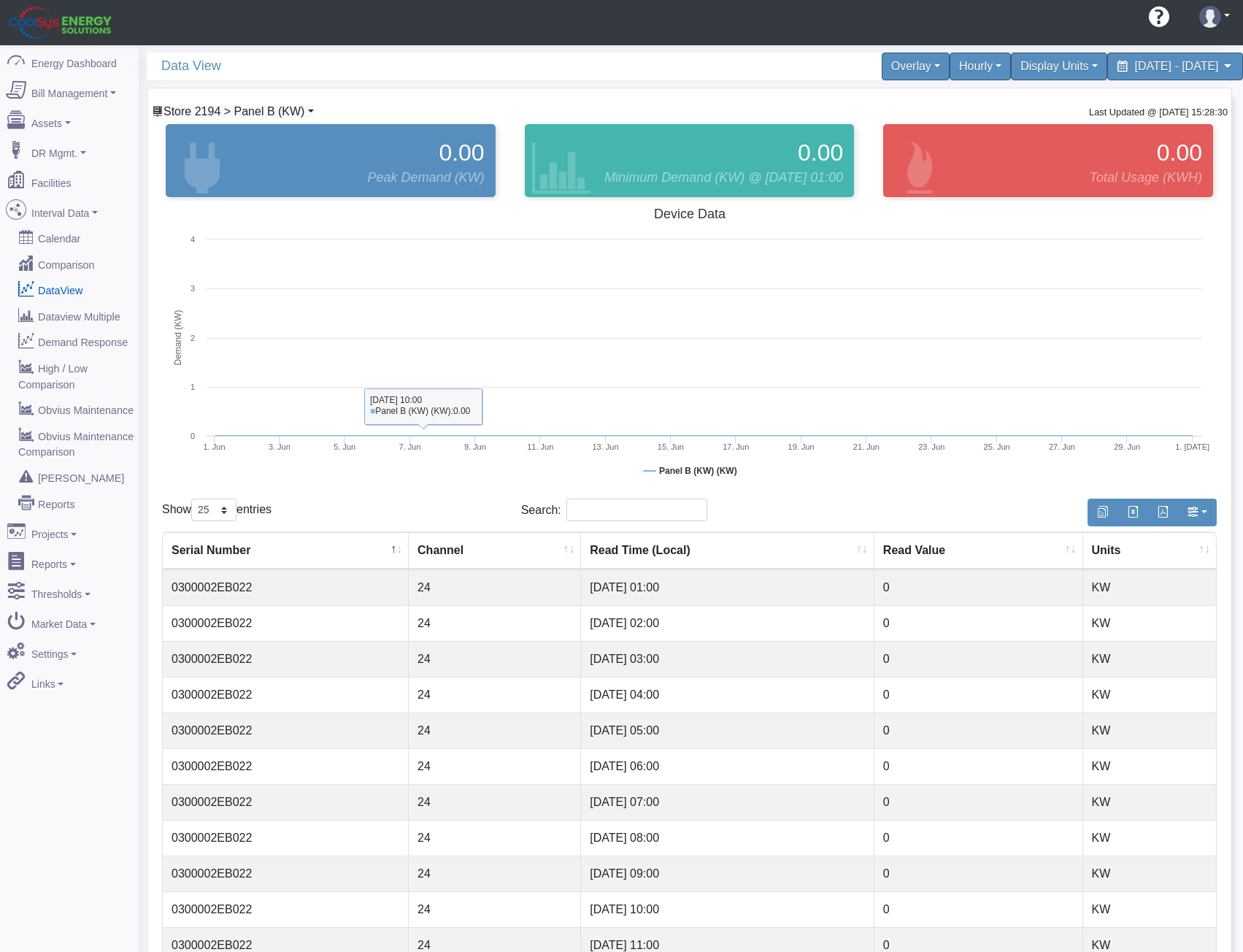
drag, startPoint x: 289, startPoint y: 95, endPoint x: 279, endPoint y: 107, distance: 15.6
click at [287, 95] on div "Store 2194 > Panel B (KW) 2194 Store 0001 Store 0006 Store 0010 Store 0014 Stor…" at bounding box center [689, 801] width 1084 height 1426
click at [278, 108] on span "Store 2194 > Panel B (KW)" at bounding box center [234, 111] width 141 height 12
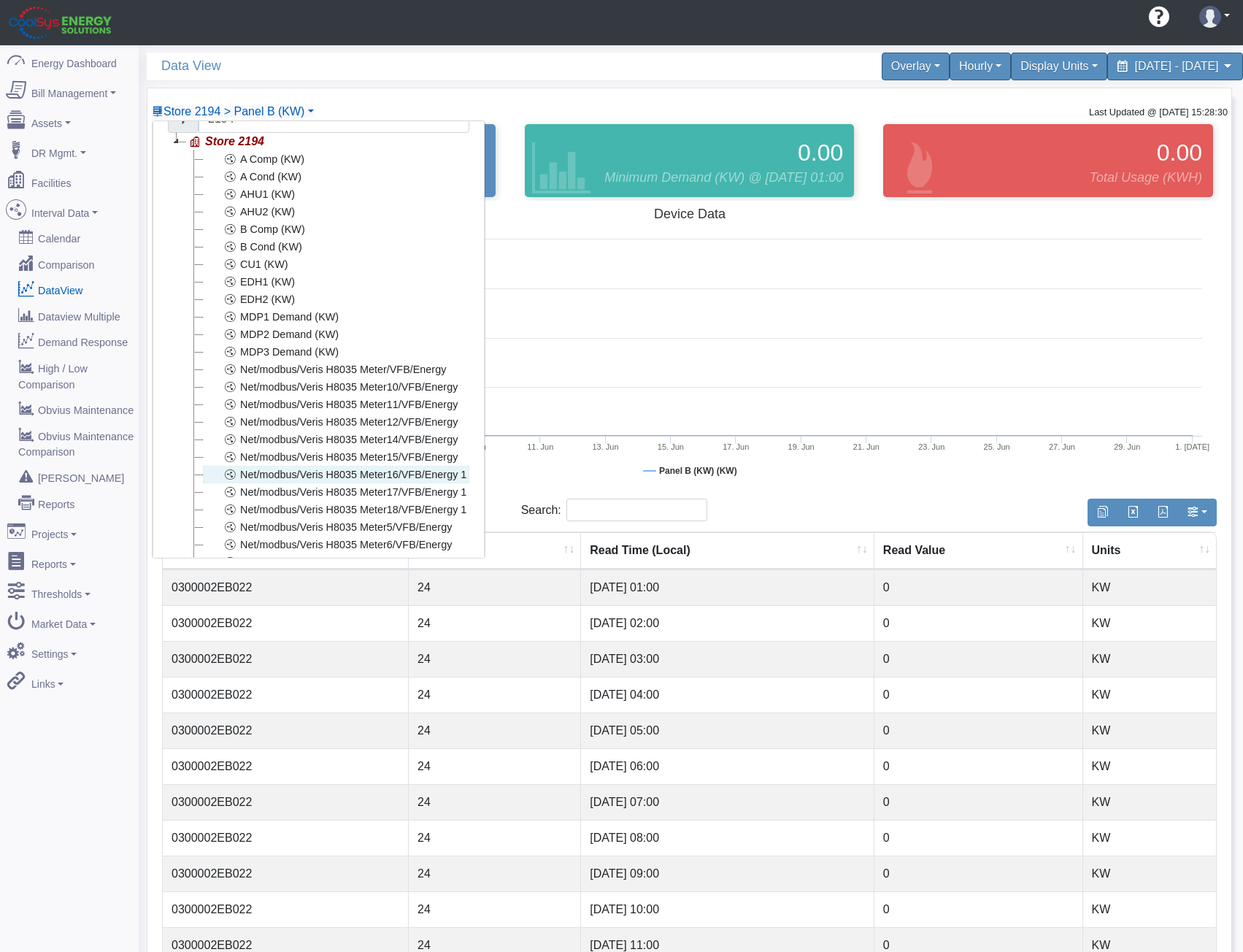
scroll to position [0, 0]
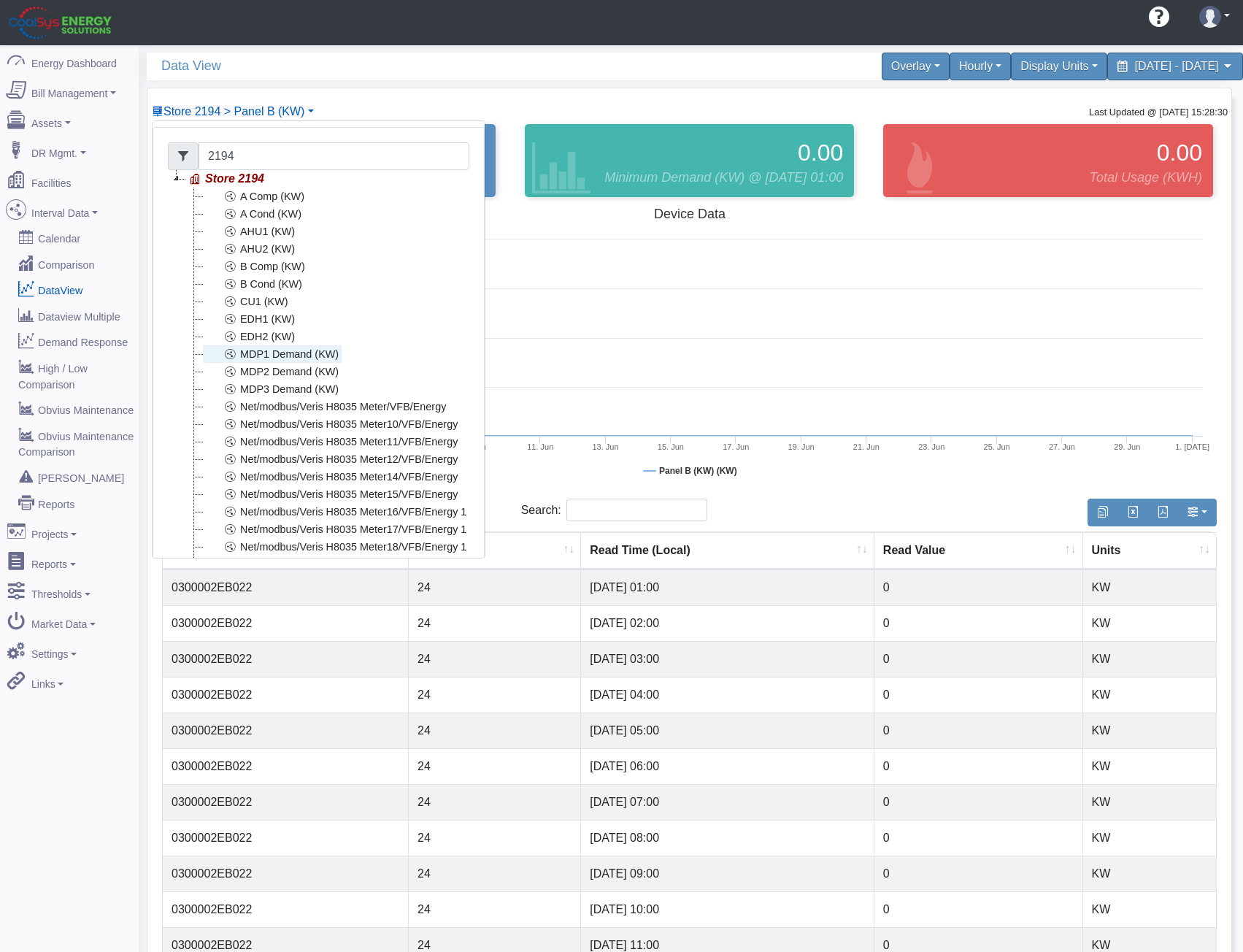
click at [287, 349] on link "MDP1 Demand (KW)" at bounding box center [272, 354] width 139 height 18
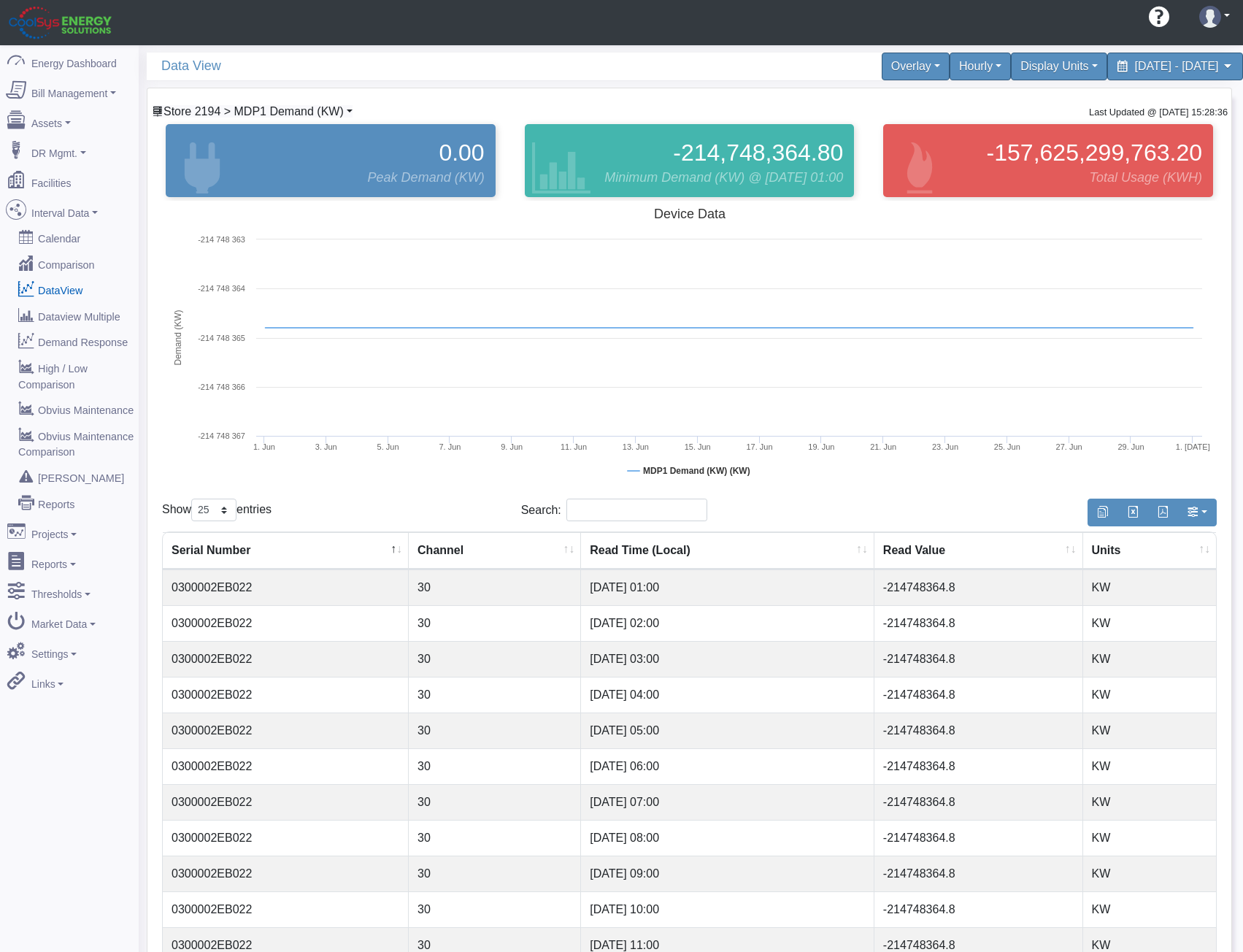
click at [290, 108] on span "Store 2194 > MDP1 Demand (KW)" at bounding box center [253, 111] width 180 height 12
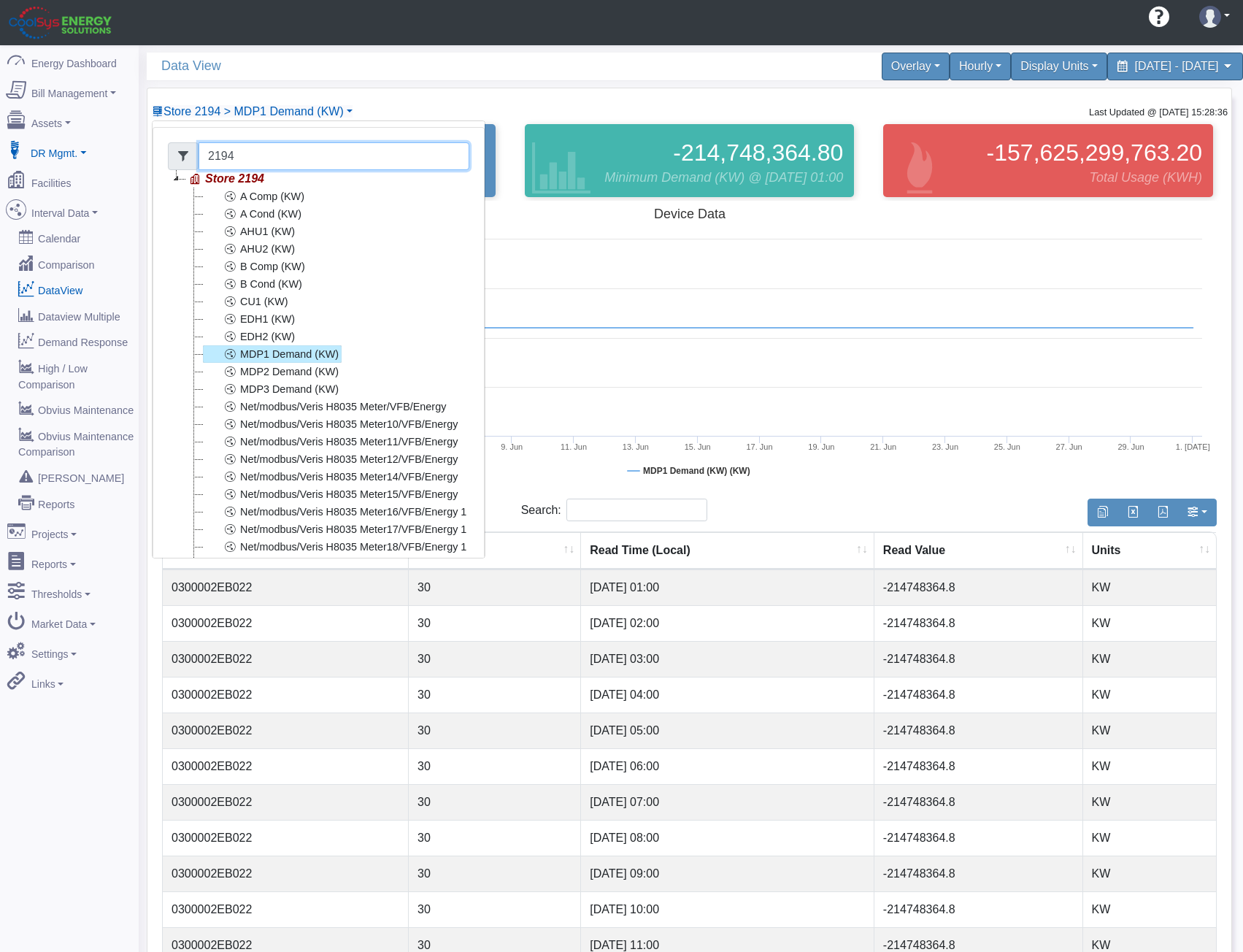
drag, startPoint x: 136, startPoint y: 151, endPoint x: 64, endPoint y: 149, distance: 72.0
click at [91, 149] on div "Energy Dashboard Bill Management Dashboard Utility Bills Maintenance Reports Pa…" at bounding box center [621, 783] width 1243 height 1477
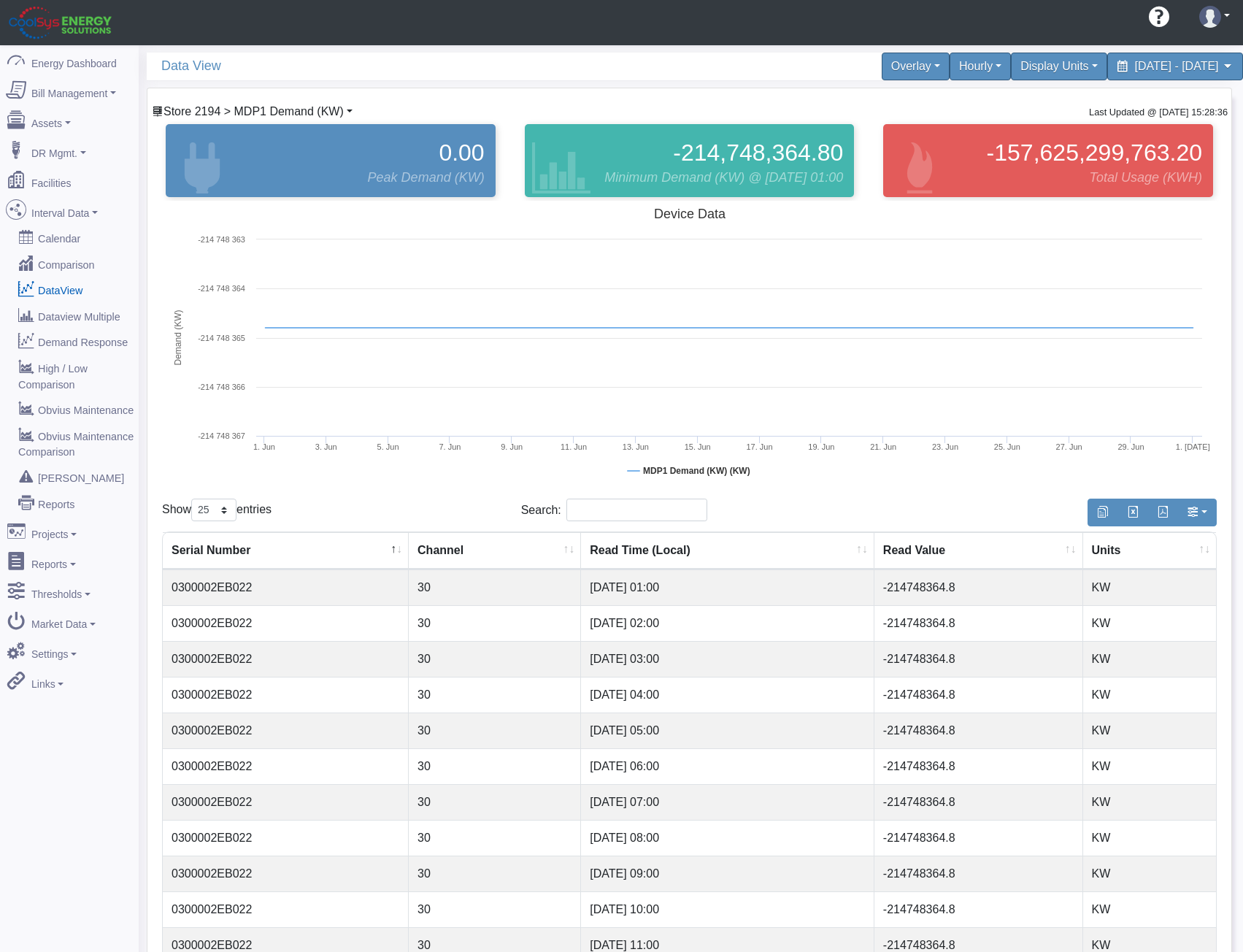
click at [220, 112] on span "Store 2194 > MDP1 Demand (KW)" at bounding box center [253, 111] width 180 height 12
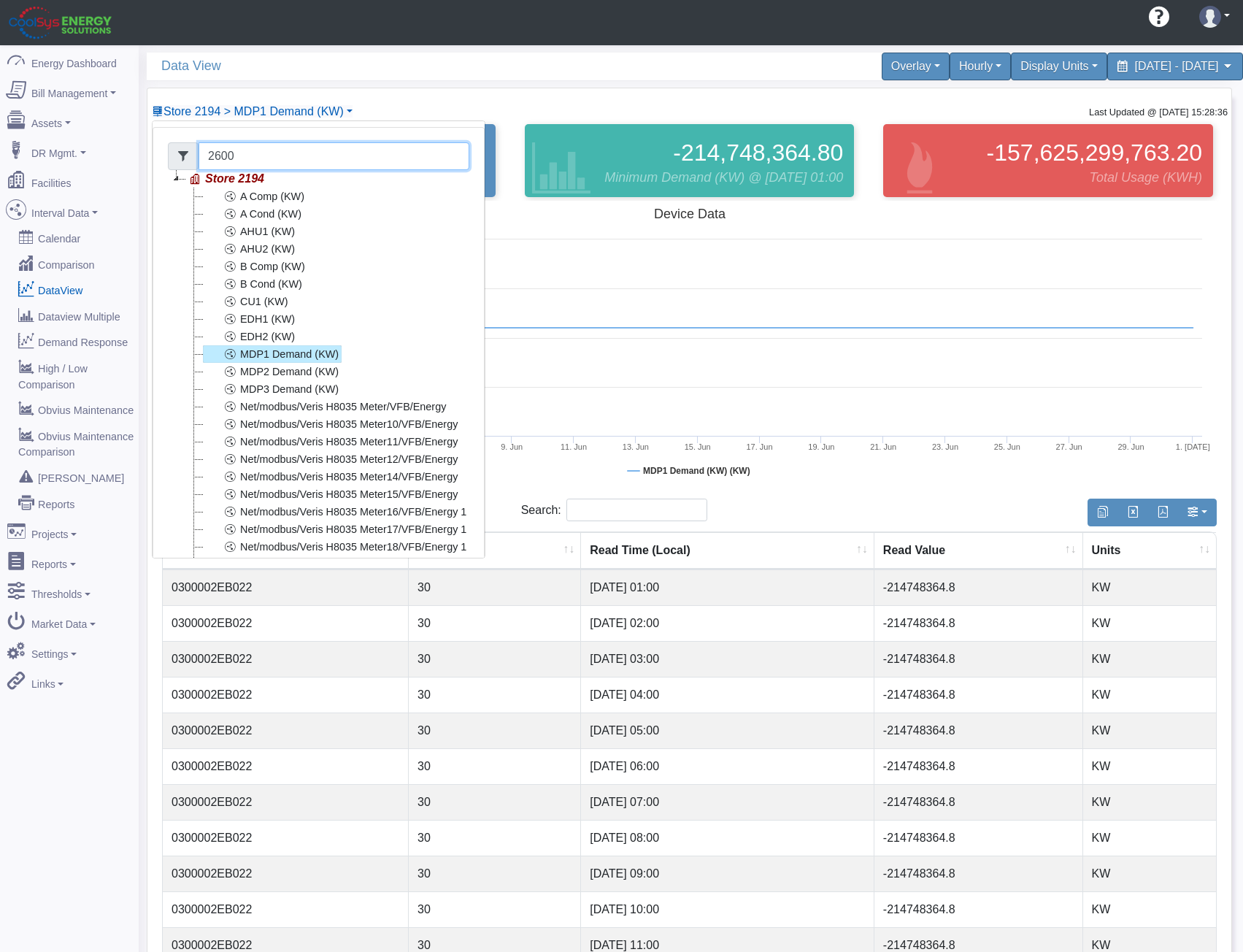
type input "2600"
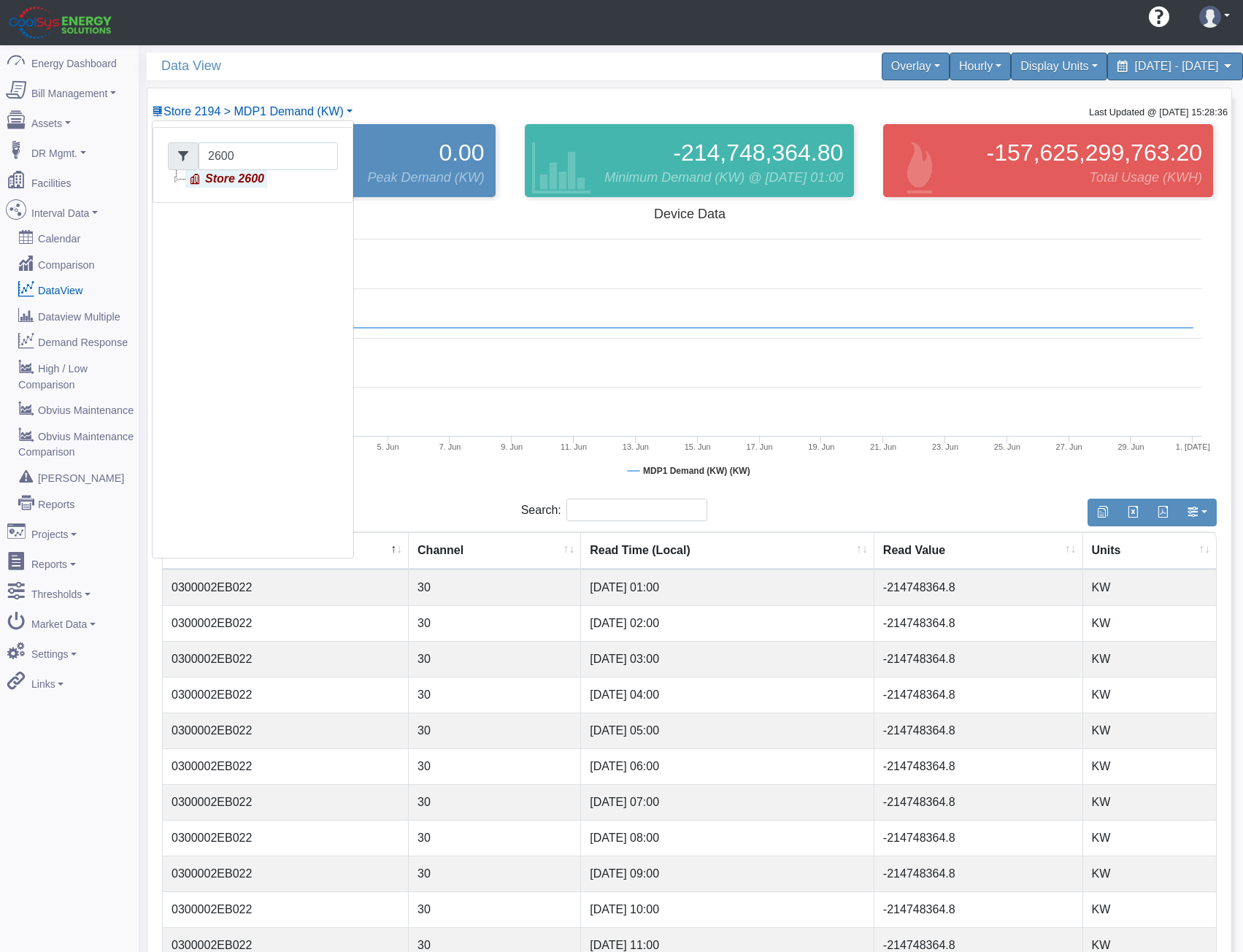
click at [244, 184] on link "Store 2600" at bounding box center [226, 179] width 82 height 18
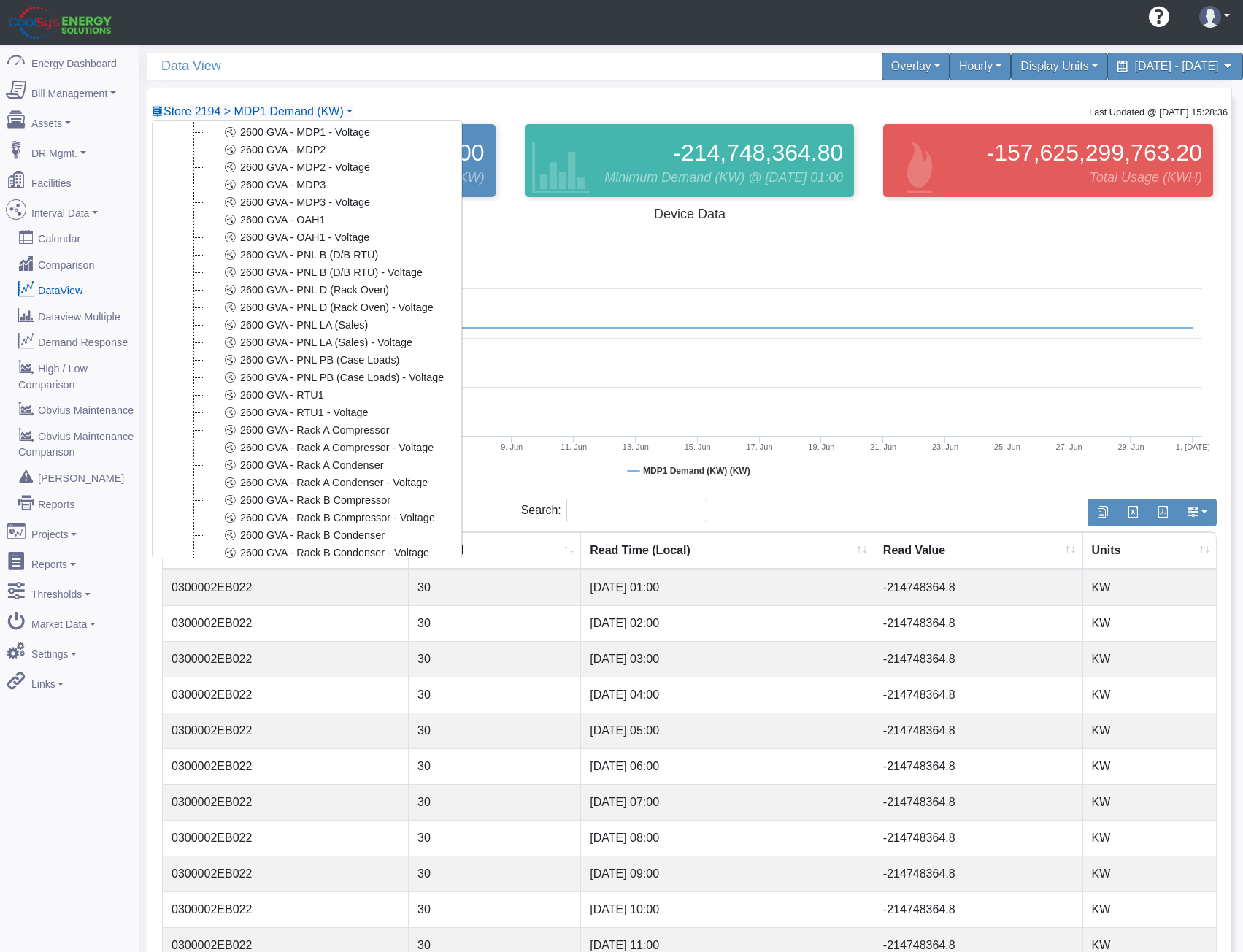
scroll to position [292, 0]
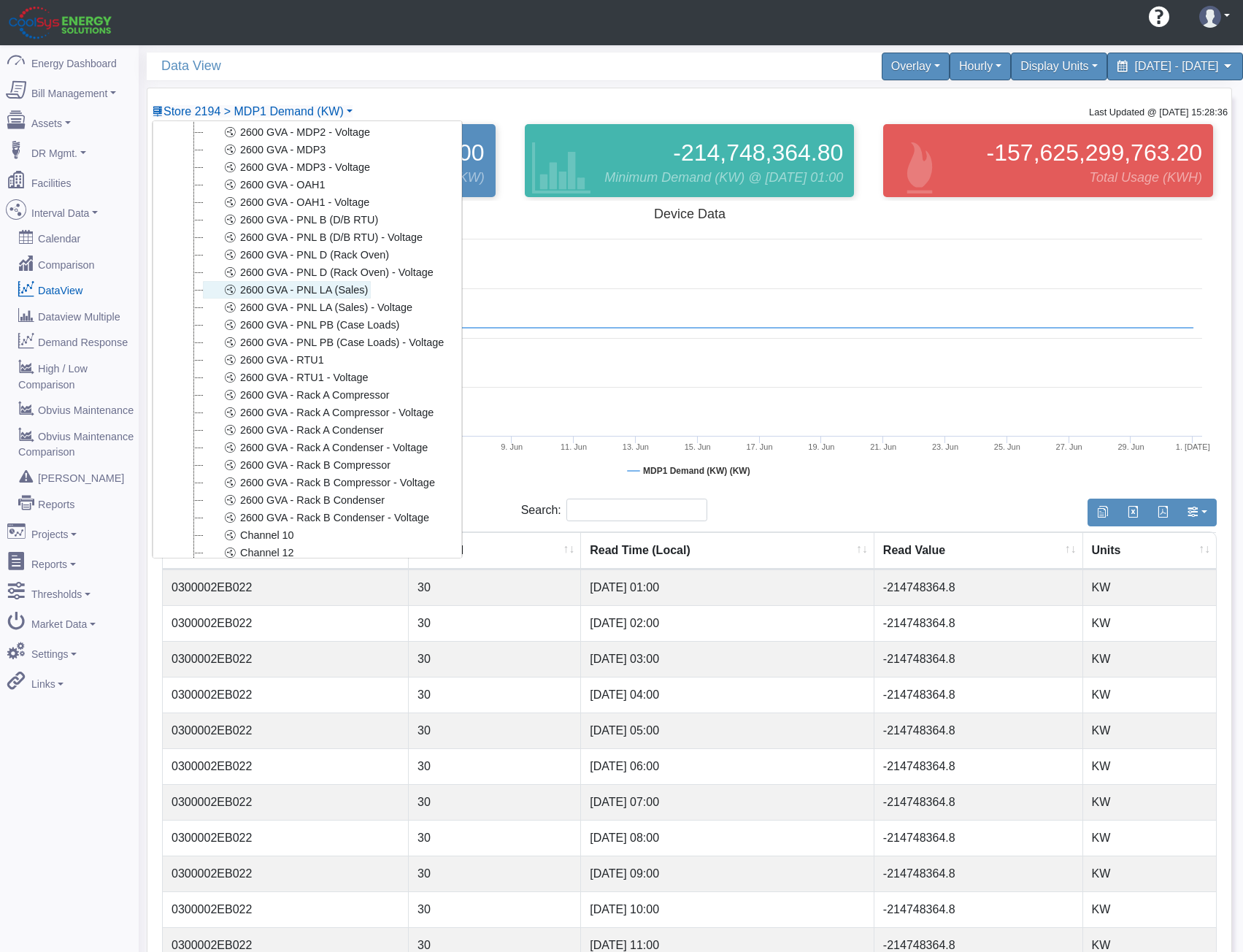
click at [353, 291] on link "2600 GVA - PNL LA (Sales)" at bounding box center [287, 290] width 168 height 18
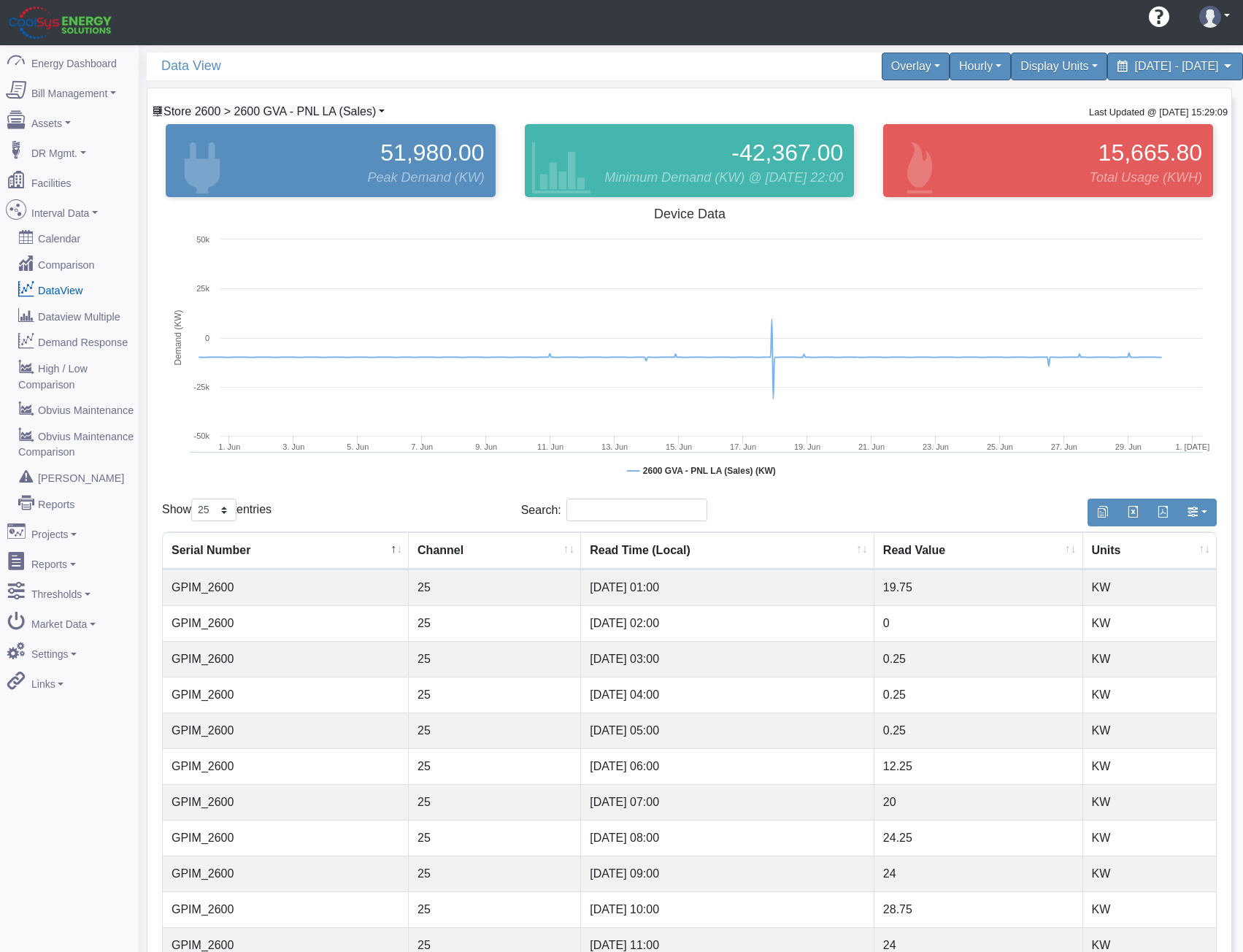
click at [347, 111] on span "Store 2600 > 2600 GVA - PNL LA (Sales)" at bounding box center [269, 111] width 212 height 12
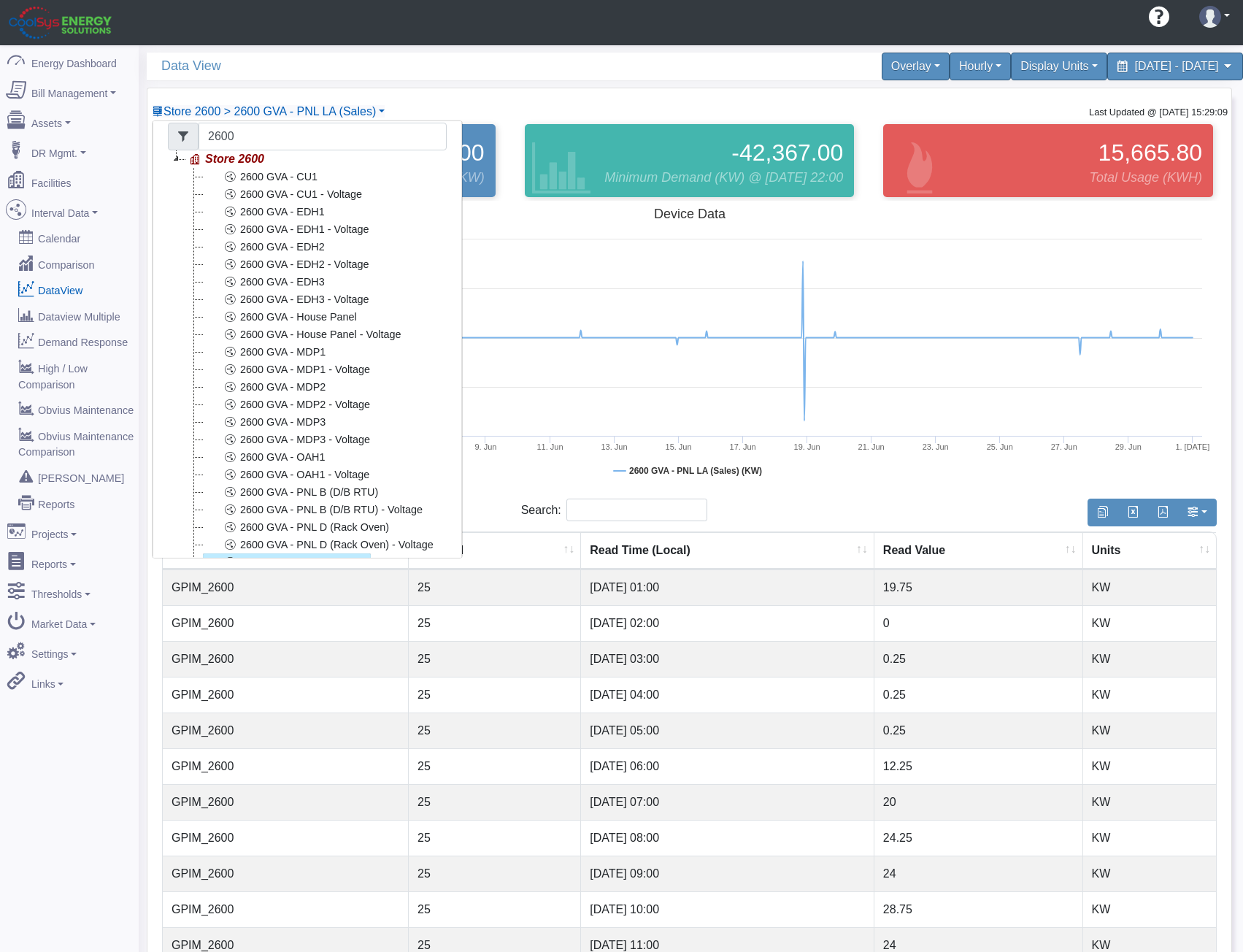
scroll to position [0, 0]
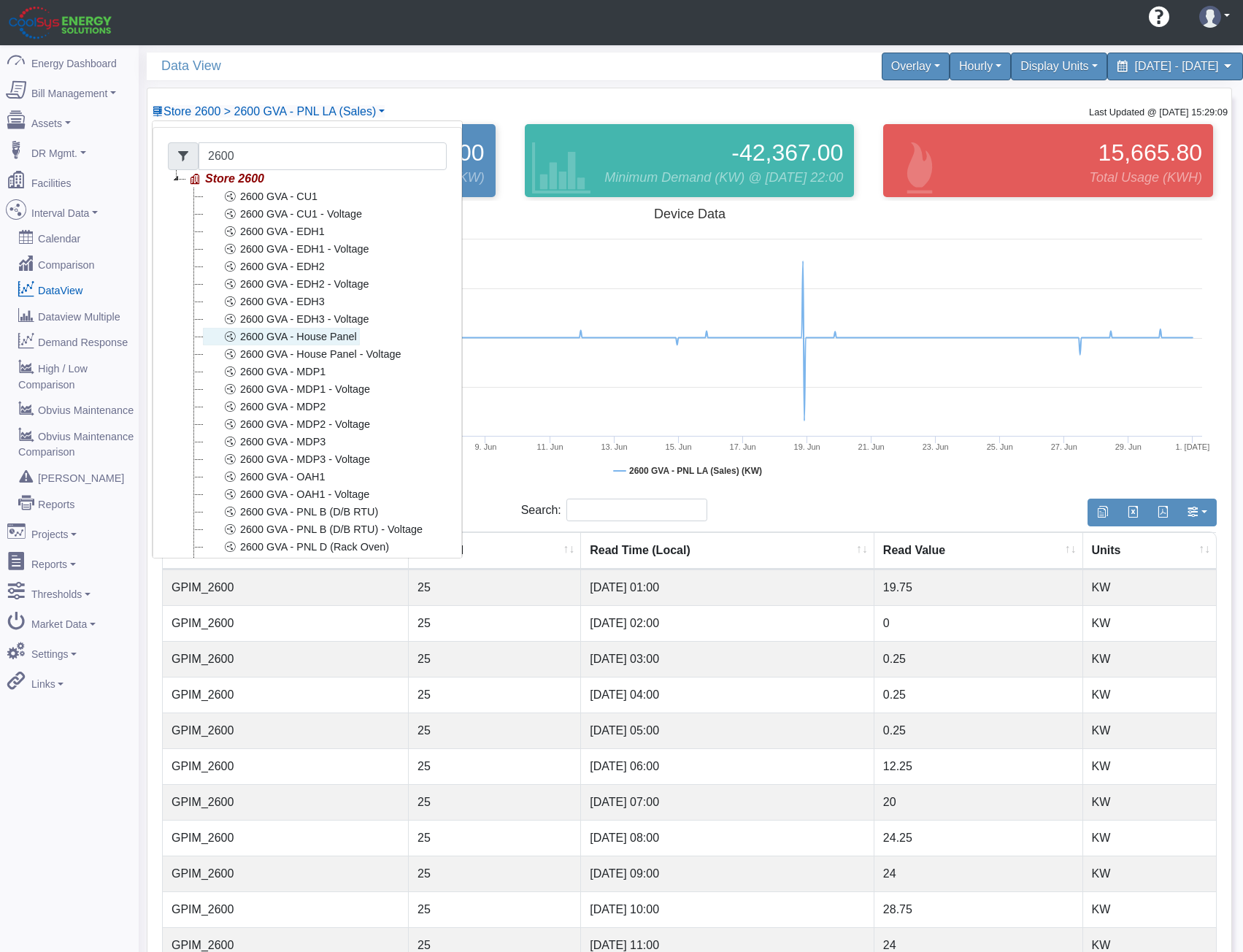
click at [317, 337] on link "2600 GVA - House Panel" at bounding box center [281, 337] width 157 height 18
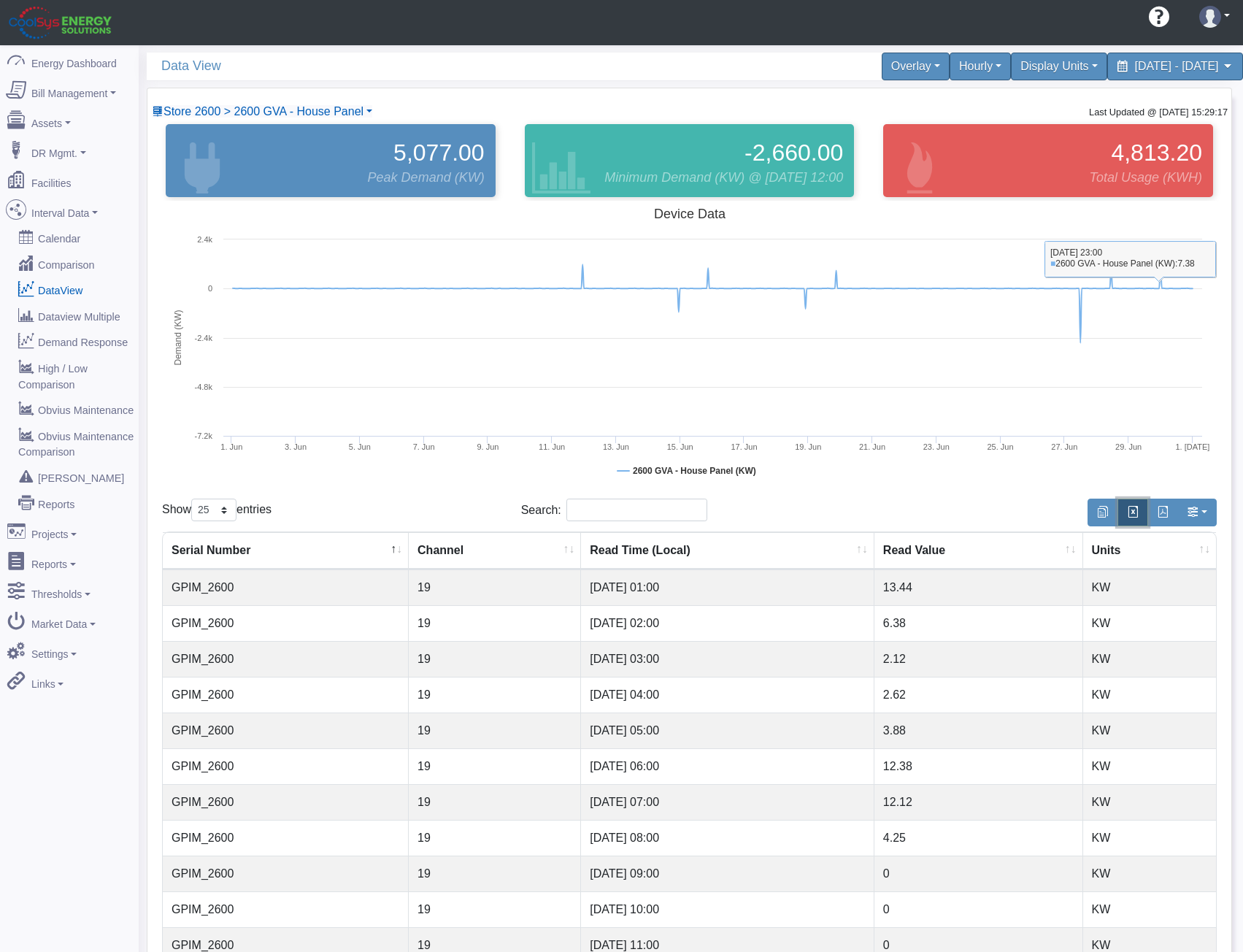
click at [1125, 514] on button "button" at bounding box center [1133, 512] width 30 height 28
click at [668, 58] on span "Data View" at bounding box center [429, 67] width 536 height 27
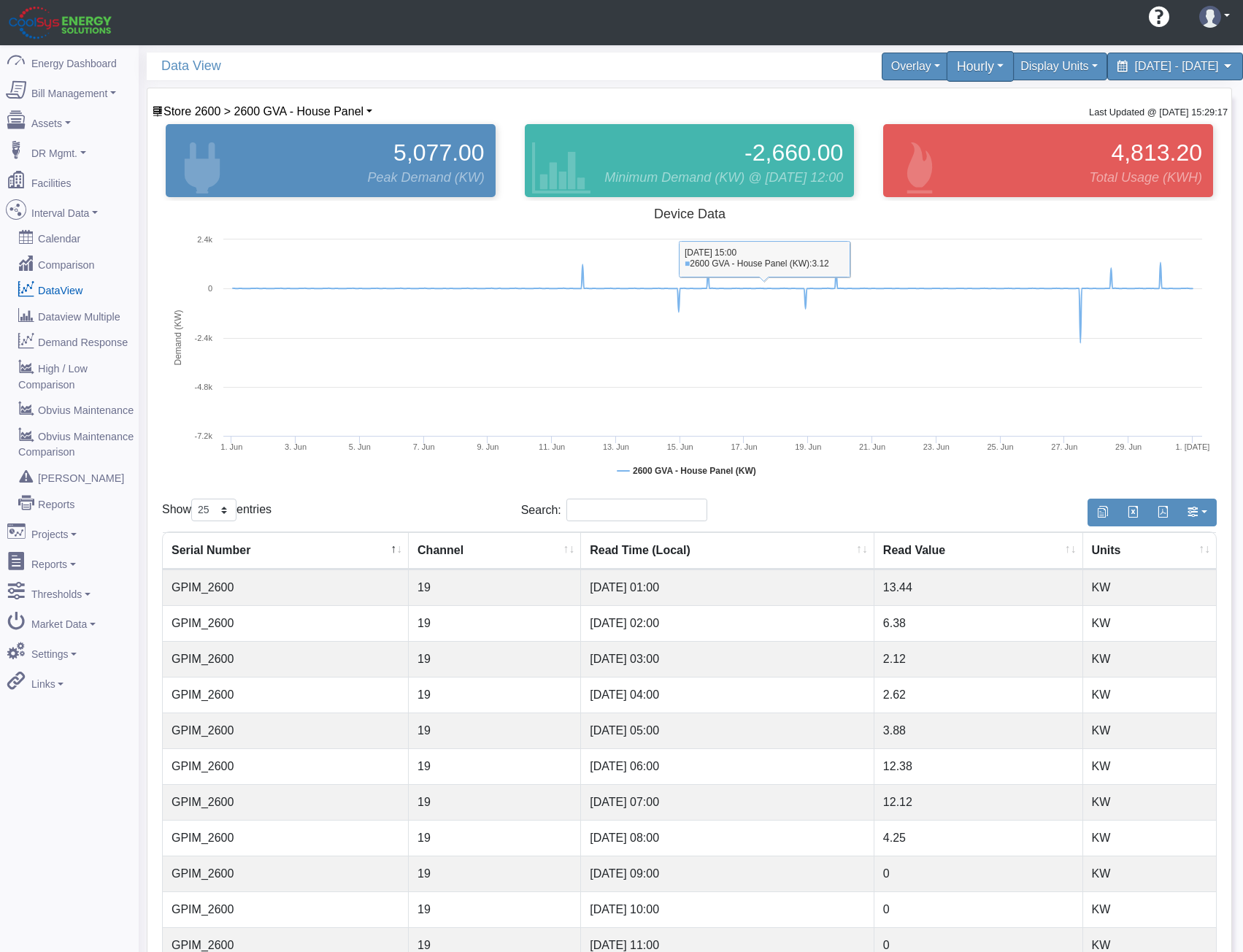
click at [947, 67] on div "Hourly" at bounding box center [981, 67] width 68 height 30
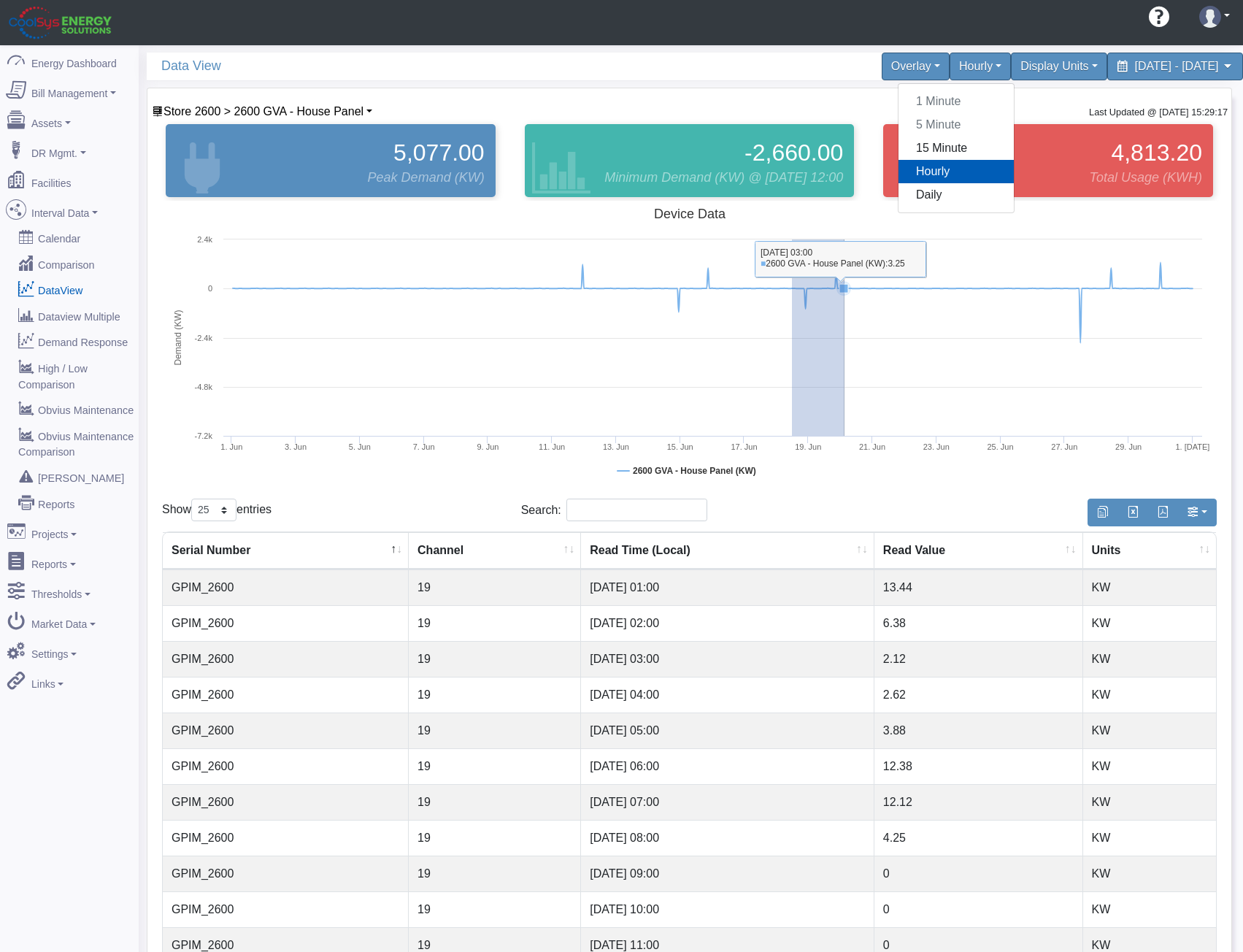
drag, startPoint x: 792, startPoint y: 270, endPoint x: 845, endPoint y: 282, distance: 54.3
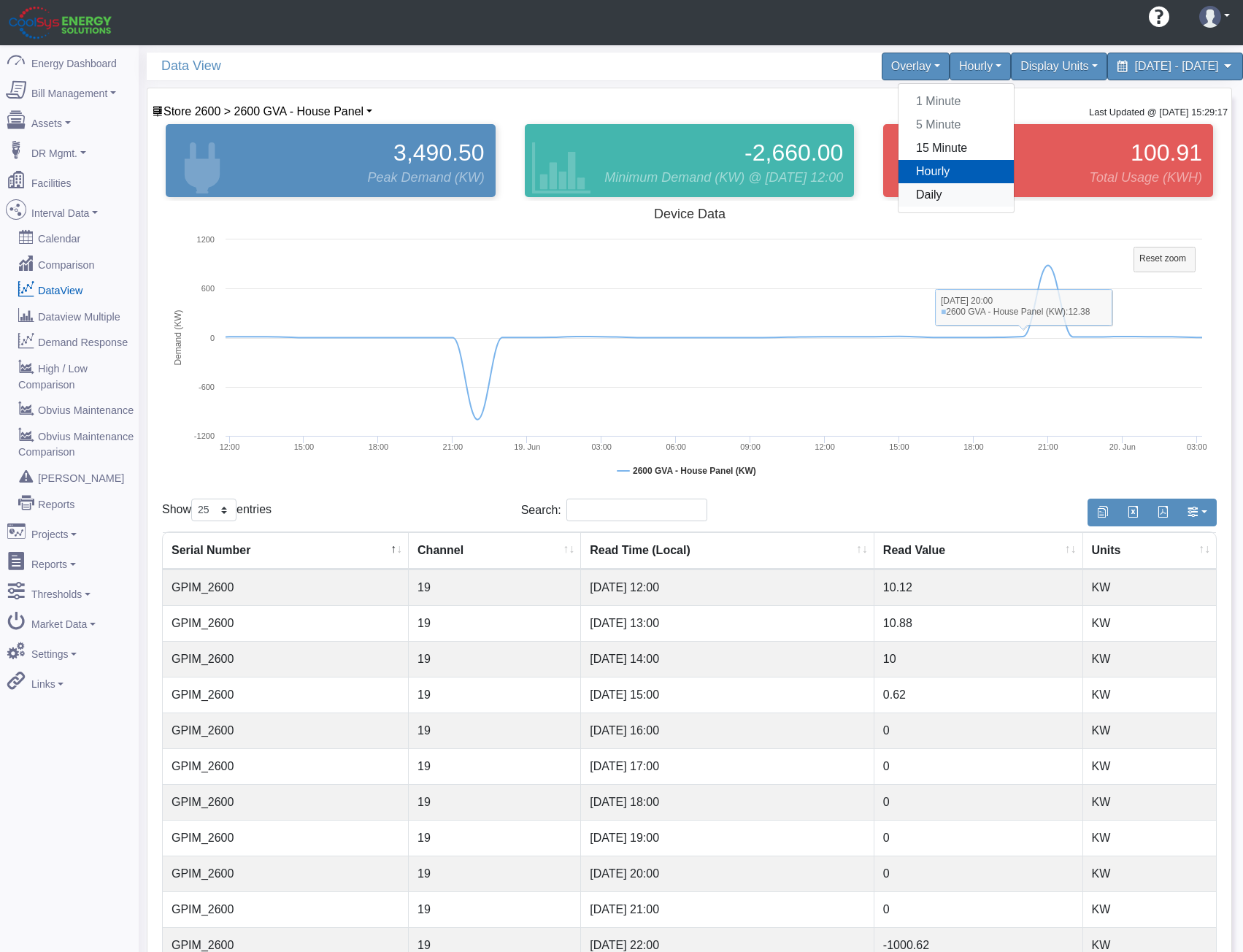
click at [902, 191] on link "Daily" at bounding box center [956, 195] width 115 height 23
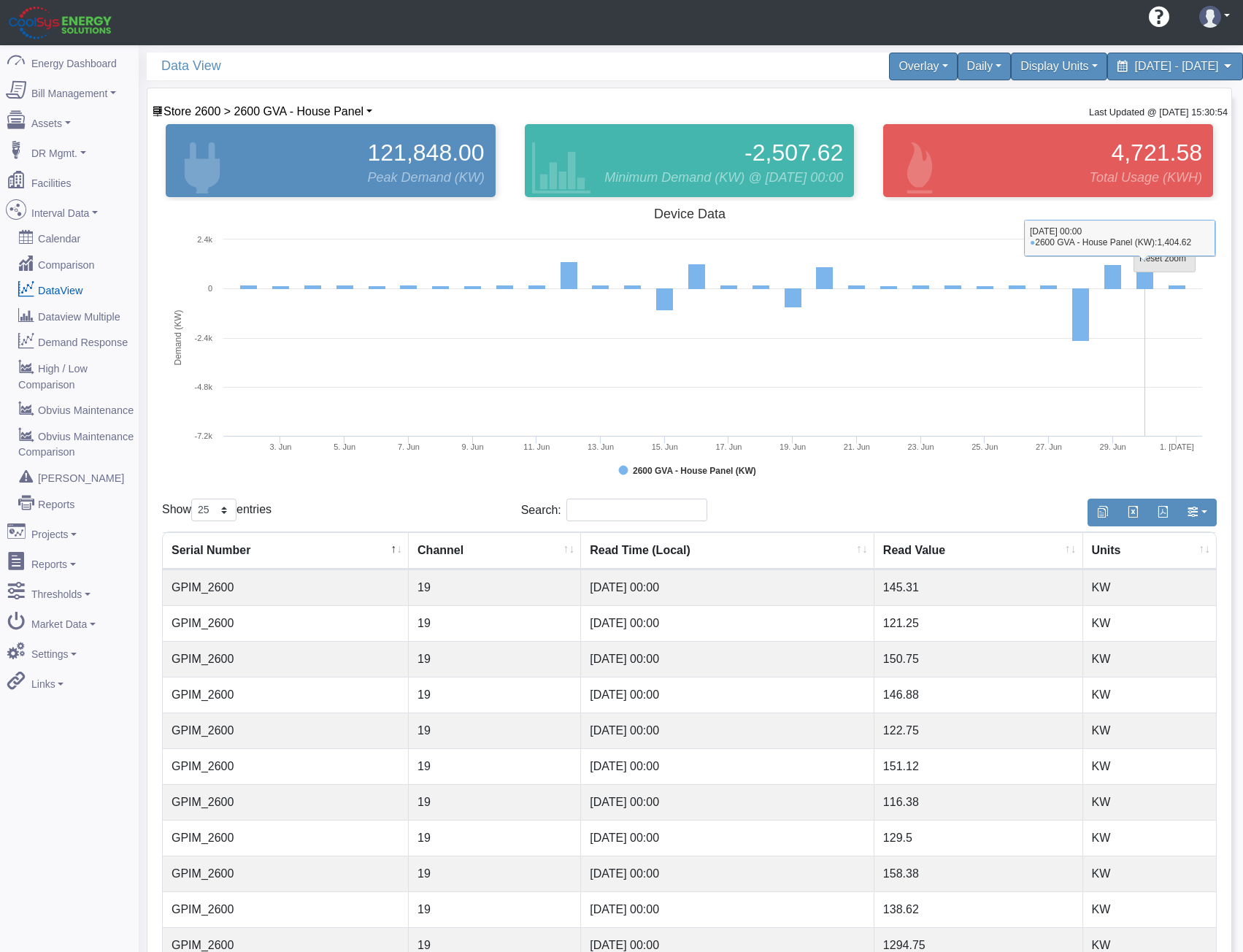
click at [1156, 261] on tspan "Reset zoom" at bounding box center [1163, 258] width 46 height 10
click at [955, 71] on div "Daily" at bounding box center [985, 67] width 59 height 30
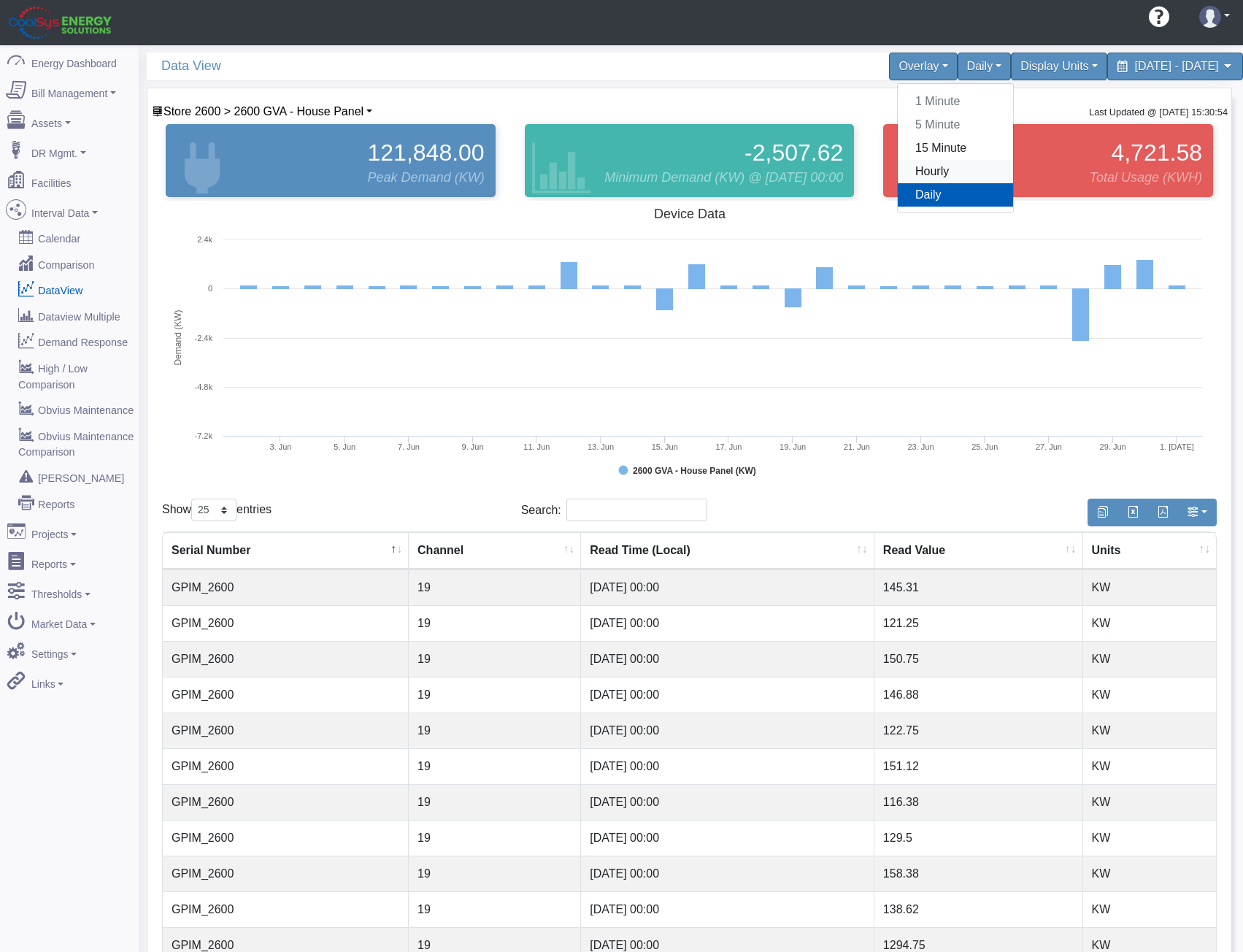
click at [898, 165] on link "Hourly" at bounding box center [956, 171] width 115 height 23
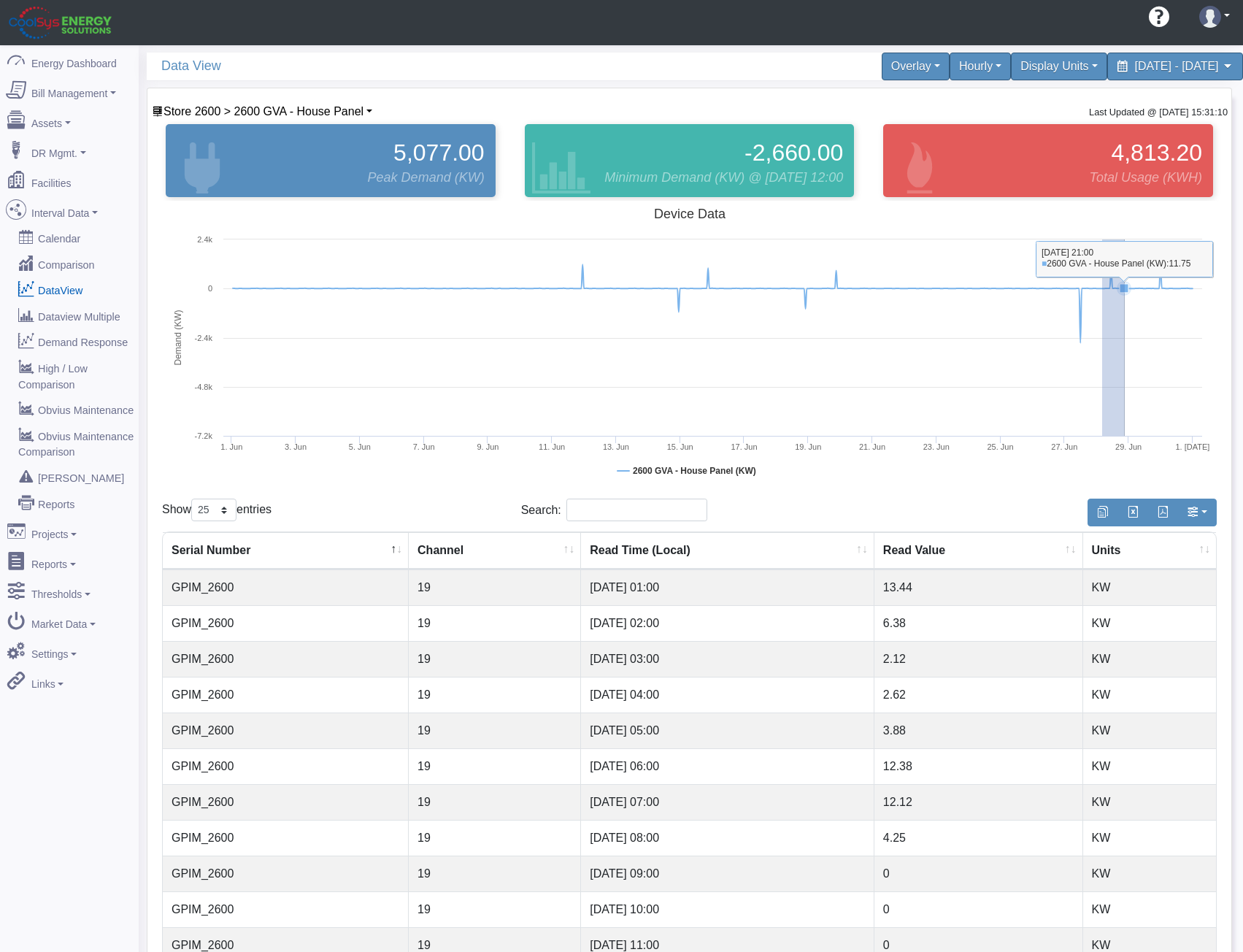
drag, startPoint x: 1103, startPoint y: 258, endPoint x: 1126, endPoint y: 263, distance: 23.5
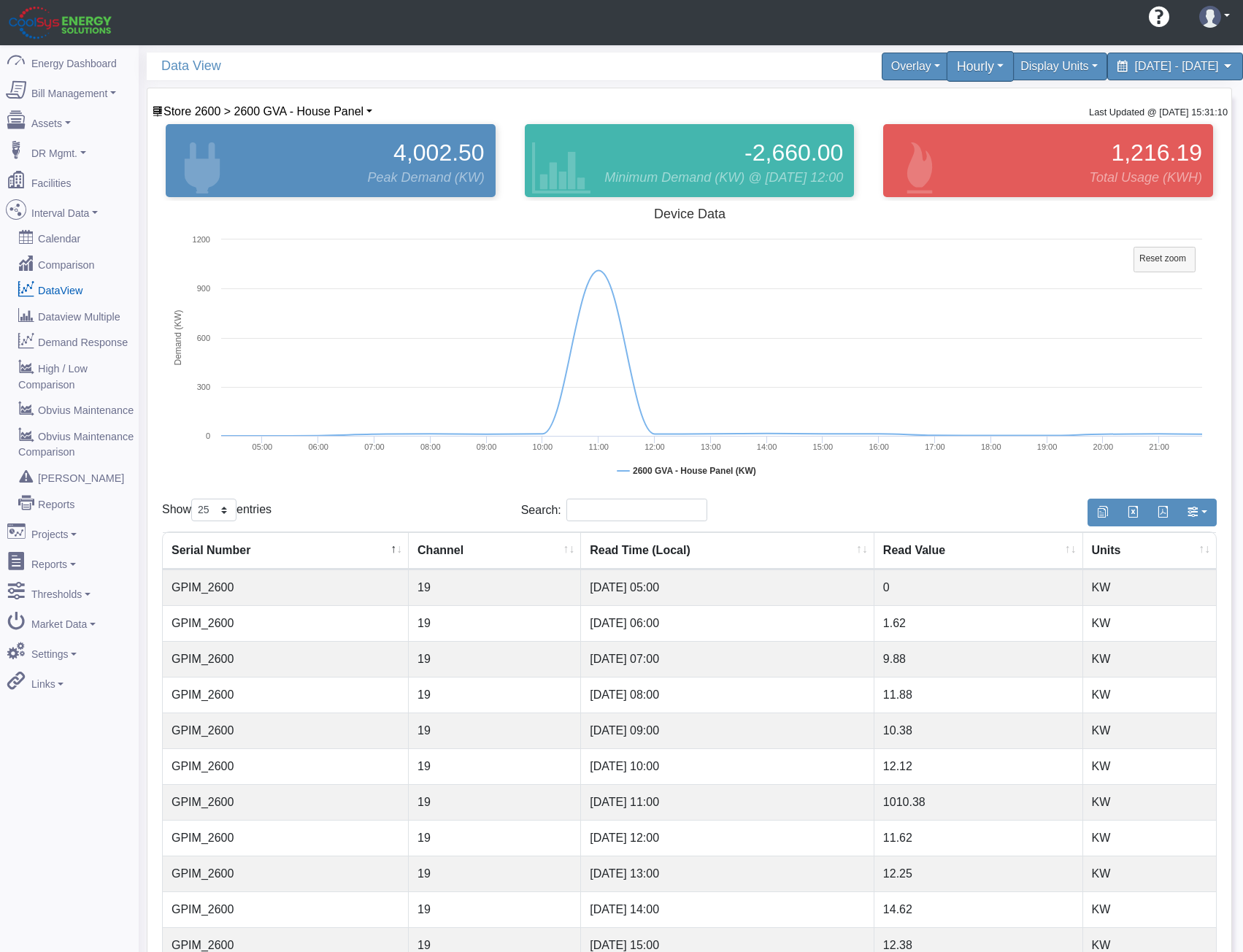
click at [947, 67] on div "Hourly" at bounding box center [981, 67] width 68 height 30
click at [899, 150] on link "15 Minute" at bounding box center [956, 147] width 115 height 23
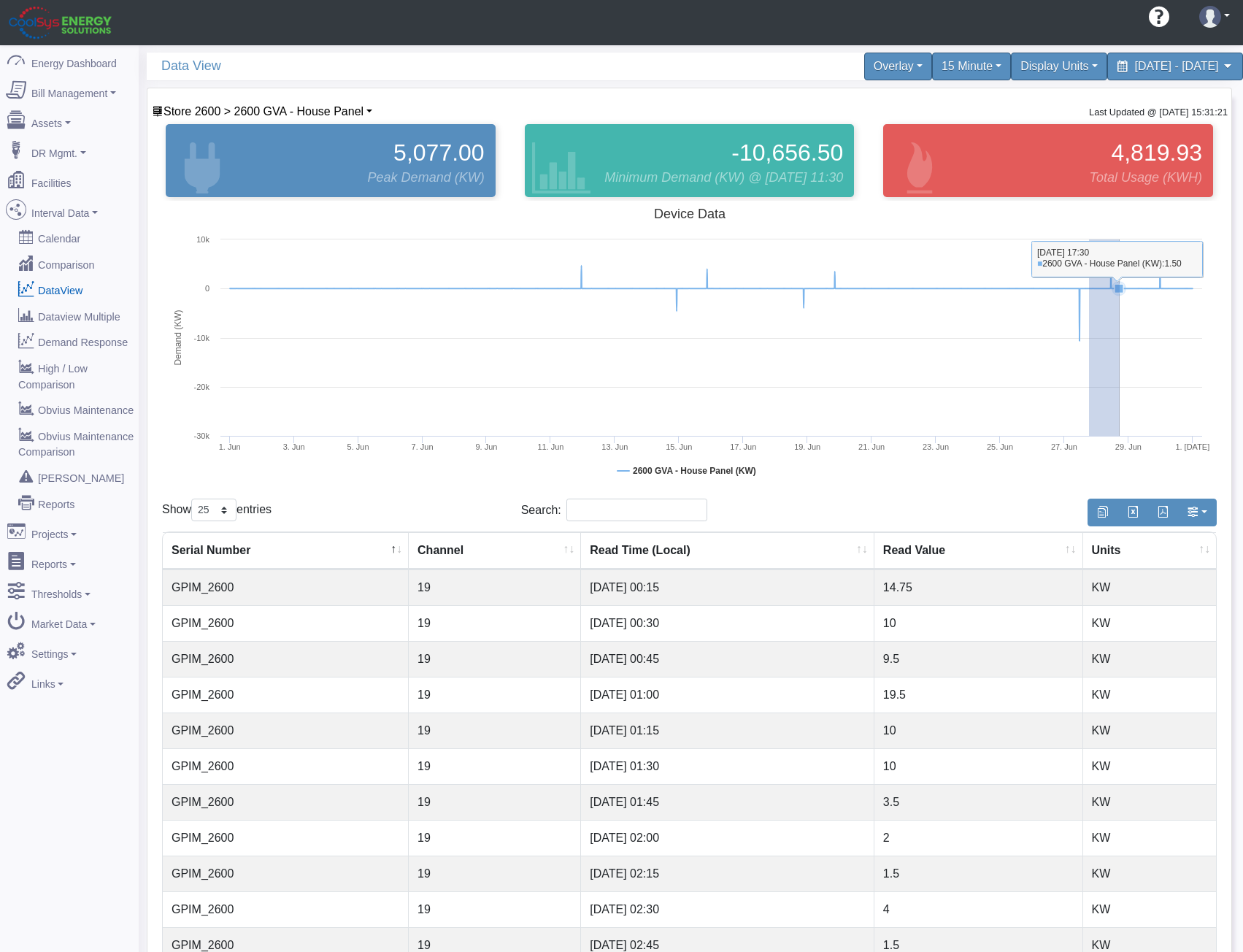
drag, startPoint x: 1092, startPoint y: 281, endPoint x: 1123, endPoint y: 289, distance: 32.0
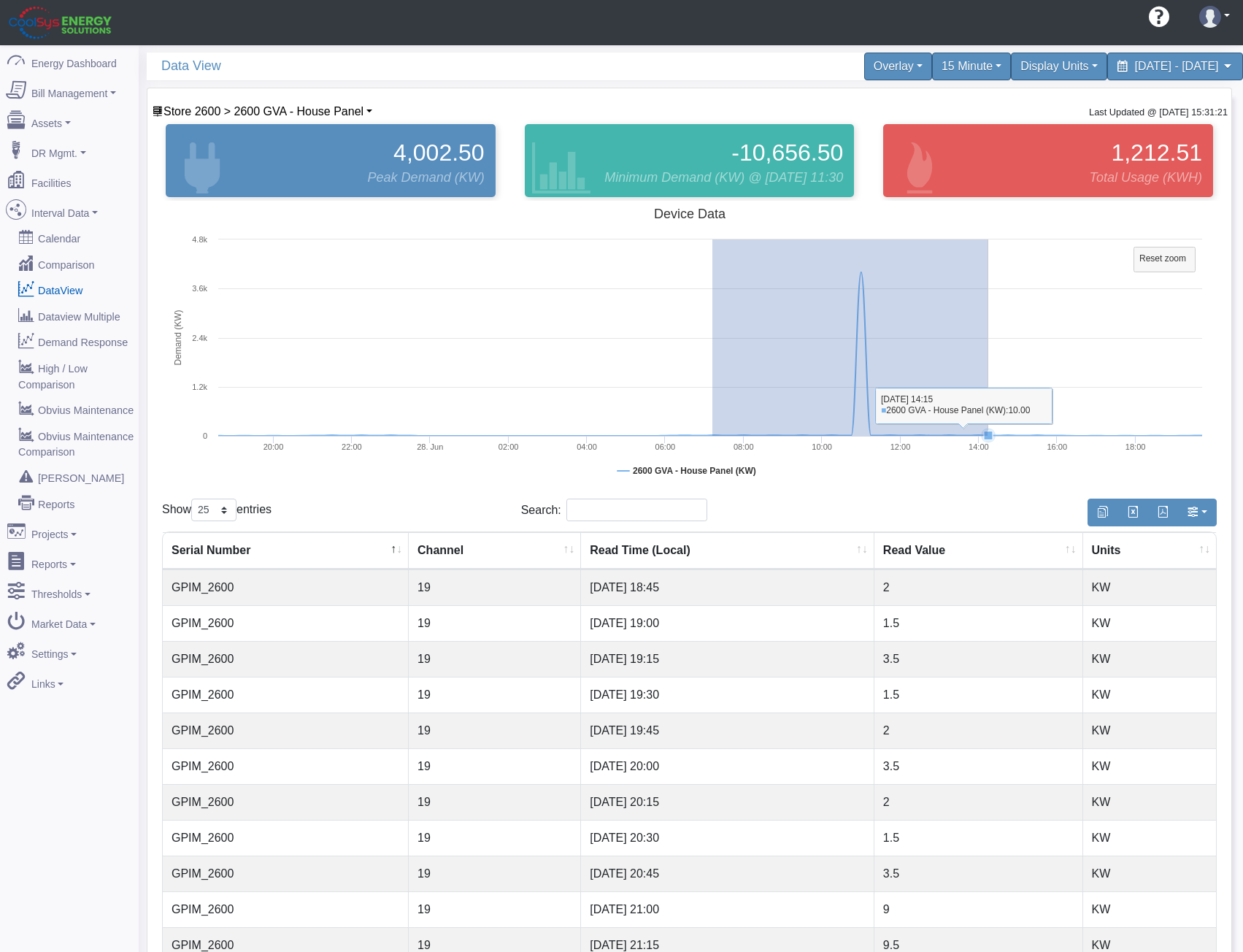
drag, startPoint x: 712, startPoint y: 381, endPoint x: 978, endPoint y: 392, distance: 266.2
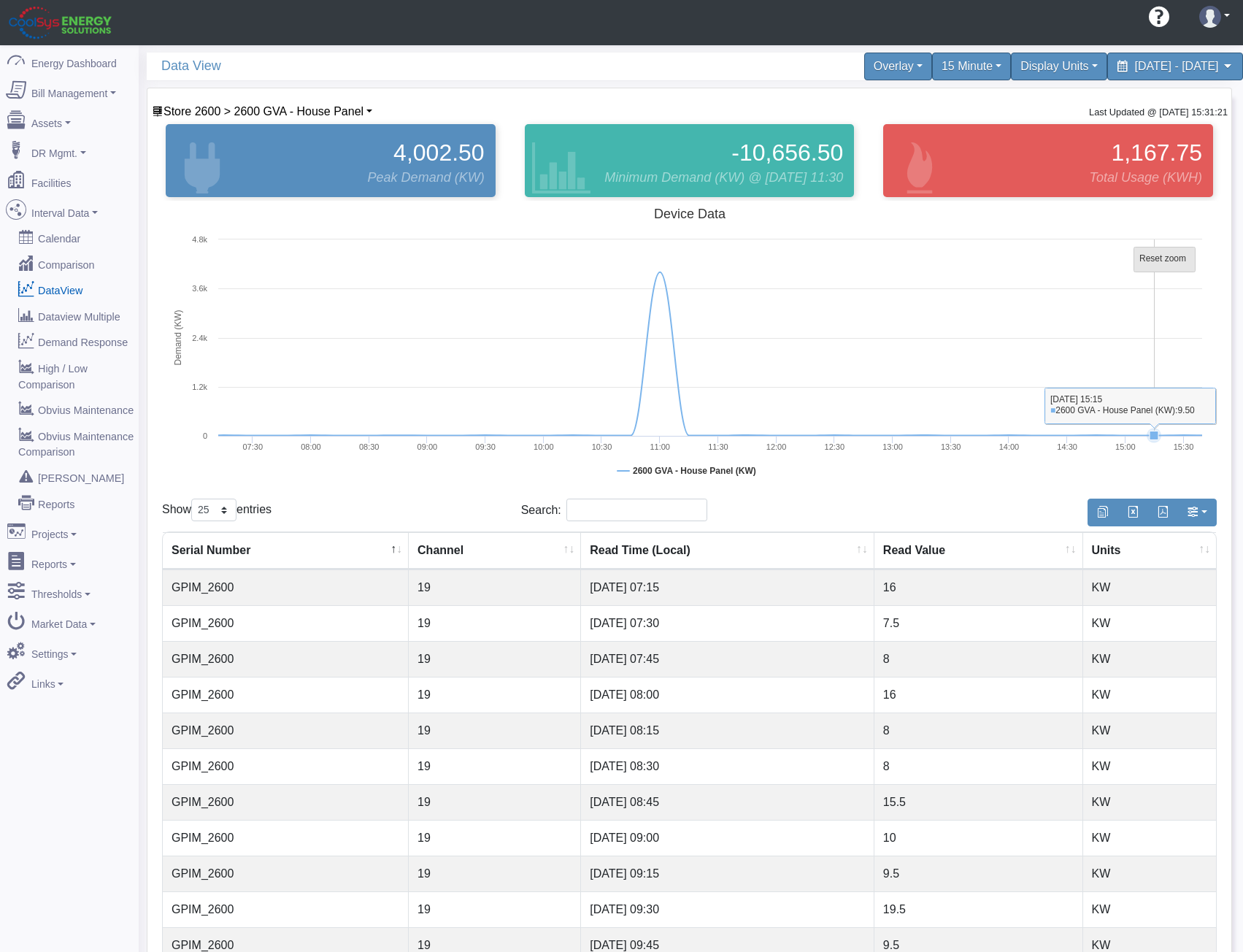
click at [1153, 270] on rect at bounding box center [1165, 260] width 62 height 25
